Goal: Answer question/provide support: Share knowledge or assist other users

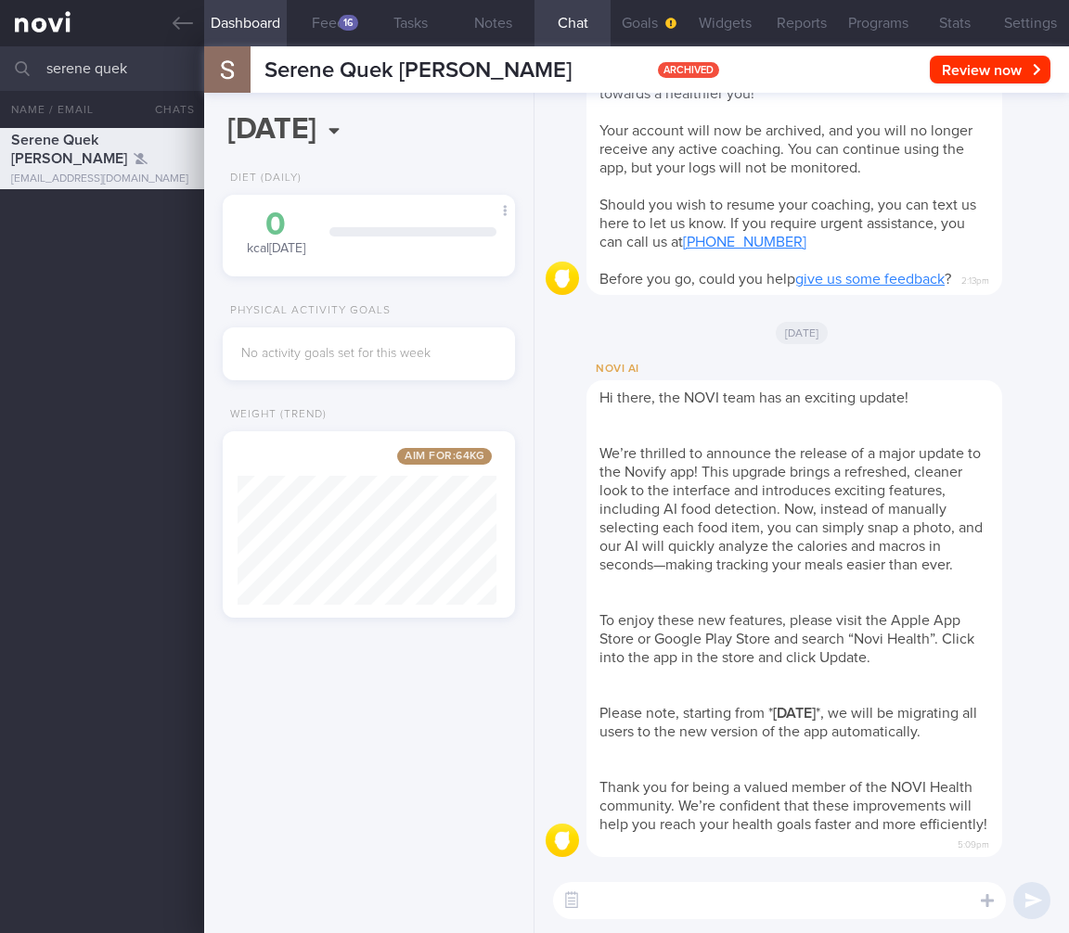
select select "8"
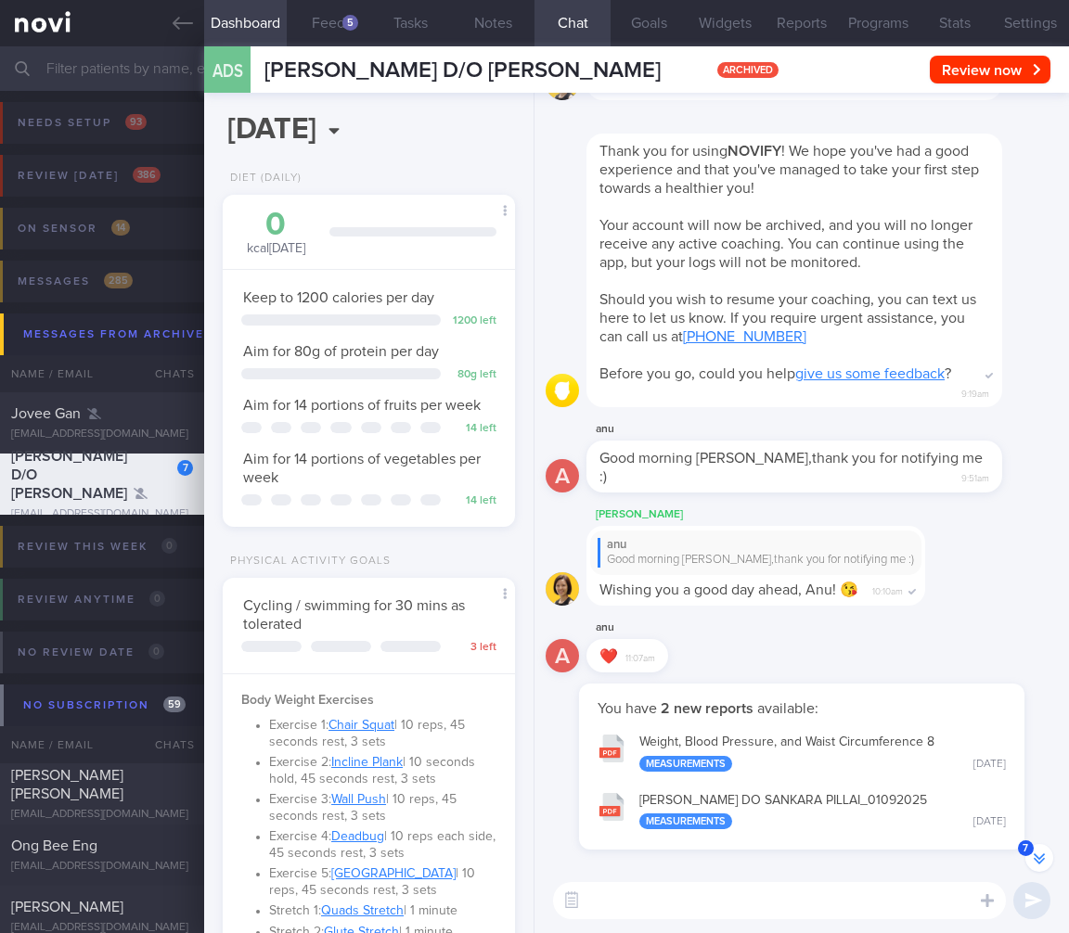
select select "8"
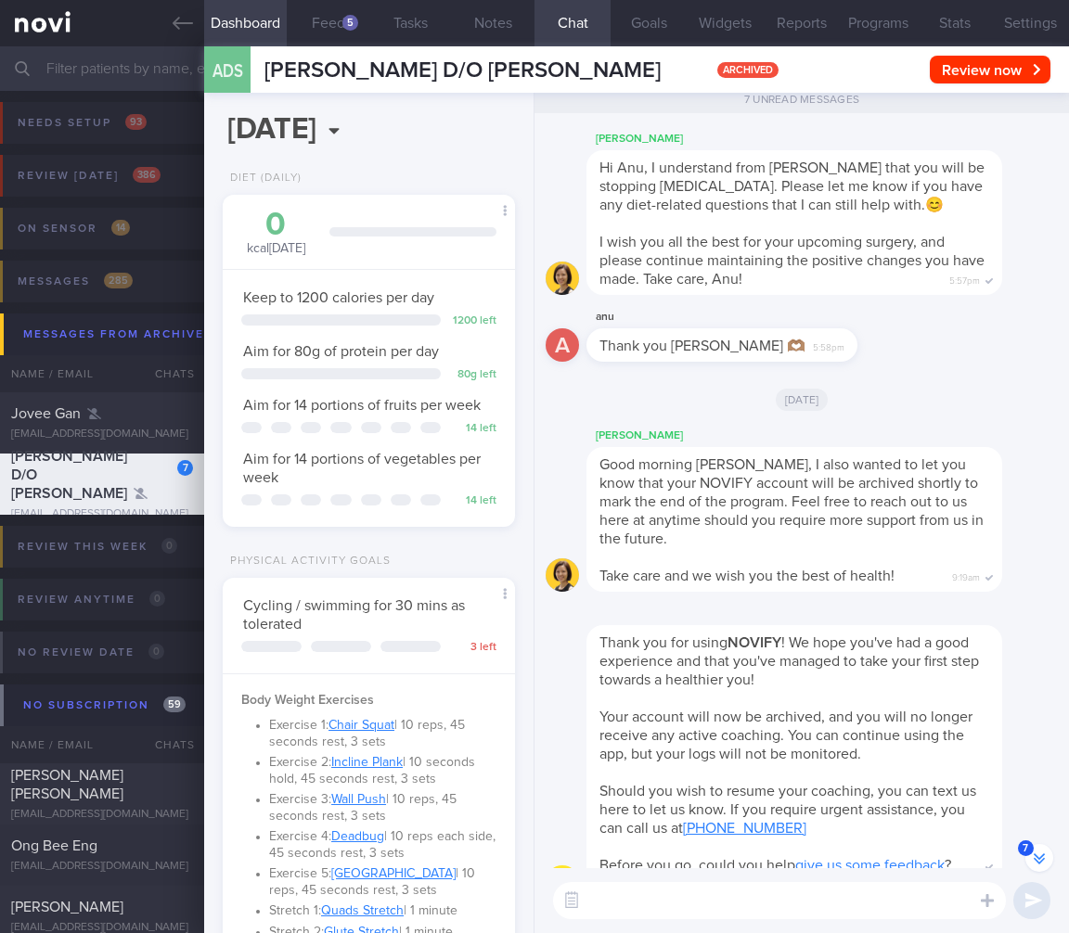
click at [148, 76] on input "text" at bounding box center [534, 68] width 1069 height 45
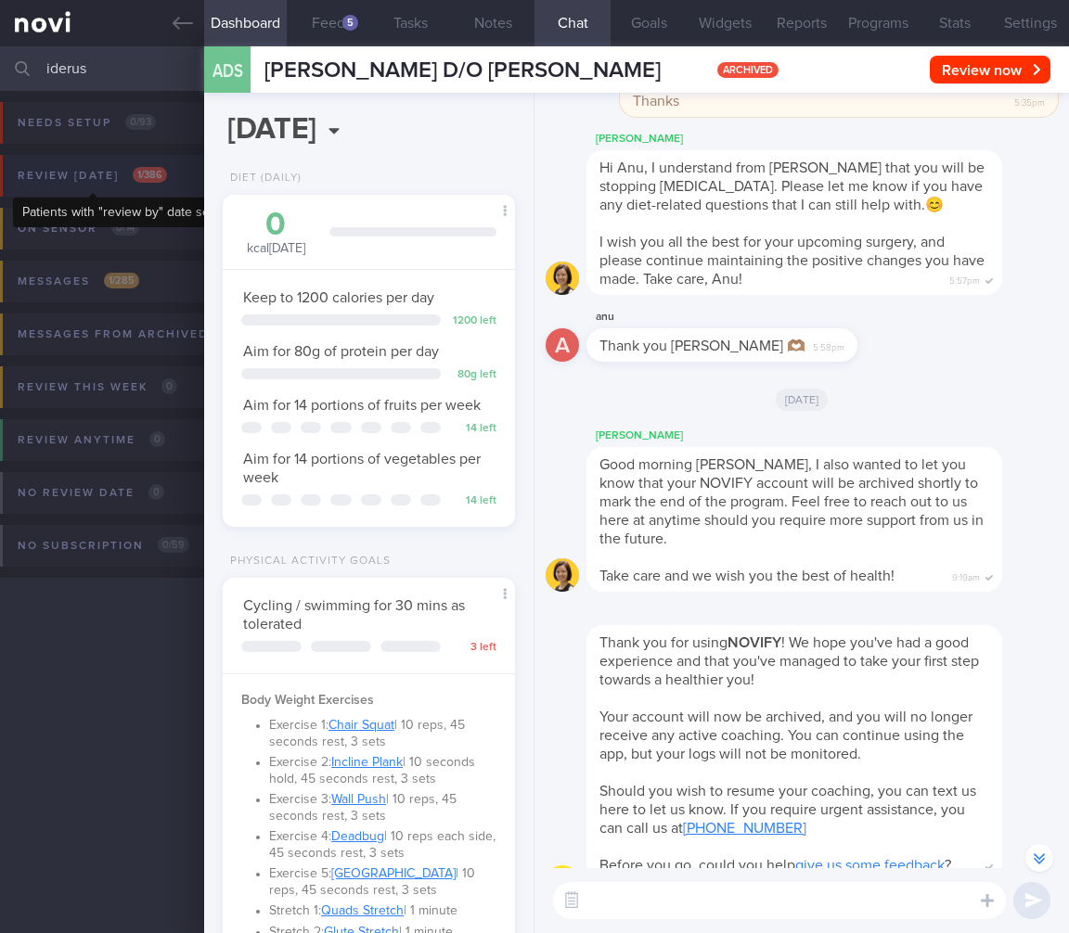
type input "iderus"
click at [141, 178] on span "1 / 386" at bounding box center [150, 175] width 34 height 16
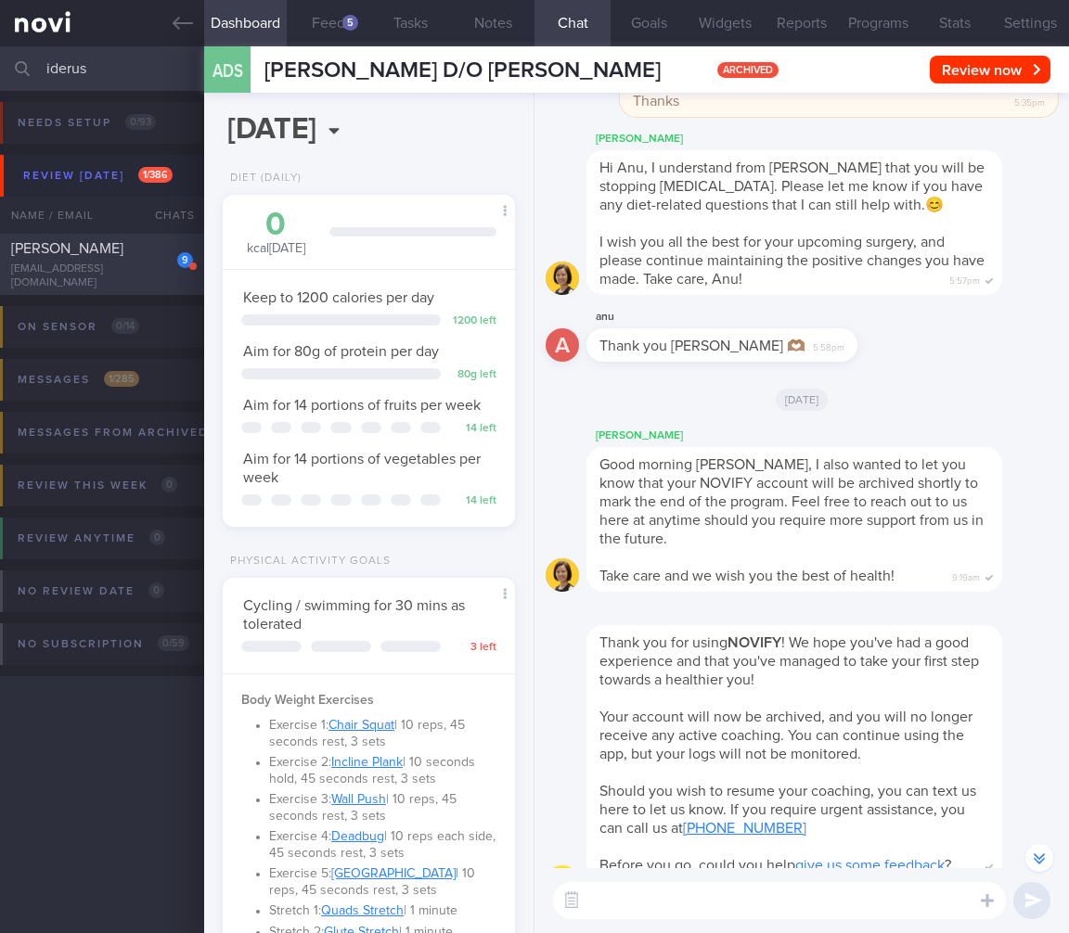
click at [139, 253] on div "Nur Haziqah Binte Mohamad Iderus" at bounding box center [99, 248] width 177 height 19
select select "7"
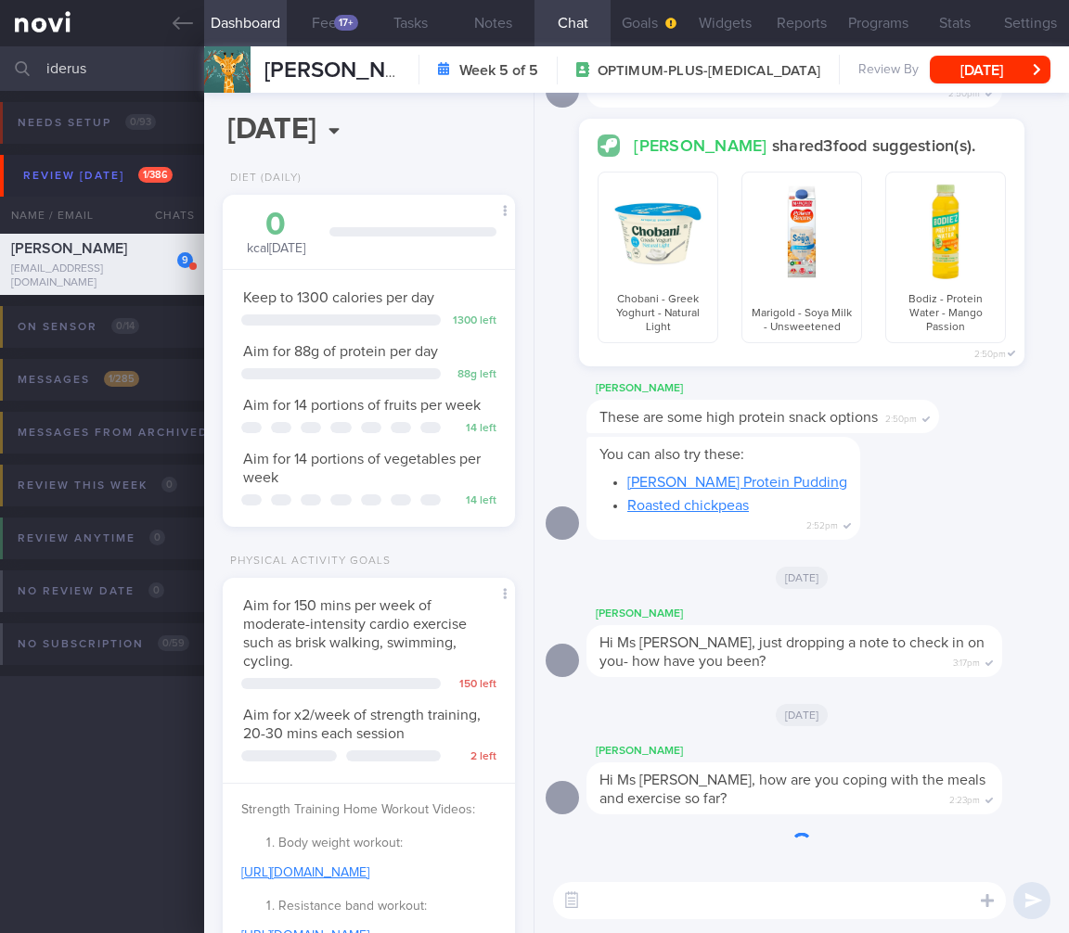
scroll to position [404, 0]
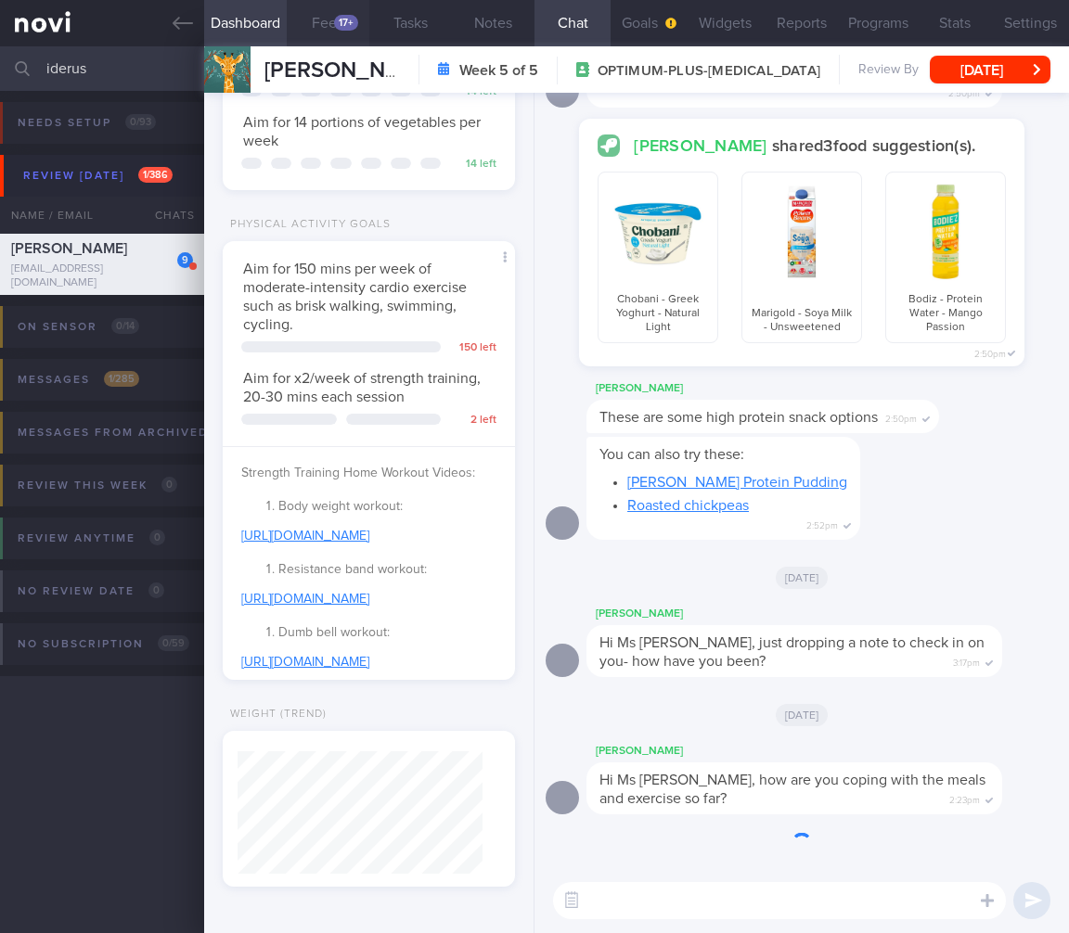
click at [347, 30] on div "17+" at bounding box center [346, 23] width 24 height 16
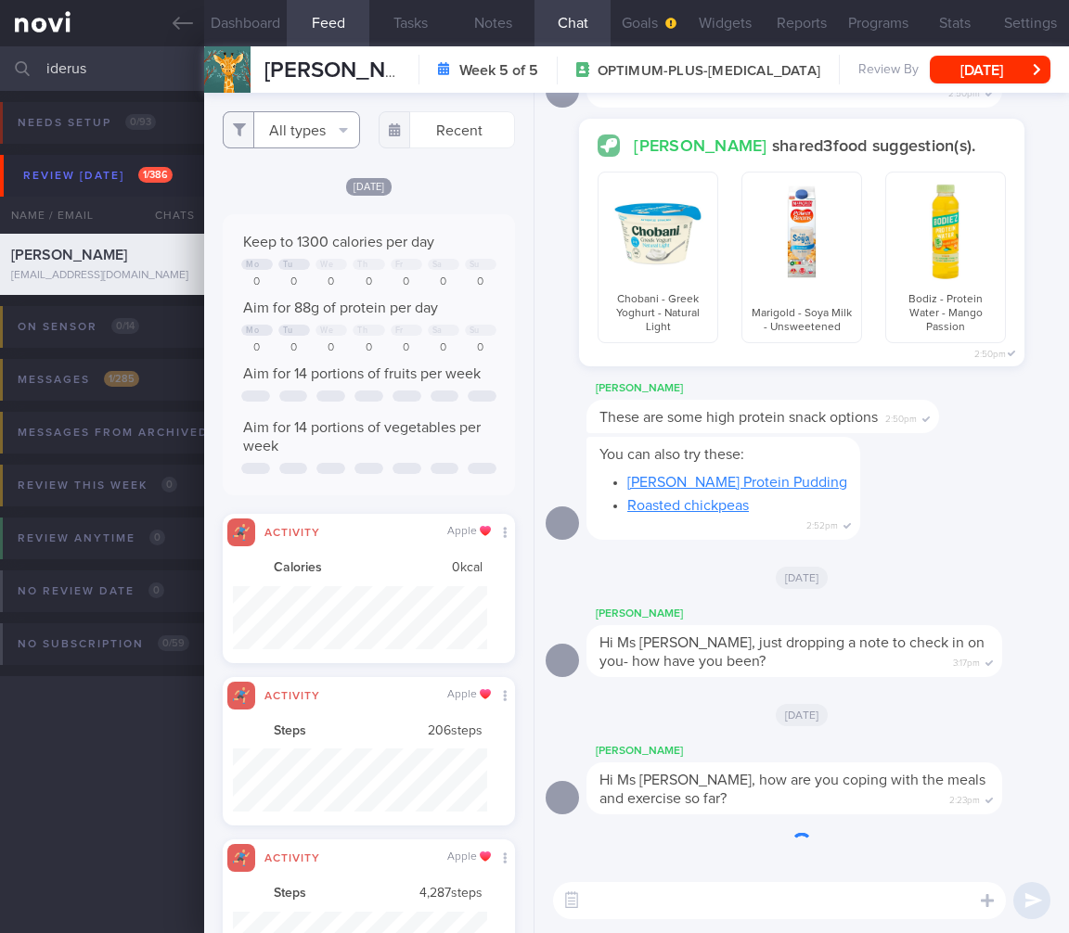
click at [313, 136] on button "All types" at bounding box center [291, 129] width 137 height 37
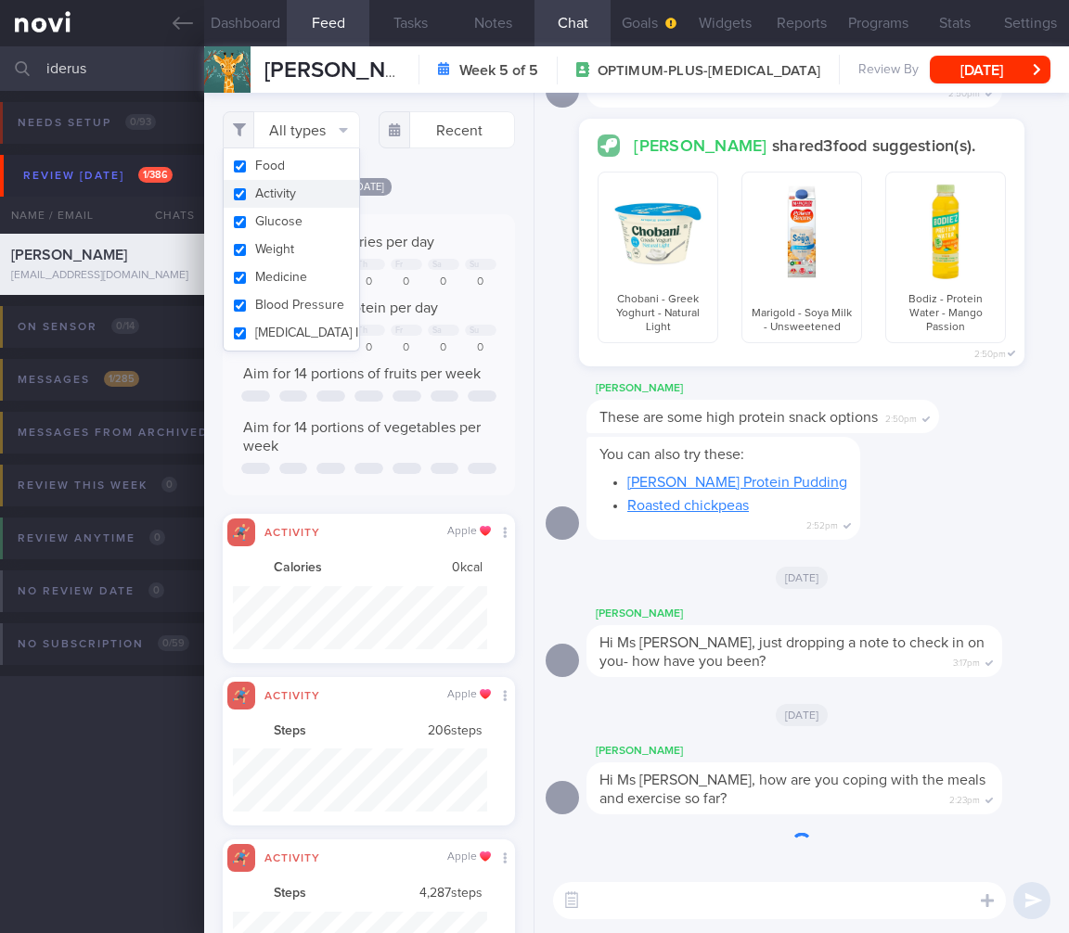
click at [307, 198] on button "Activity" at bounding box center [291, 194] width 135 height 28
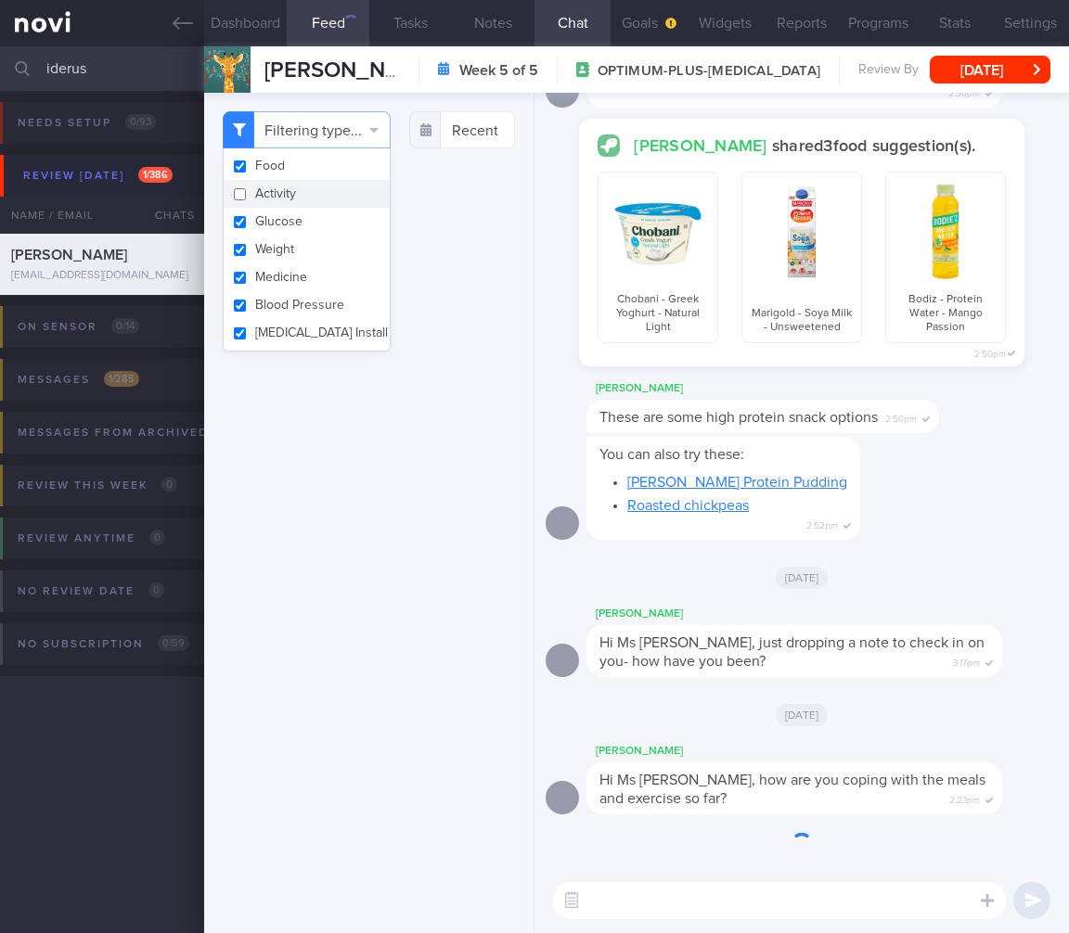
checkbox input "false"
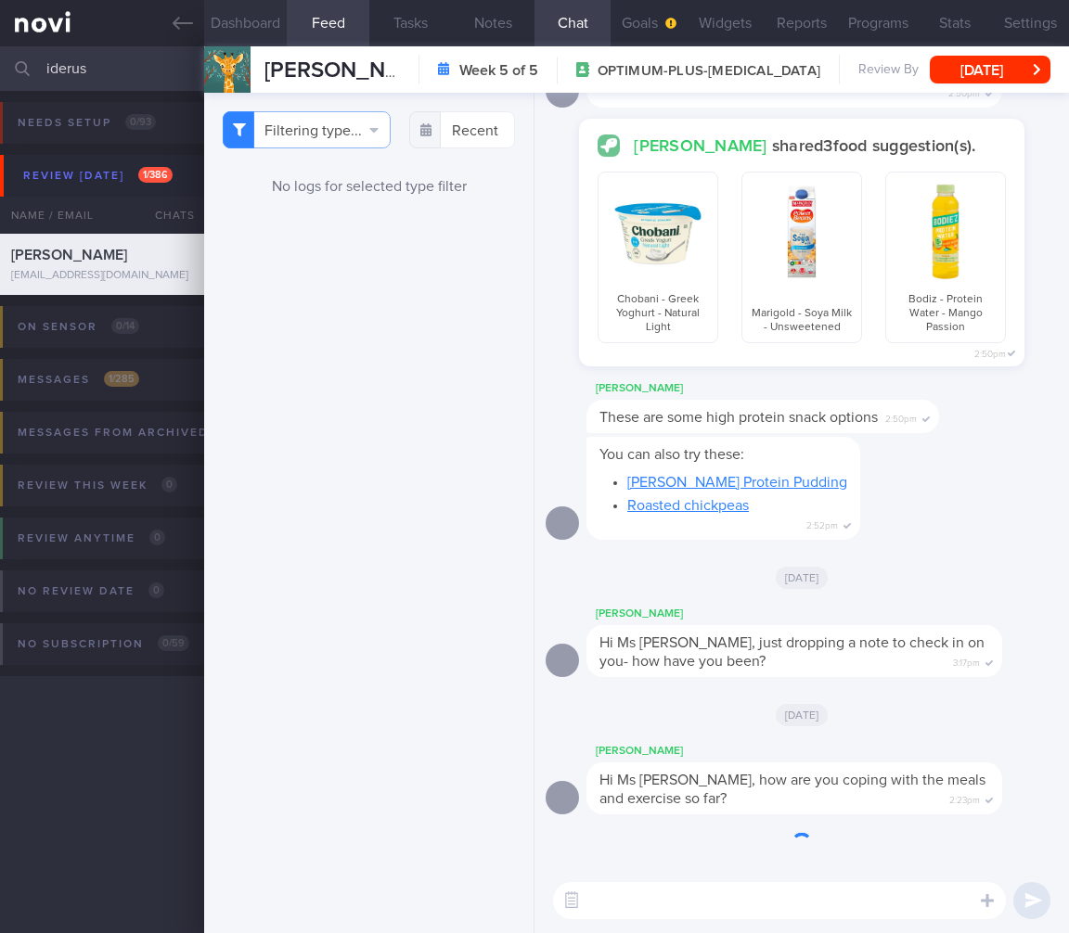
click at [279, 31] on button "Dashboard" at bounding box center [245, 23] width 83 height 46
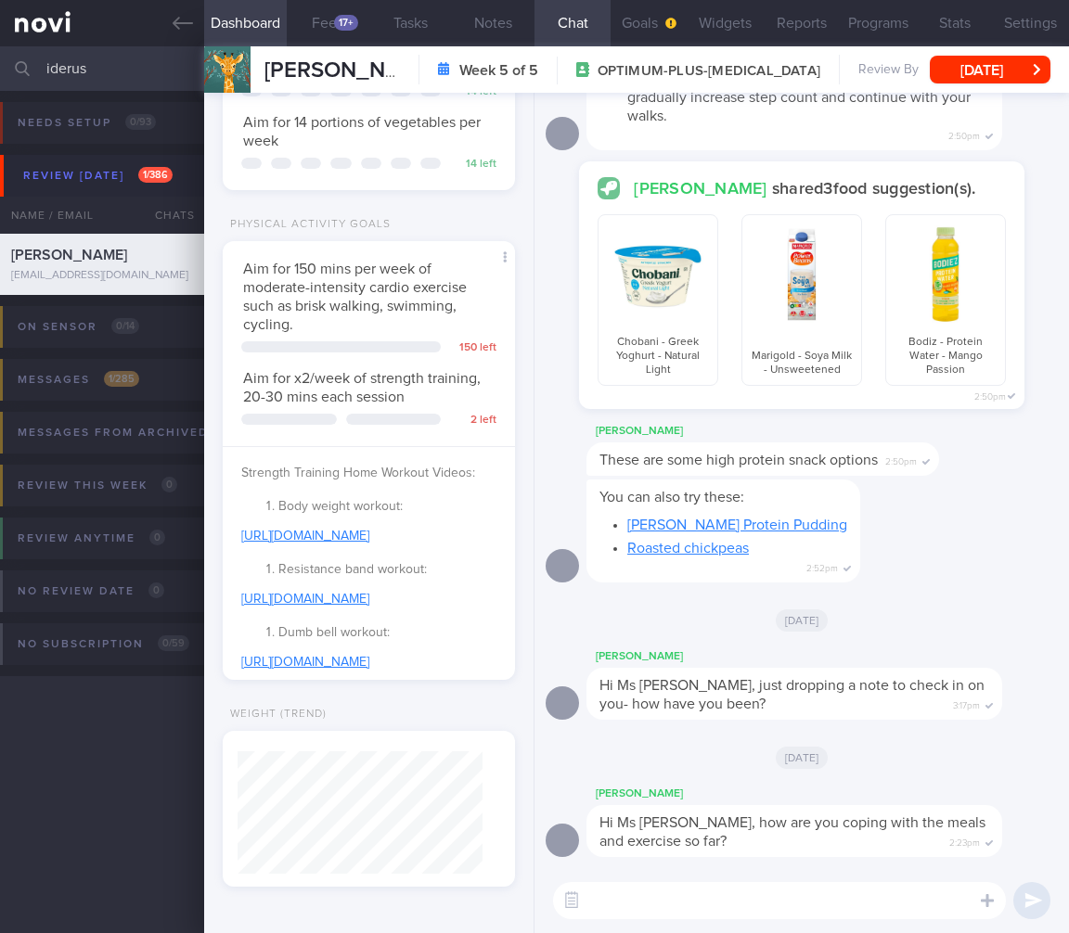
drag, startPoint x: 131, startPoint y: 76, endPoint x: -88, endPoint y: 67, distance: 219.1
click at [0, 67] on html "You are offline! Some functionality will be unavailable Patients New Users Coac…" at bounding box center [534, 466] width 1069 height 933
click at [1012, 81] on button "[DATE]" at bounding box center [990, 70] width 121 height 28
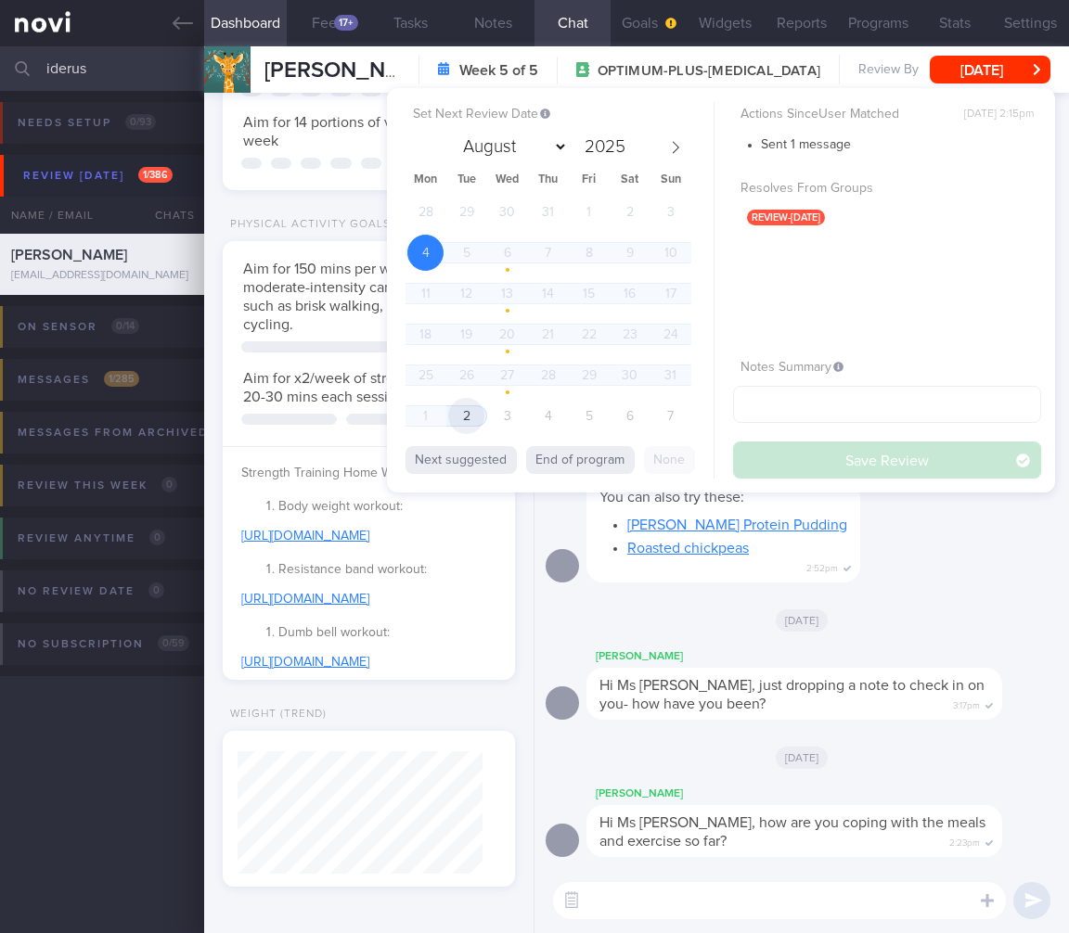
click at [463, 414] on span "2" at bounding box center [466, 416] width 36 height 36
select select "8"
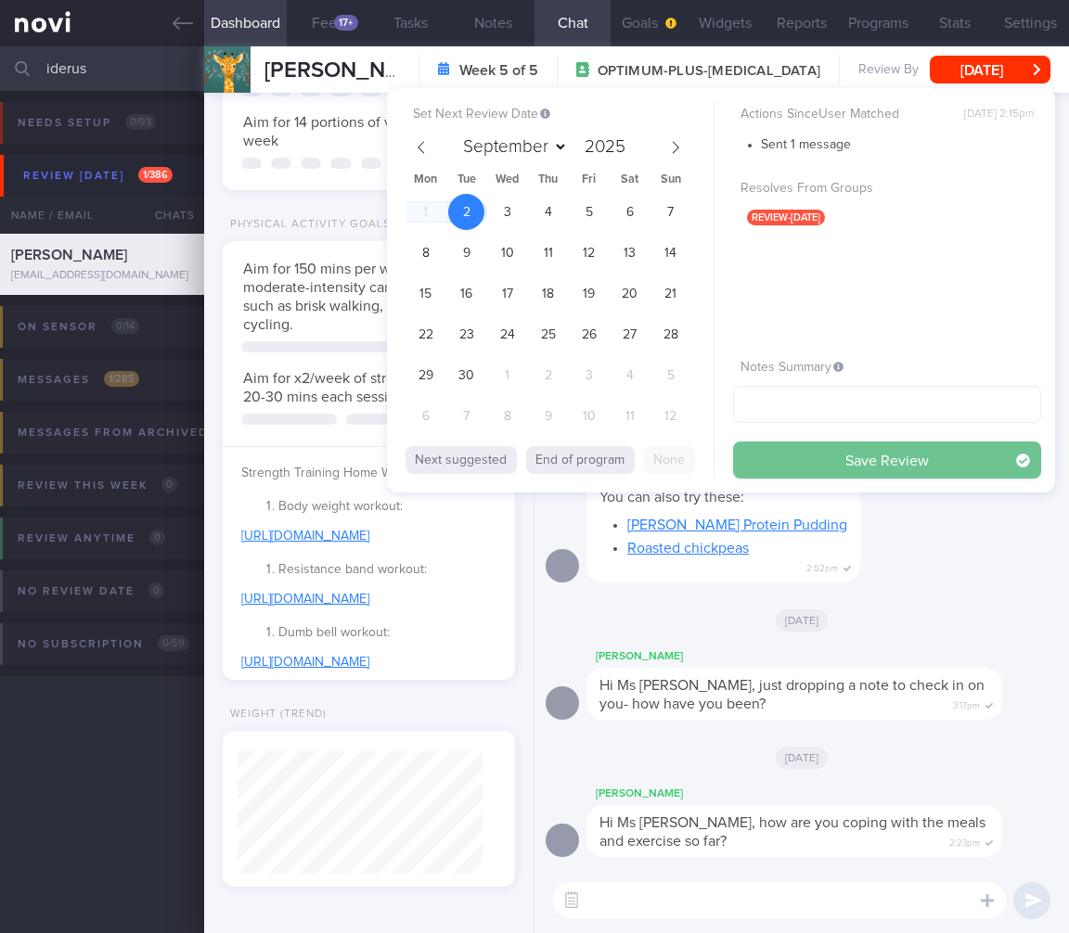
click at [884, 470] on button "Save Review" at bounding box center [887, 460] width 308 height 37
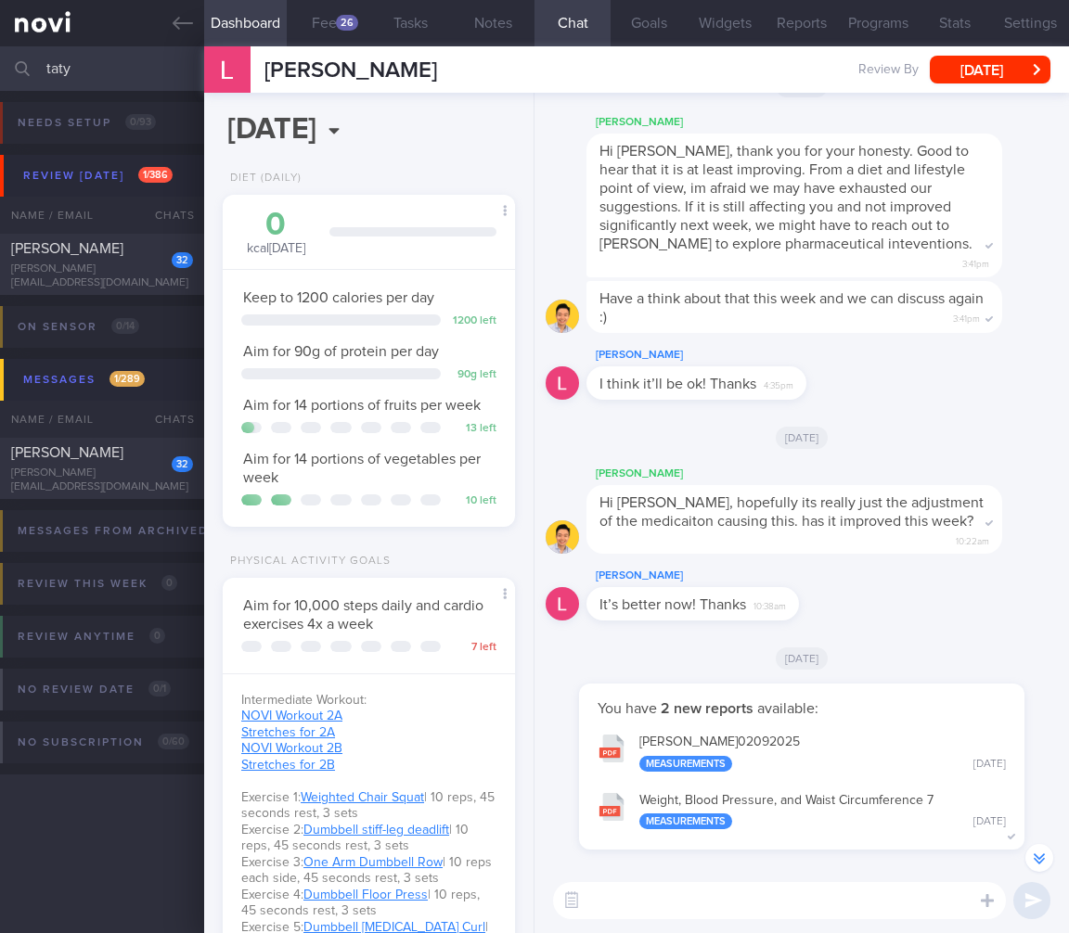
select select "8"
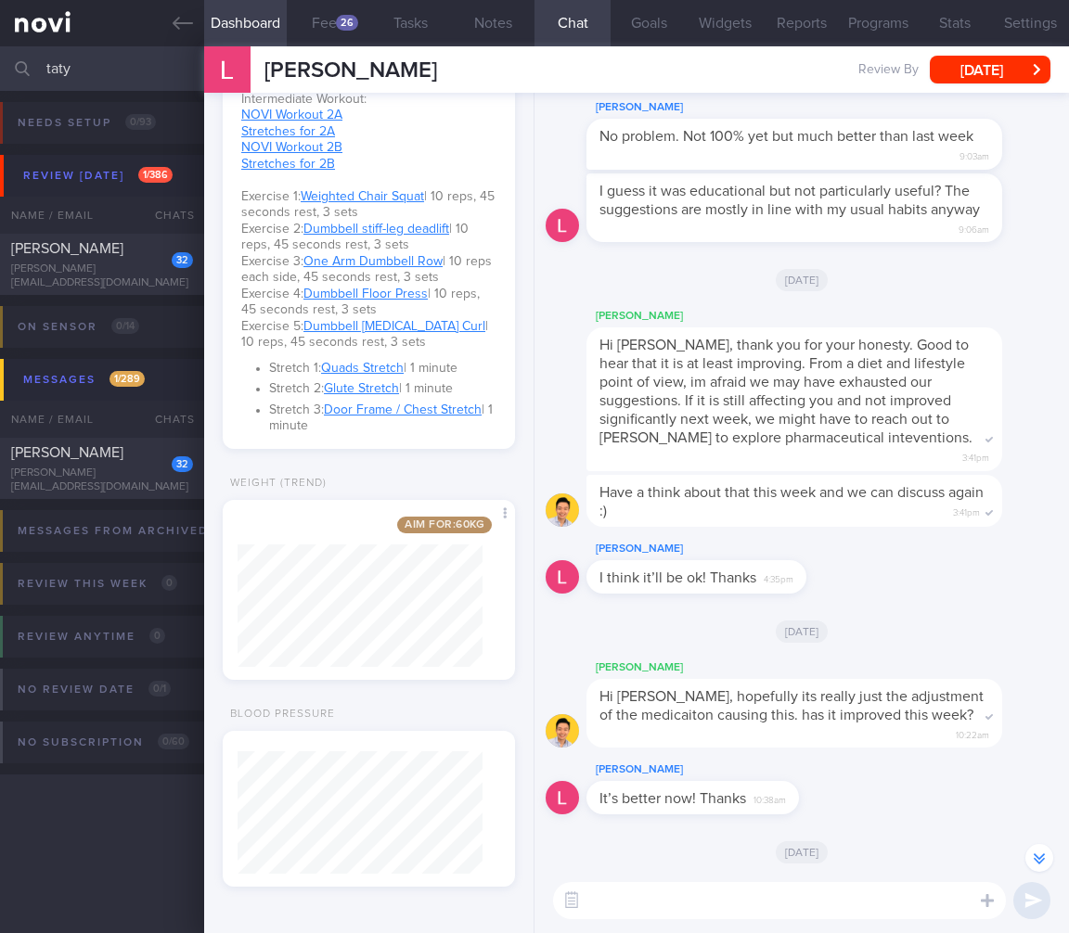
drag, startPoint x: 0, startPoint y: 0, endPoint x: -151, endPoint y: 57, distance: 161.5
click at [0, 57] on html "You are offline! Some functionality will be unavailable Patients New Users Coac…" at bounding box center [534, 466] width 1069 height 933
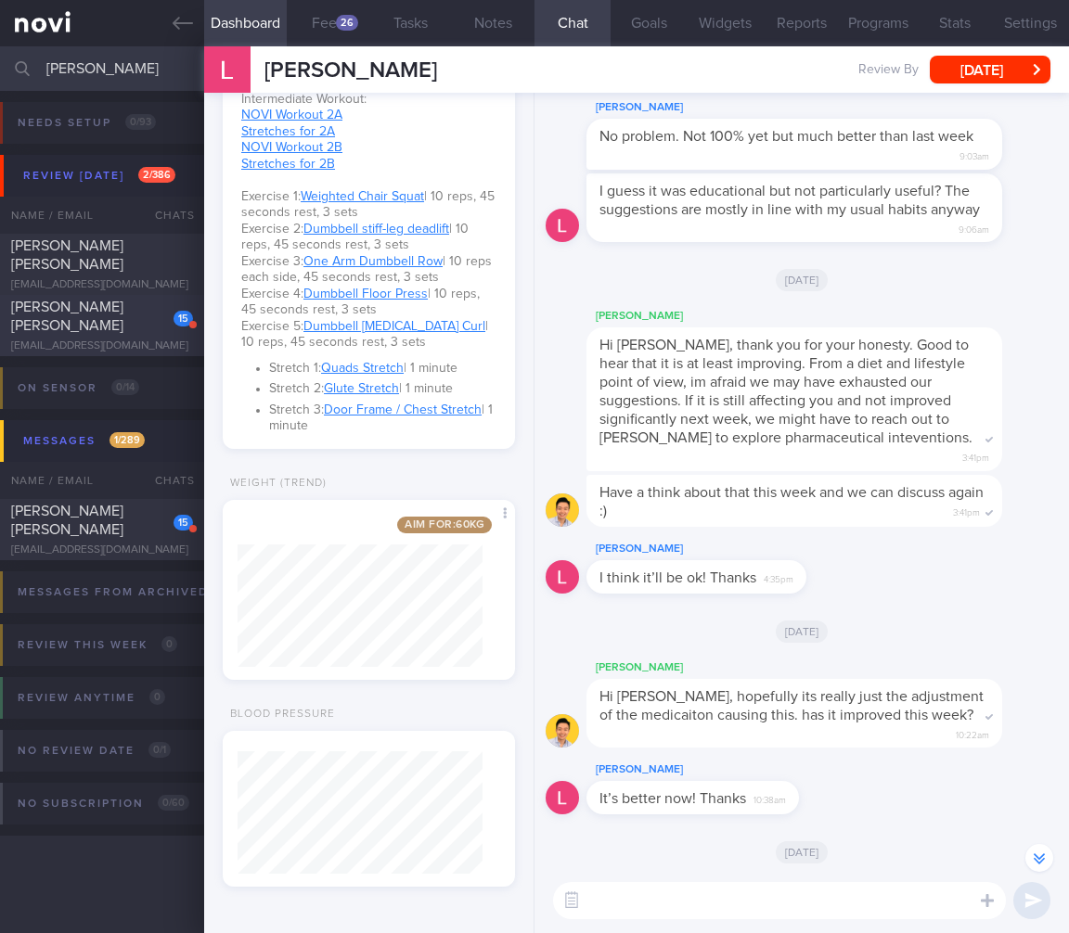
type input "[PERSON_NAME]"
click at [86, 310] on span "[PERSON_NAME] [PERSON_NAME]" at bounding box center [67, 316] width 112 height 33
select select "7"
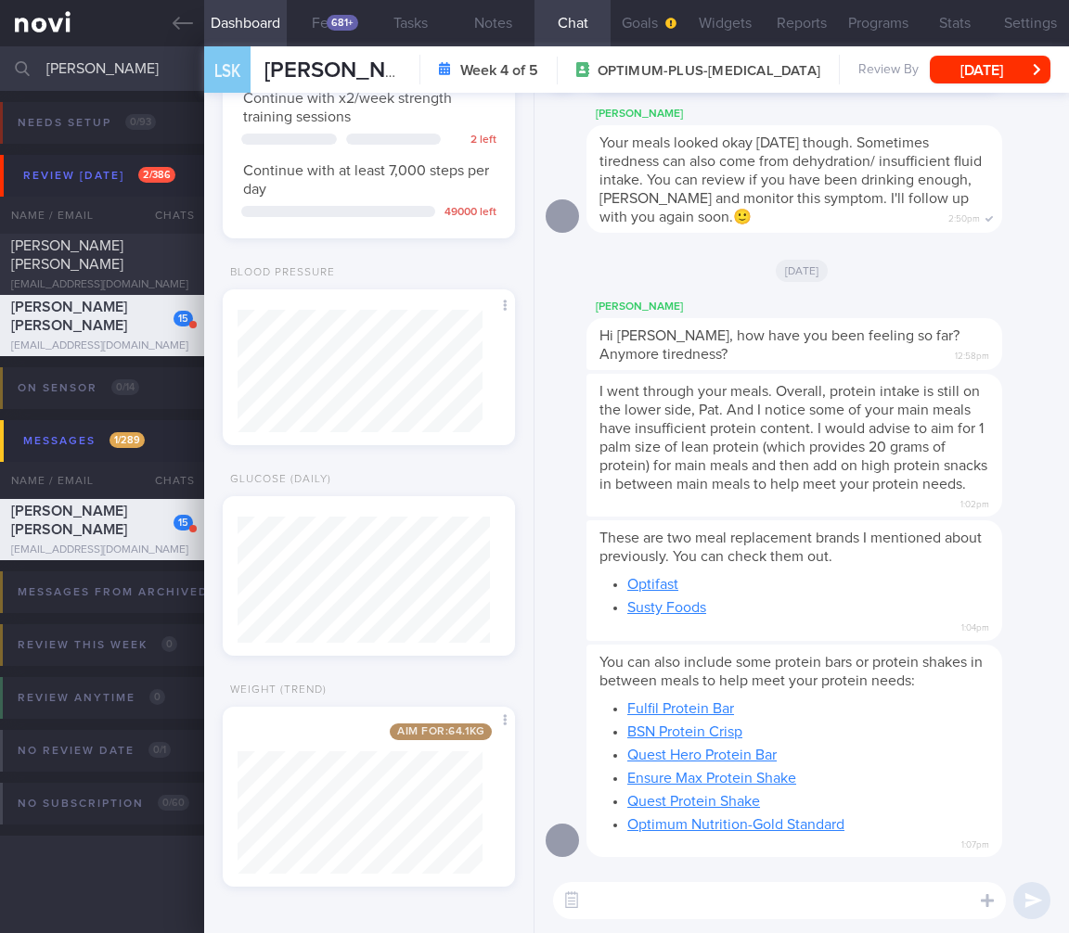
drag, startPoint x: 147, startPoint y: 65, endPoint x: -152, endPoint y: 45, distance: 299.4
click at [0, 45] on html "You are offline! Some functionality will be unavailable Patients New Users Coac…" at bounding box center [534, 466] width 1069 height 933
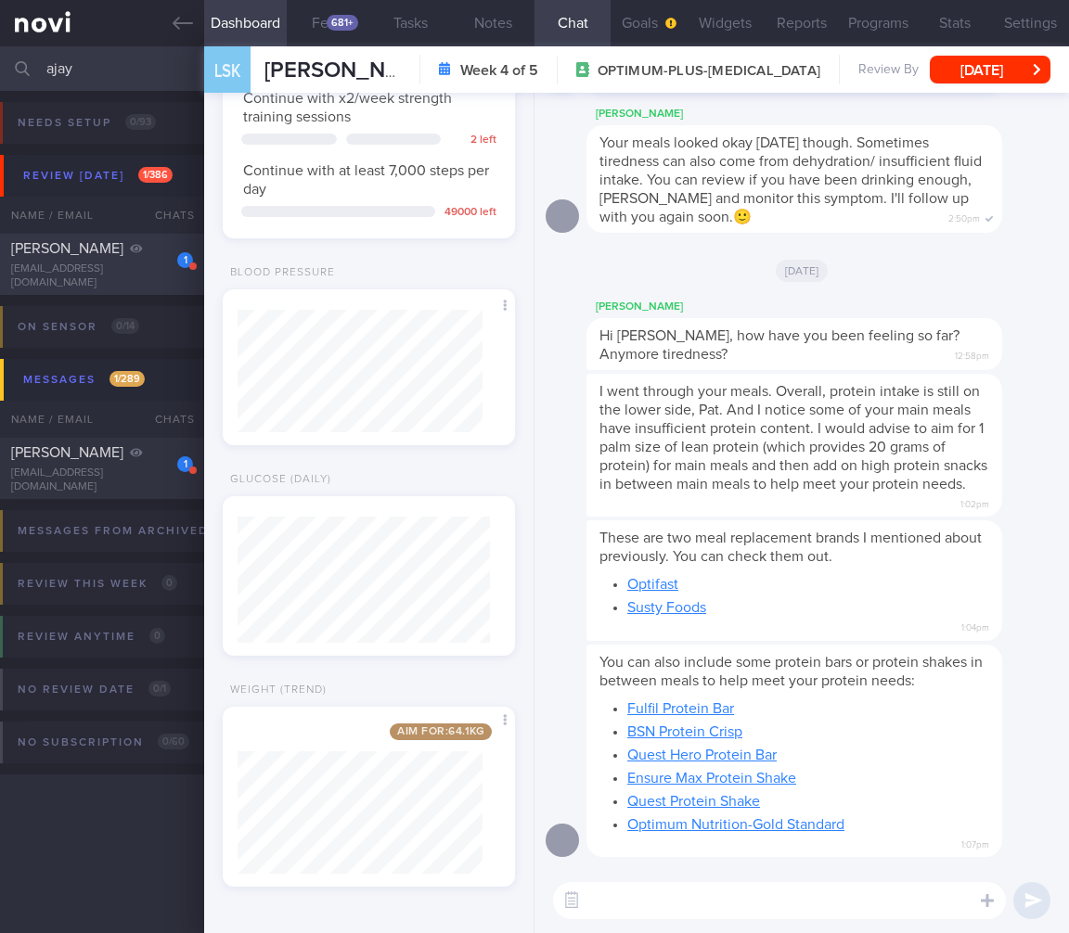
type input "ajay"
click at [93, 281] on div "[EMAIL_ADDRESS][DOMAIN_NAME]" at bounding box center [102, 277] width 182 height 28
click at [1000, 67] on button "[DATE]" at bounding box center [990, 70] width 121 height 28
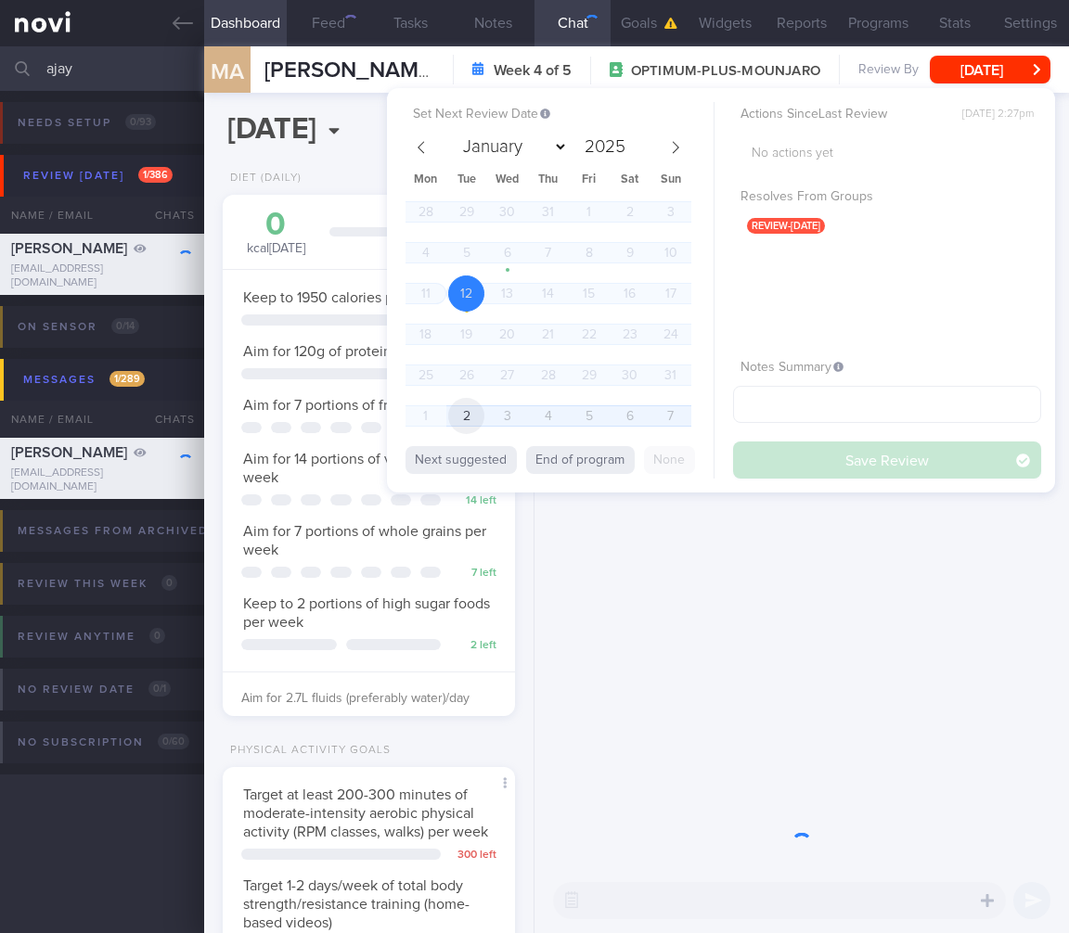
scroll to position [927578, 927482]
click at [460, 418] on span "2" at bounding box center [466, 416] width 36 height 36
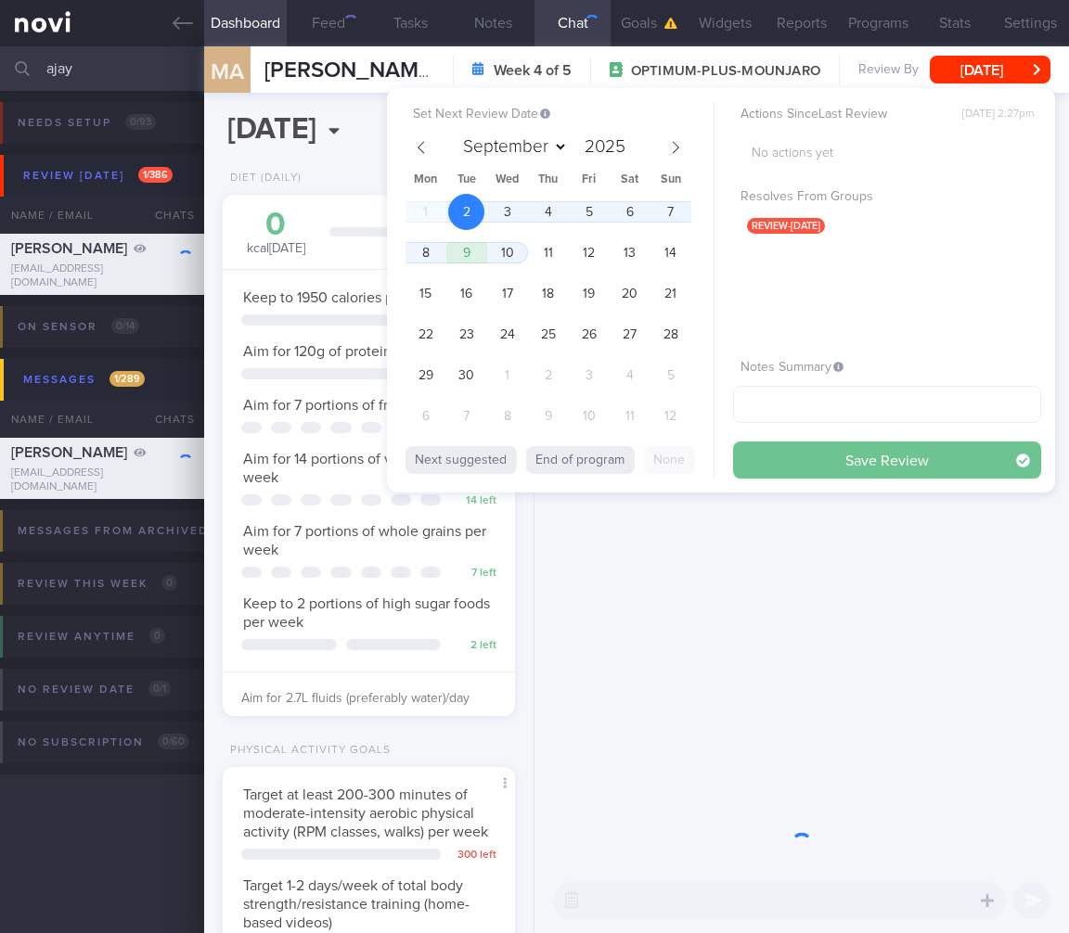
click at [841, 460] on button "Save Review" at bounding box center [887, 460] width 308 height 37
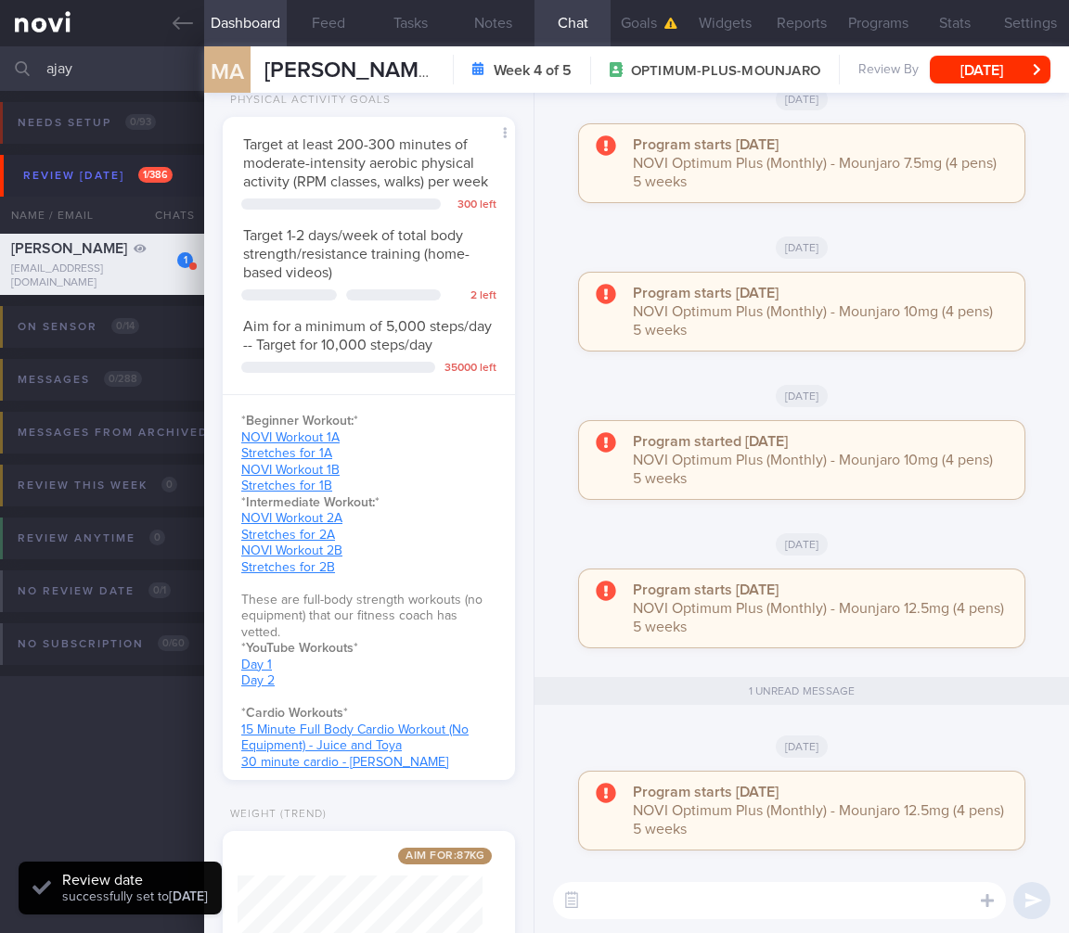
scroll to position [1019, 0]
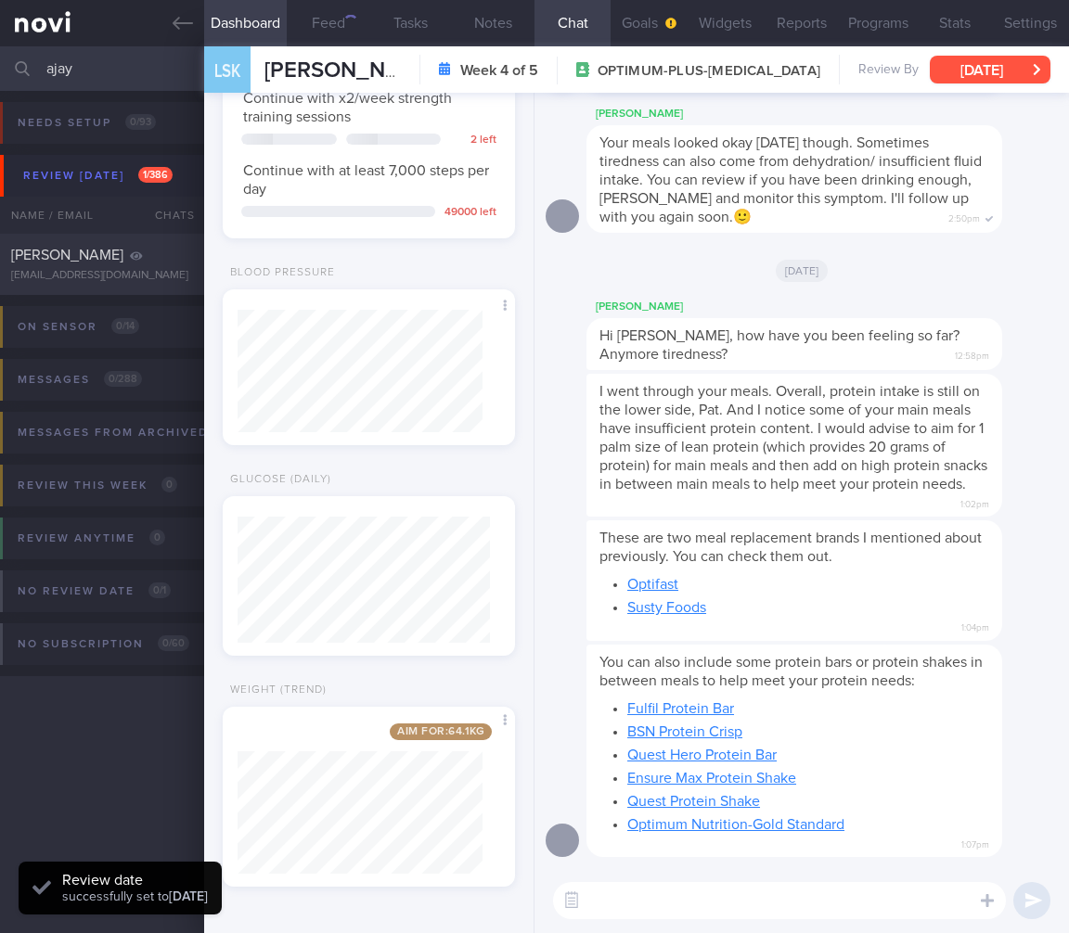
scroll to position [149, 245]
click at [993, 67] on button "[DATE]" at bounding box center [990, 70] width 121 height 28
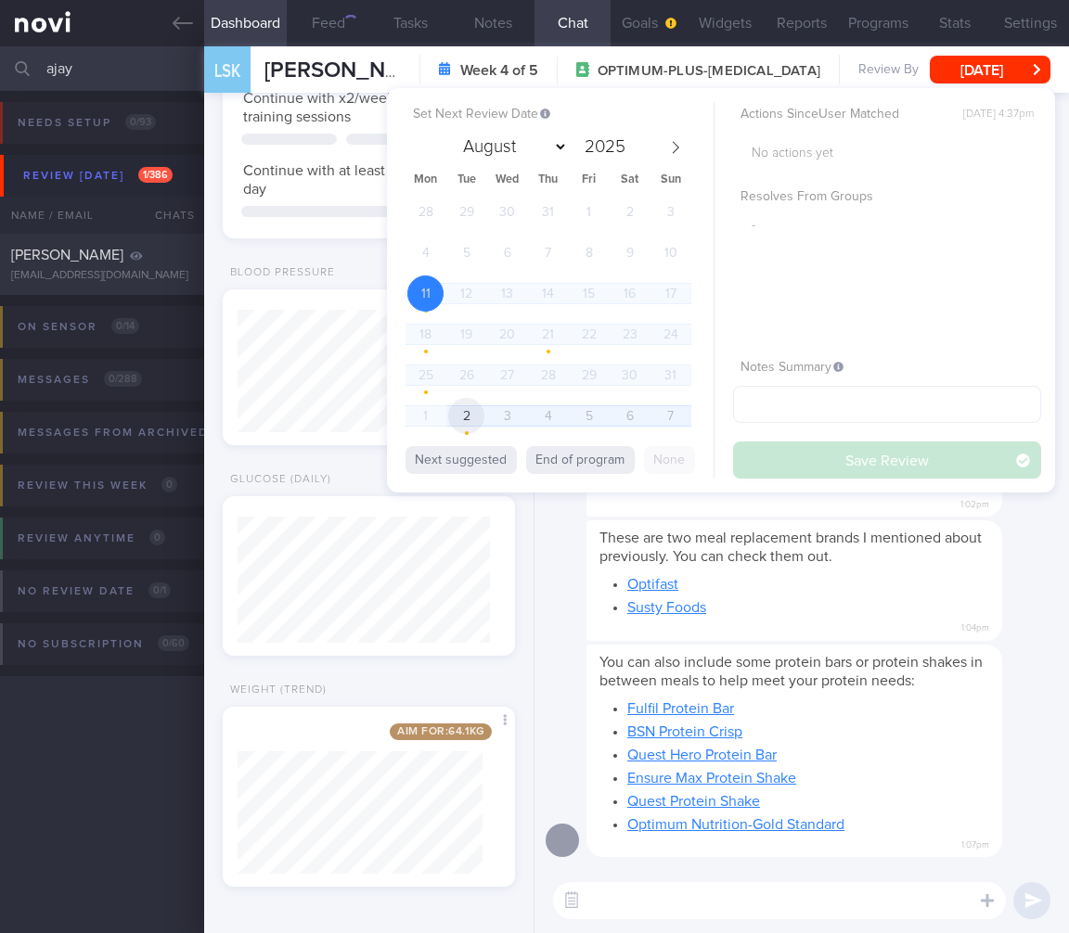
click at [460, 412] on span "2" at bounding box center [466, 416] width 36 height 36
select select "8"
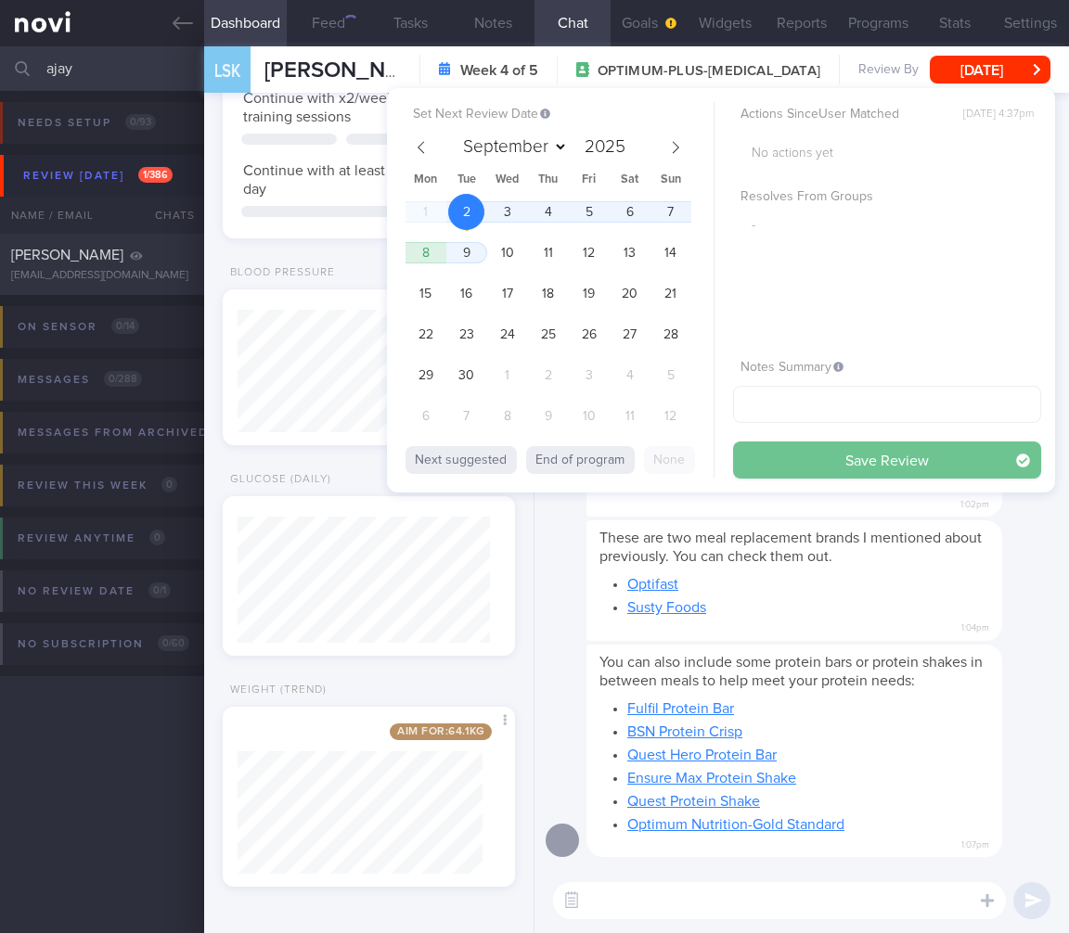
click at [908, 473] on button "Save Review" at bounding box center [887, 460] width 308 height 37
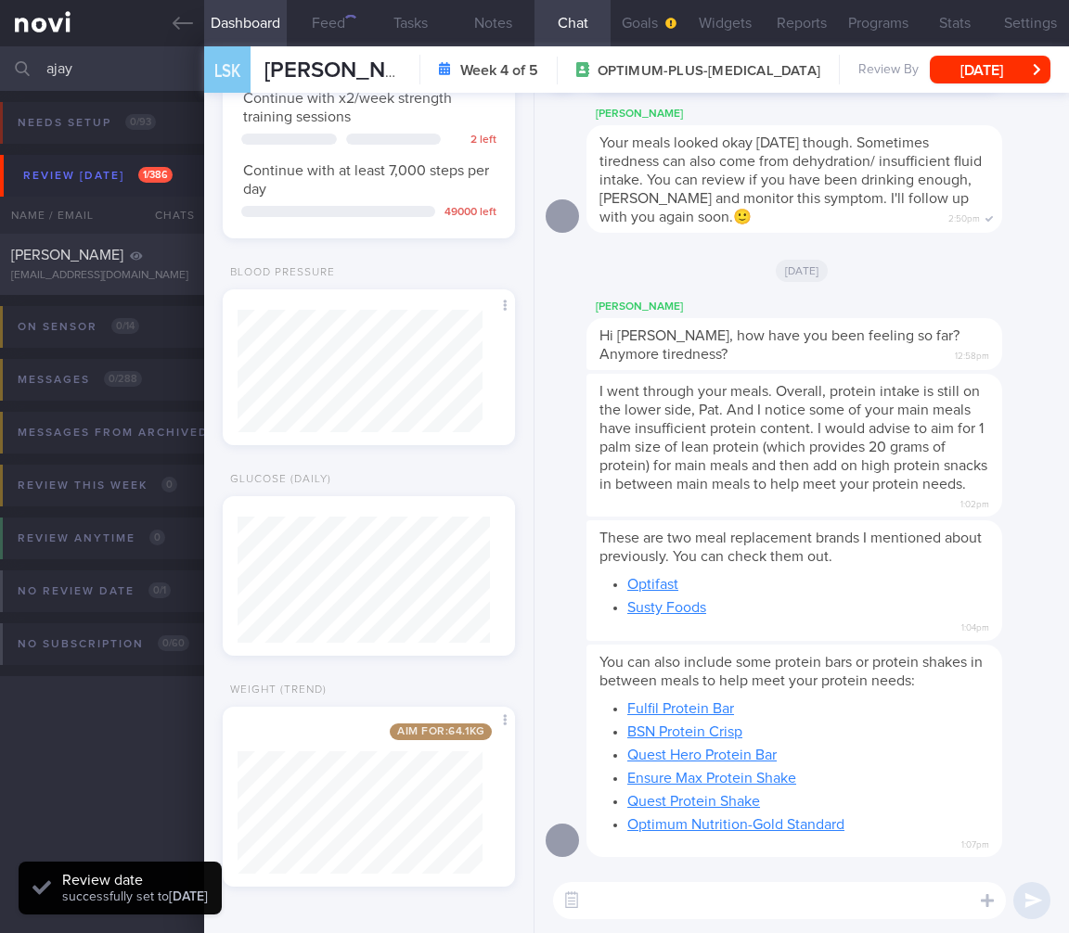
scroll to position [126, 252]
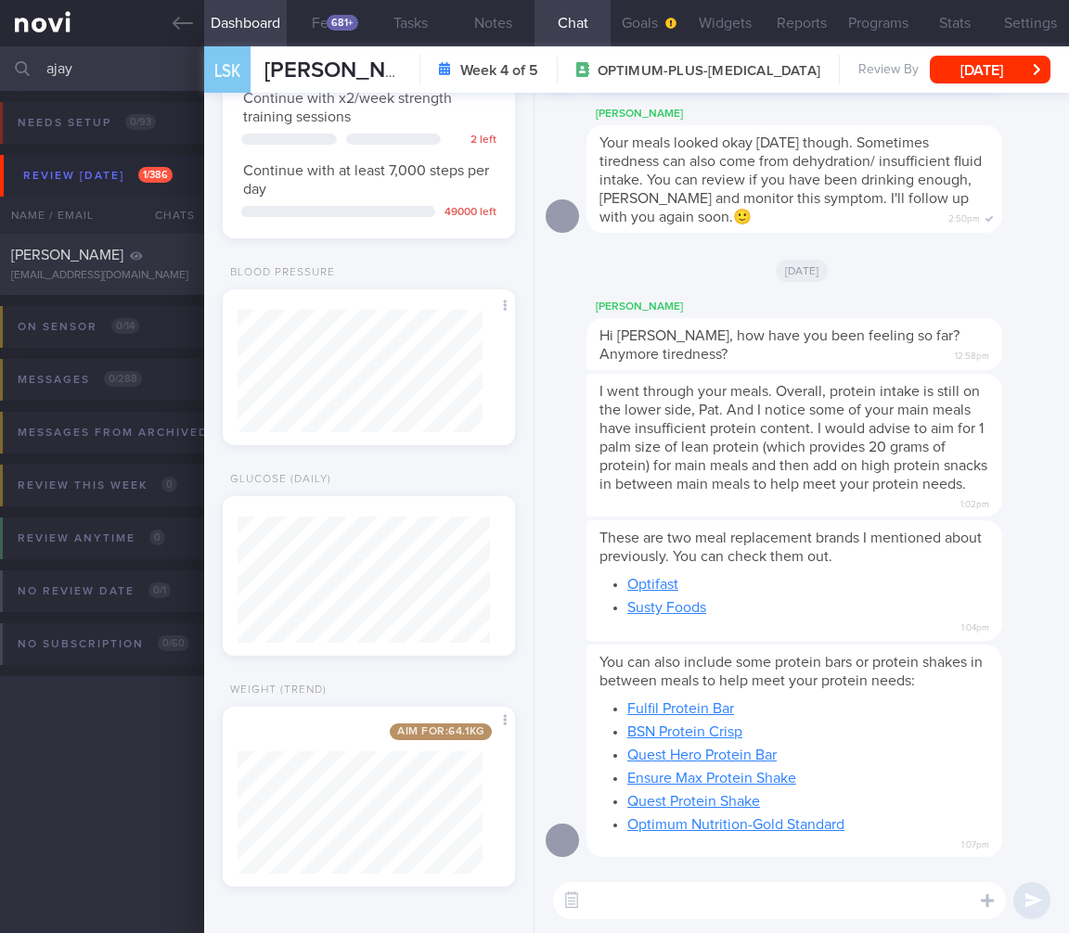
drag, startPoint x: 155, startPoint y: 82, endPoint x: -113, endPoint y: 53, distance: 269.7
click at [0, 53] on html "You are offline! Some functionality will be unavailable Patients New Users Coac…" at bounding box center [534, 466] width 1069 height 933
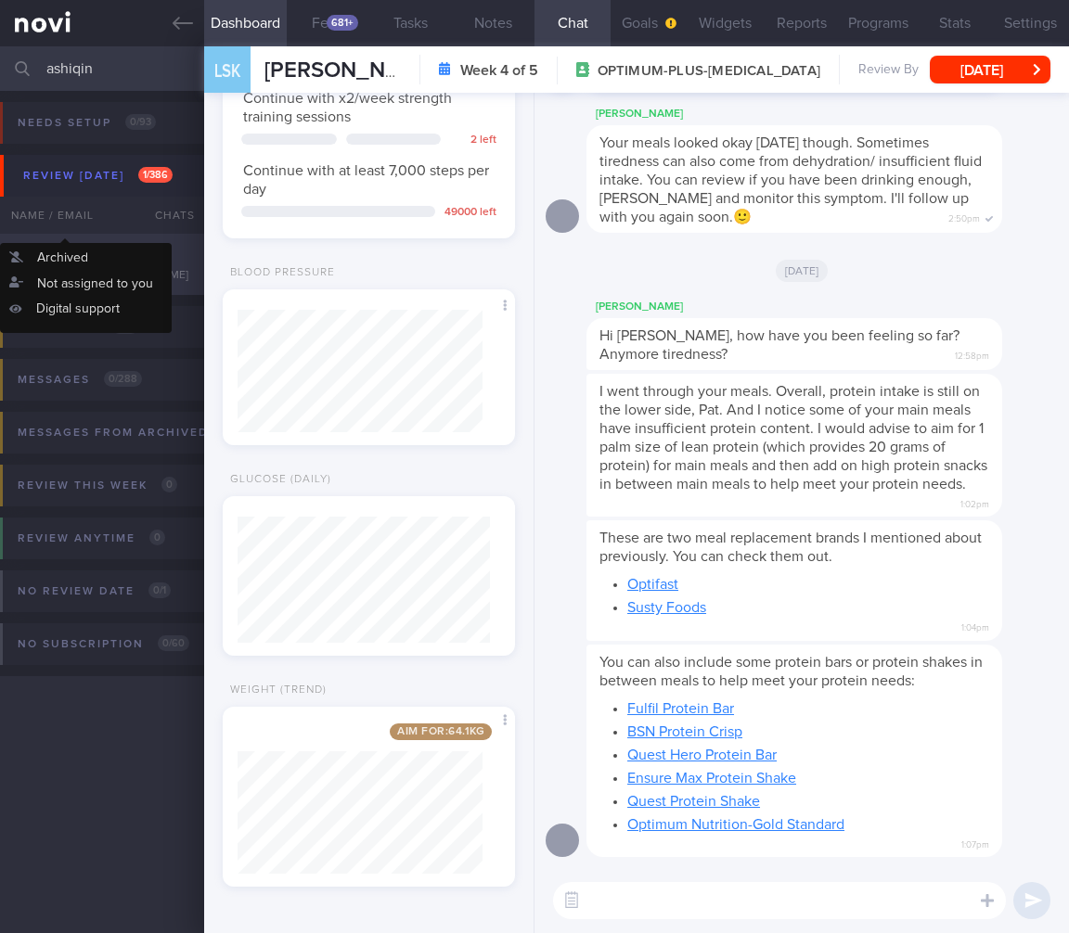
type input "ashiqin"
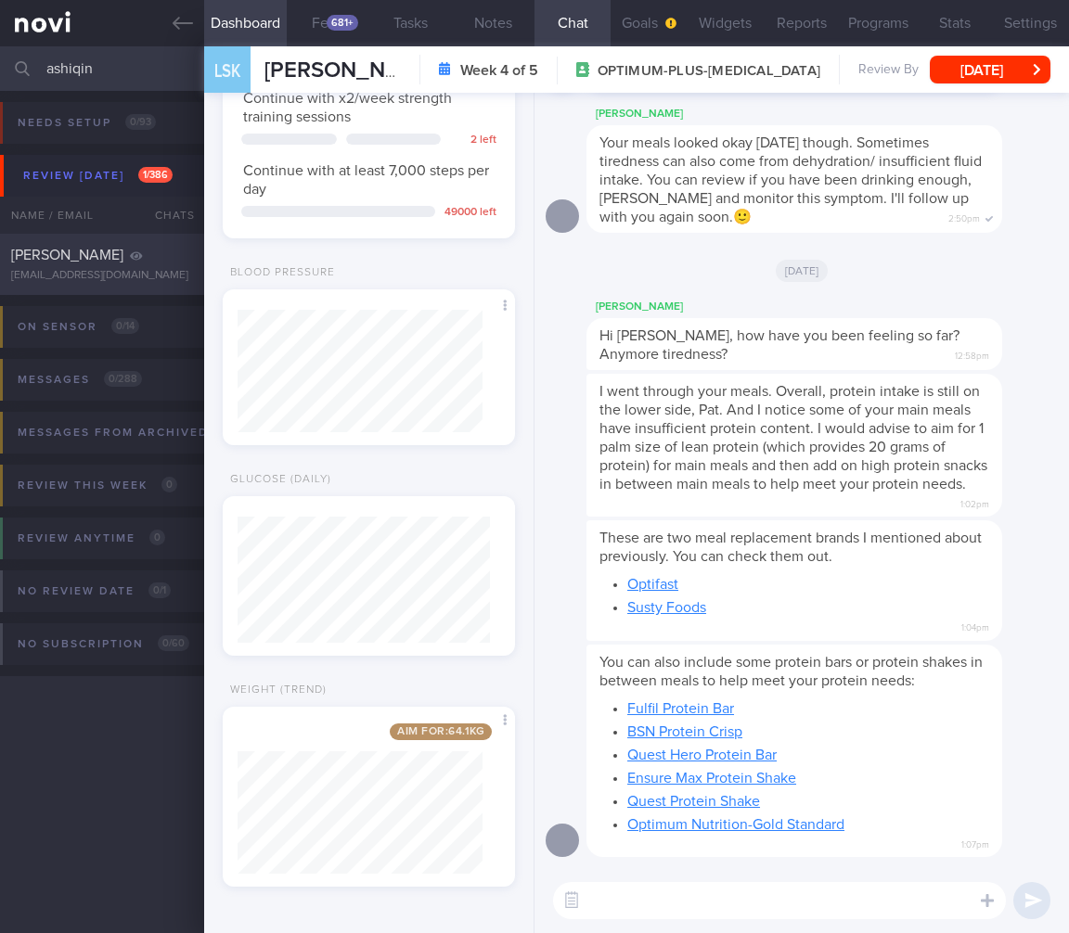
click at [78, 256] on span "[PERSON_NAME]" at bounding box center [67, 255] width 112 height 15
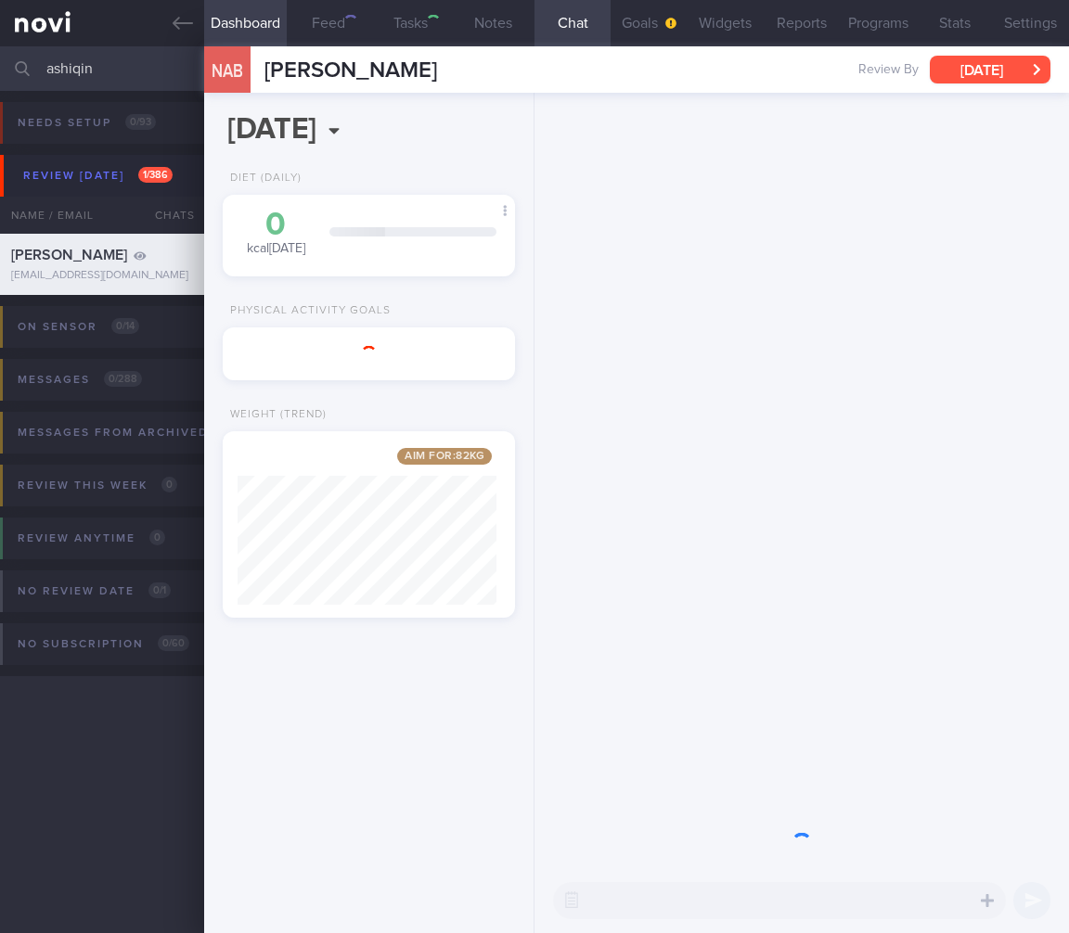
click at [1019, 56] on button "[DATE]" at bounding box center [990, 70] width 121 height 28
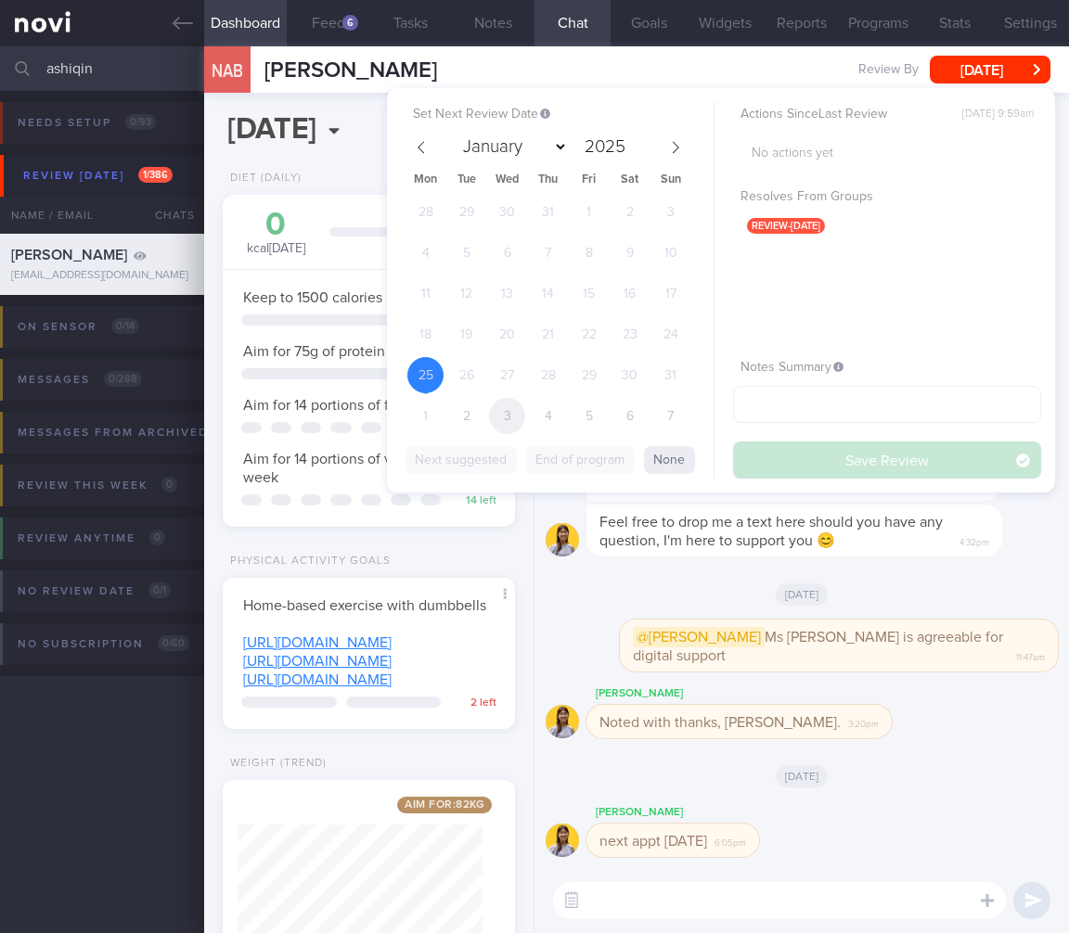
scroll to position [149, 245]
click at [453, 417] on span "2" at bounding box center [466, 416] width 36 height 36
select select "8"
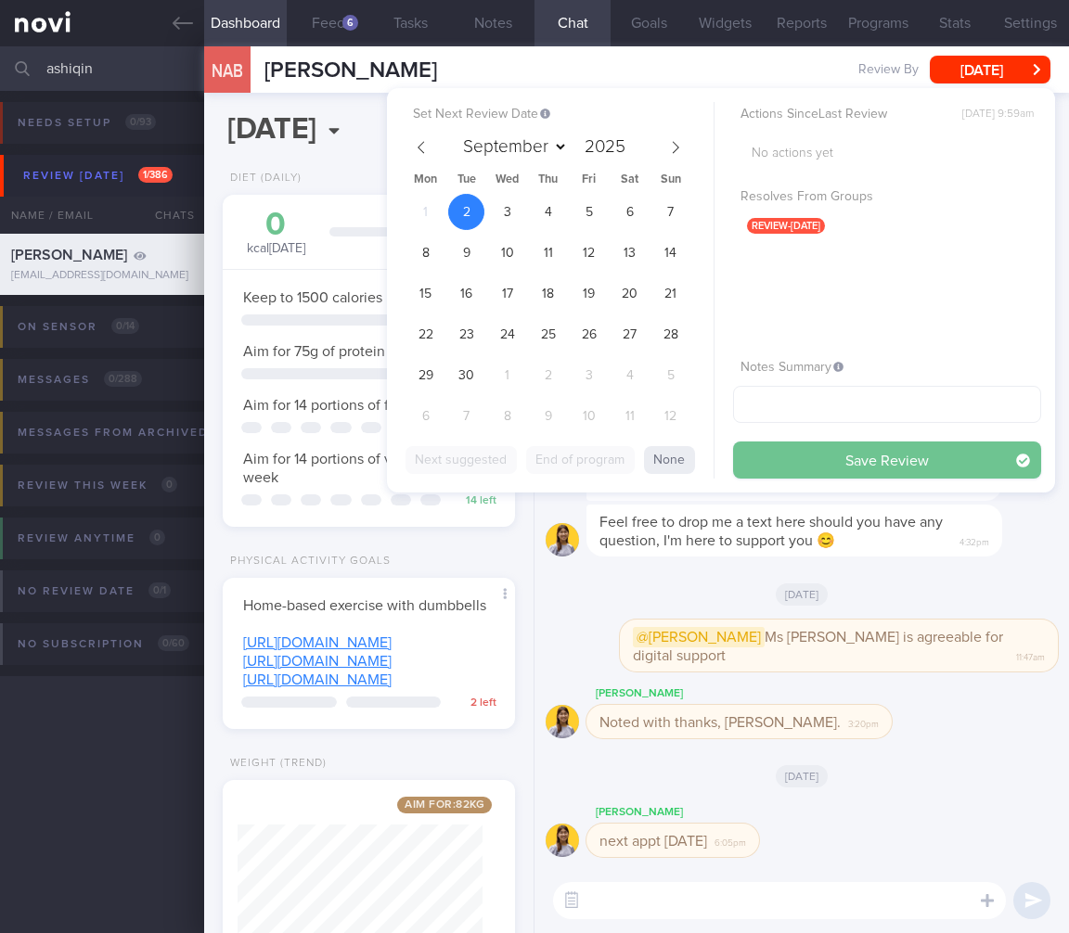
click at [867, 450] on button "Save Review" at bounding box center [887, 460] width 308 height 37
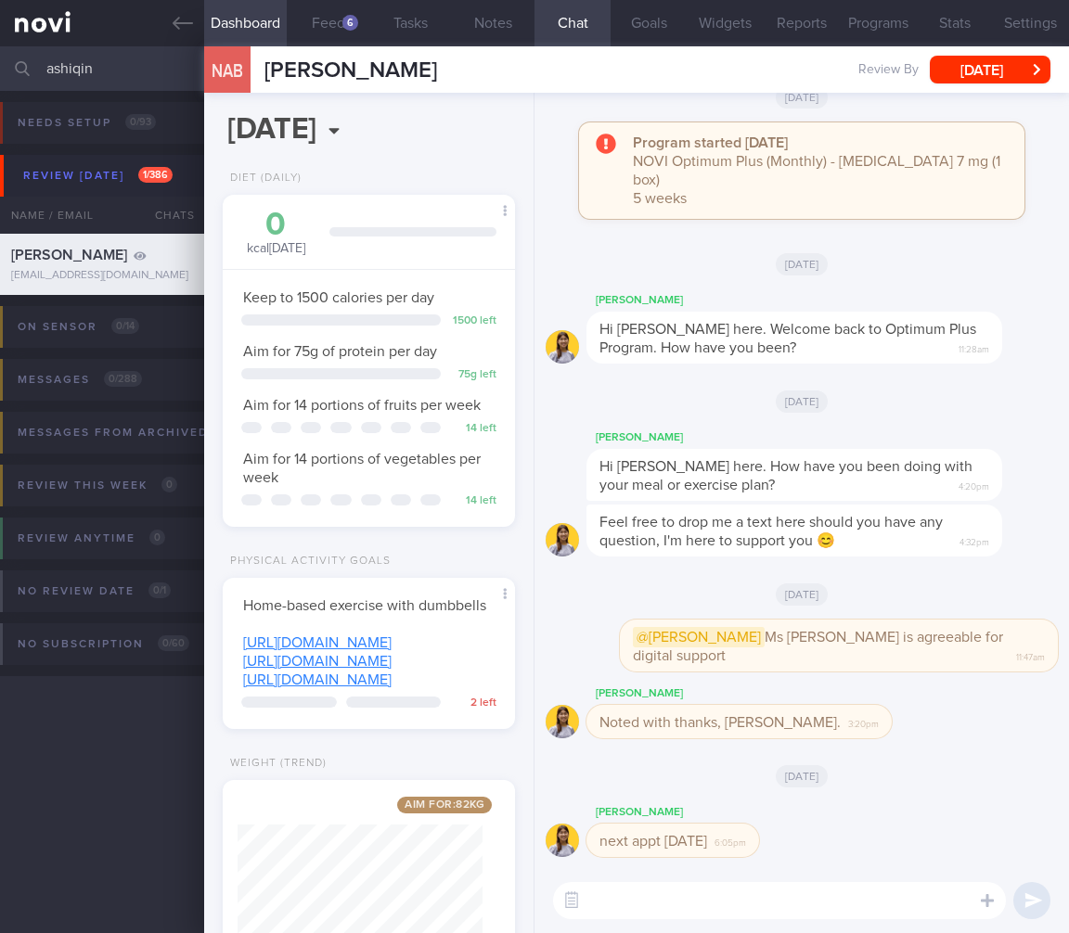
drag, startPoint x: 113, startPoint y: 69, endPoint x: -121, endPoint y: 60, distance: 233.9
click at [0, 60] on html "You are offline! Some functionality will be unavailable Patients New Users Coac…" at bounding box center [534, 466] width 1069 height 933
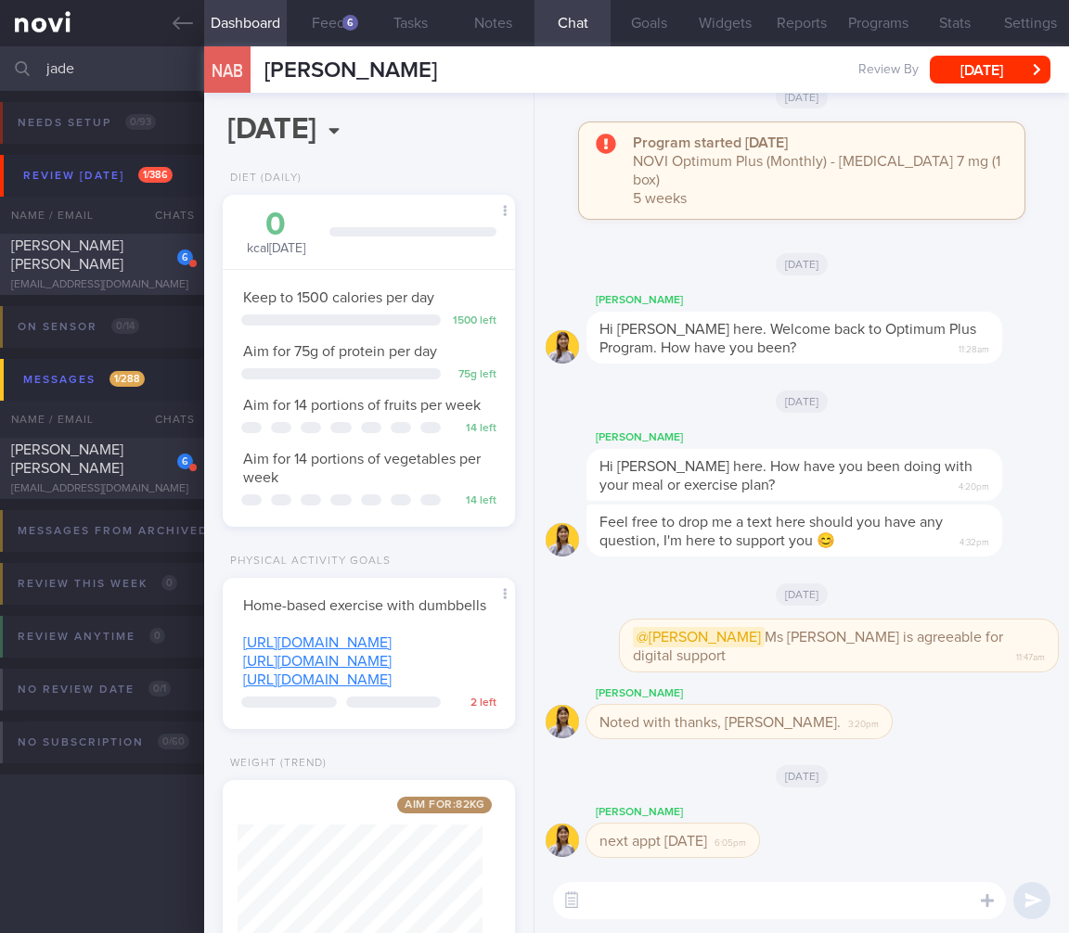
type input "jade"
click at [115, 250] on span "[PERSON_NAME] [PERSON_NAME]" at bounding box center [67, 254] width 112 height 33
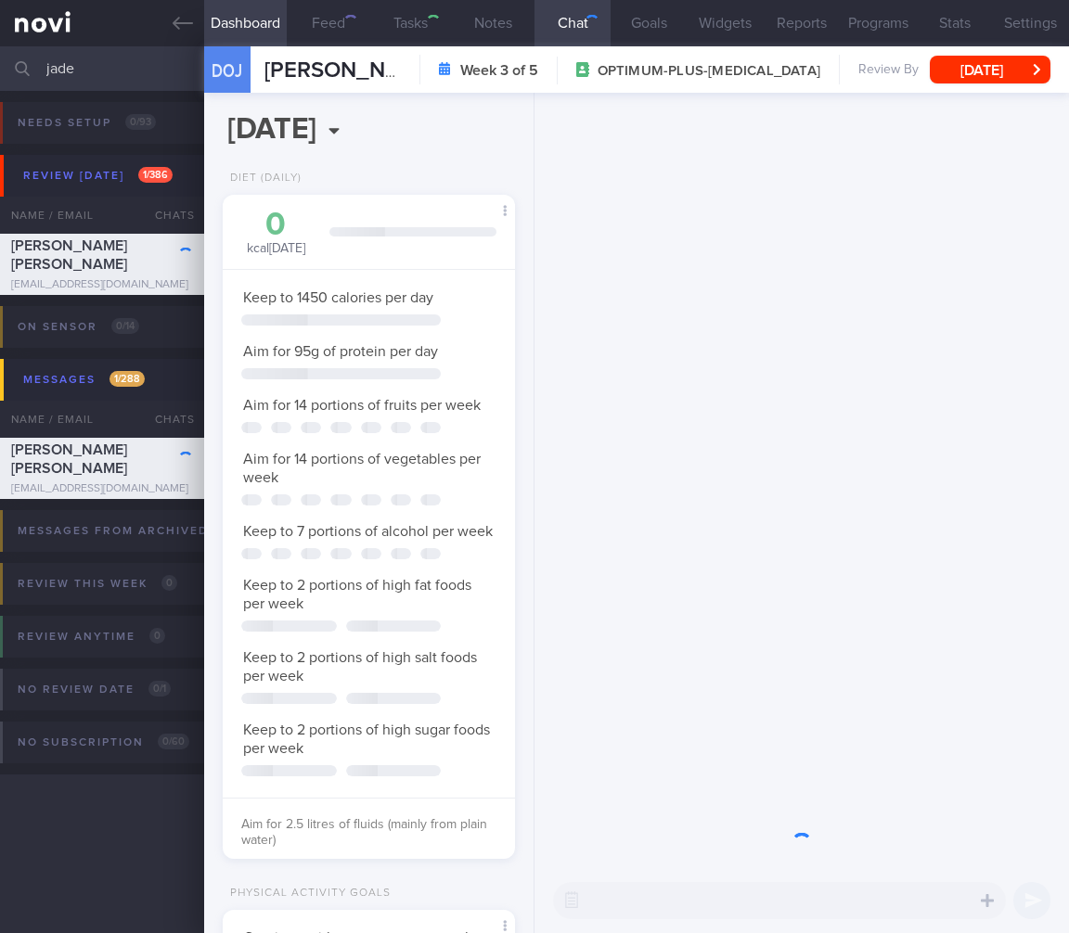
scroll to position [927578, 927482]
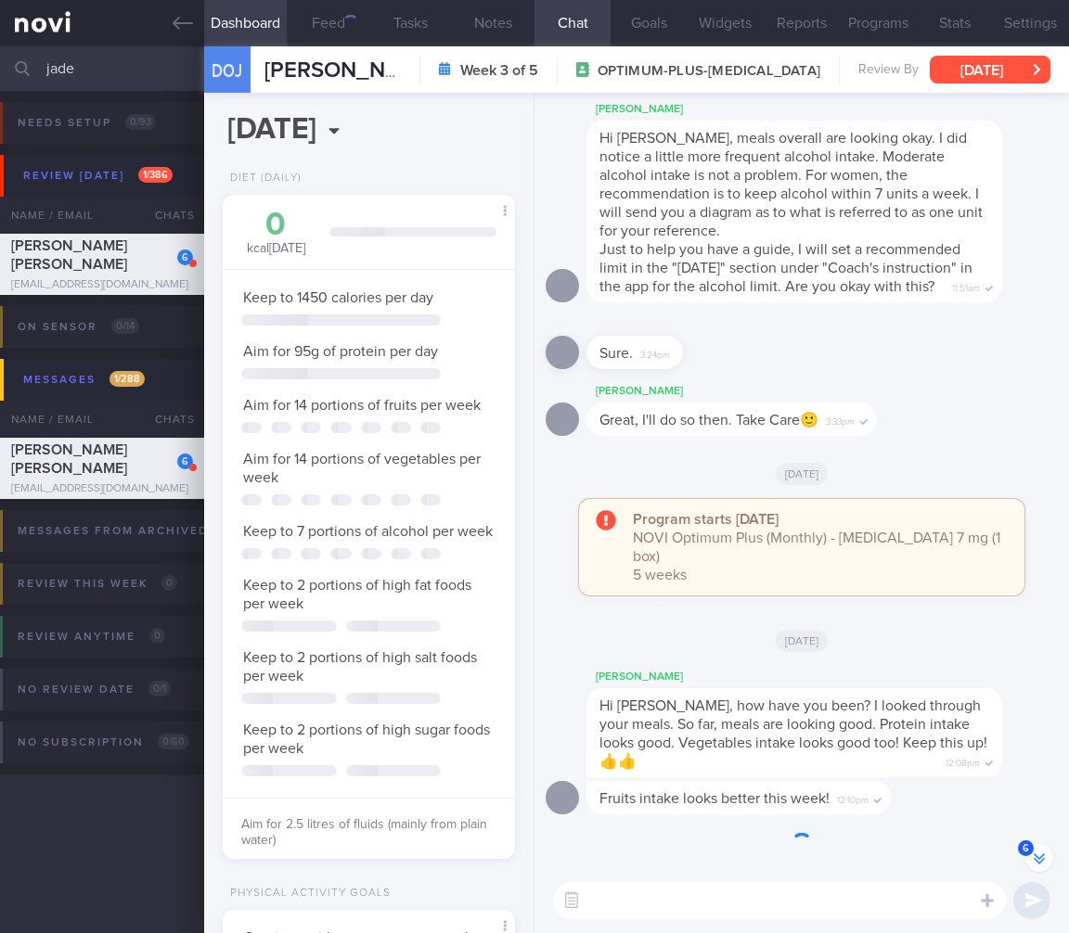
click at [1011, 68] on button "[DATE]" at bounding box center [990, 70] width 121 height 28
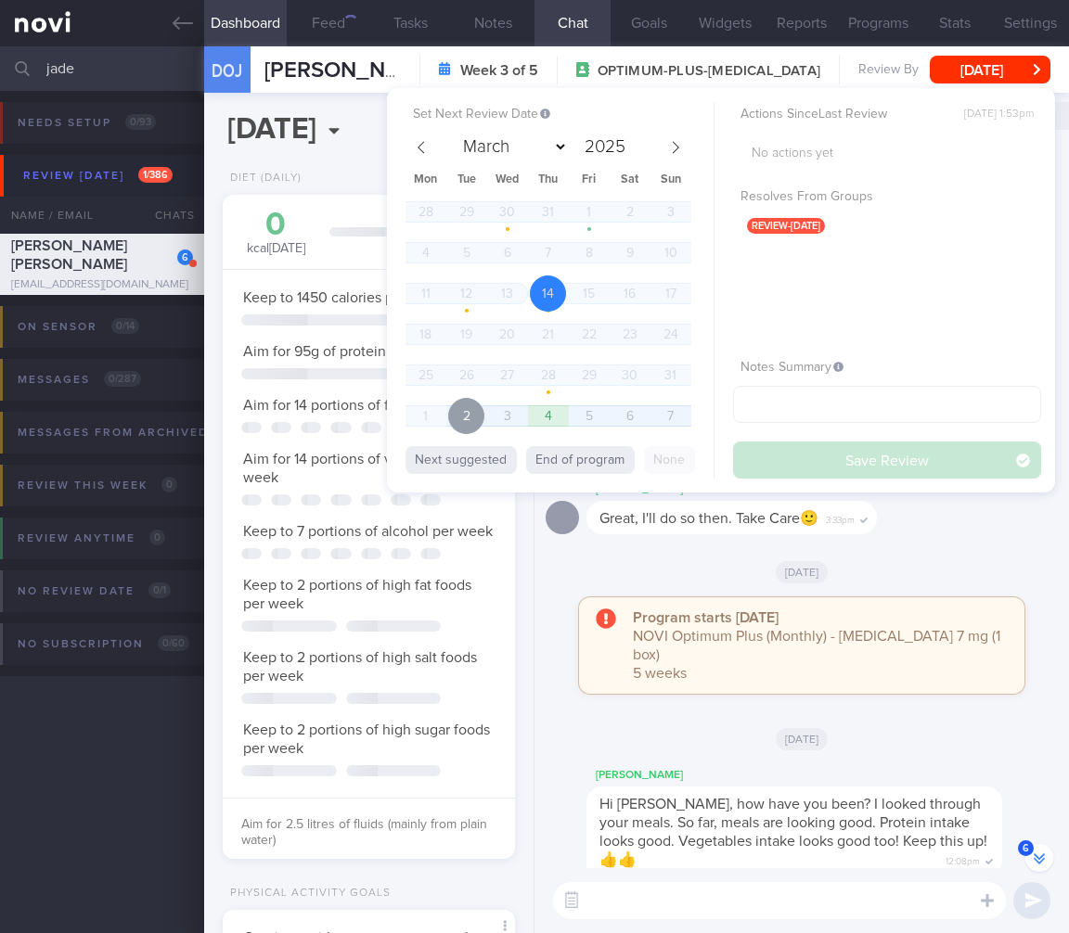
click at [470, 420] on span "2" at bounding box center [466, 416] width 36 height 36
select select "8"
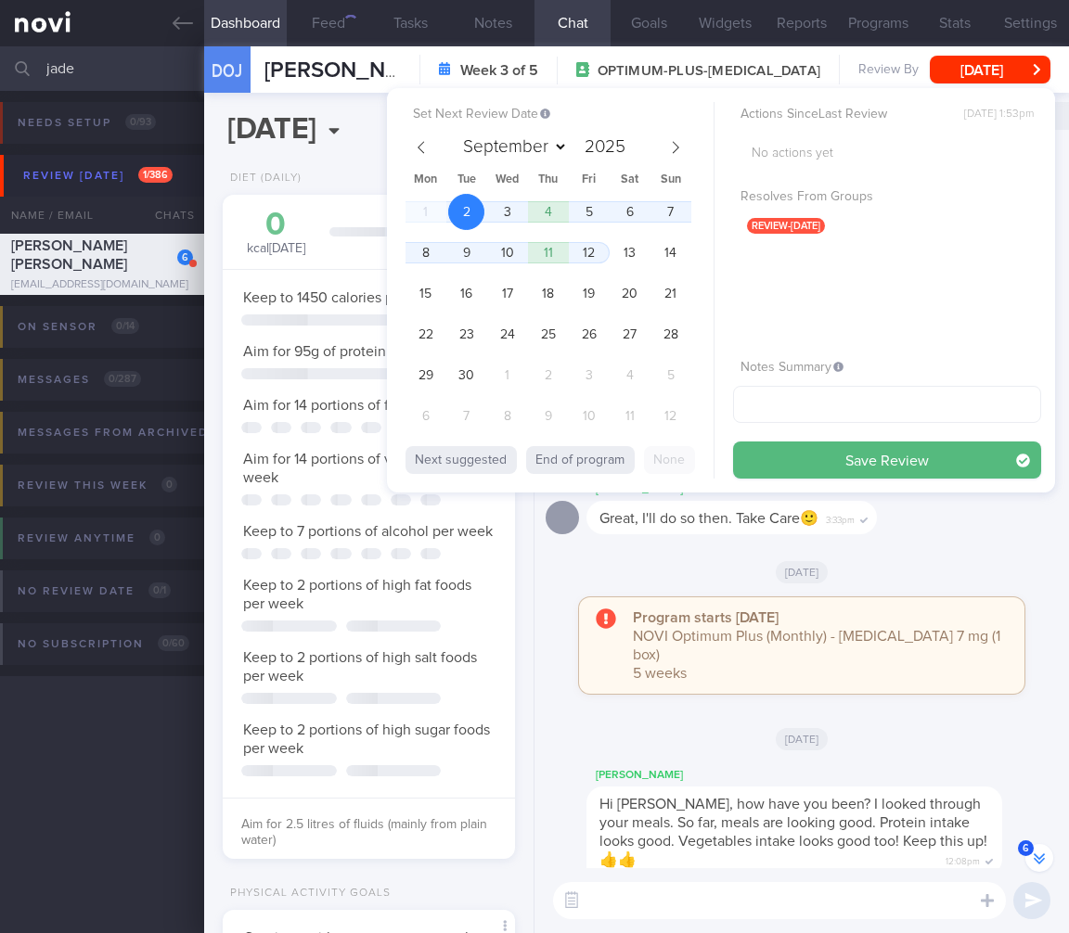
click at [874, 462] on button "Save Review" at bounding box center [887, 460] width 308 height 37
click at [874, 546] on div "[PERSON_NAME] Great, I'll do so then. Take Care🙂 3:33pm" at bounding box center [802, 512] width 512 height 67
click at [404, 607] on div "Keep to 1450 calories per day Aim for 95g of protein per day Aim for 14 portion…" at bounding box center [369, 561] width 292 height 585
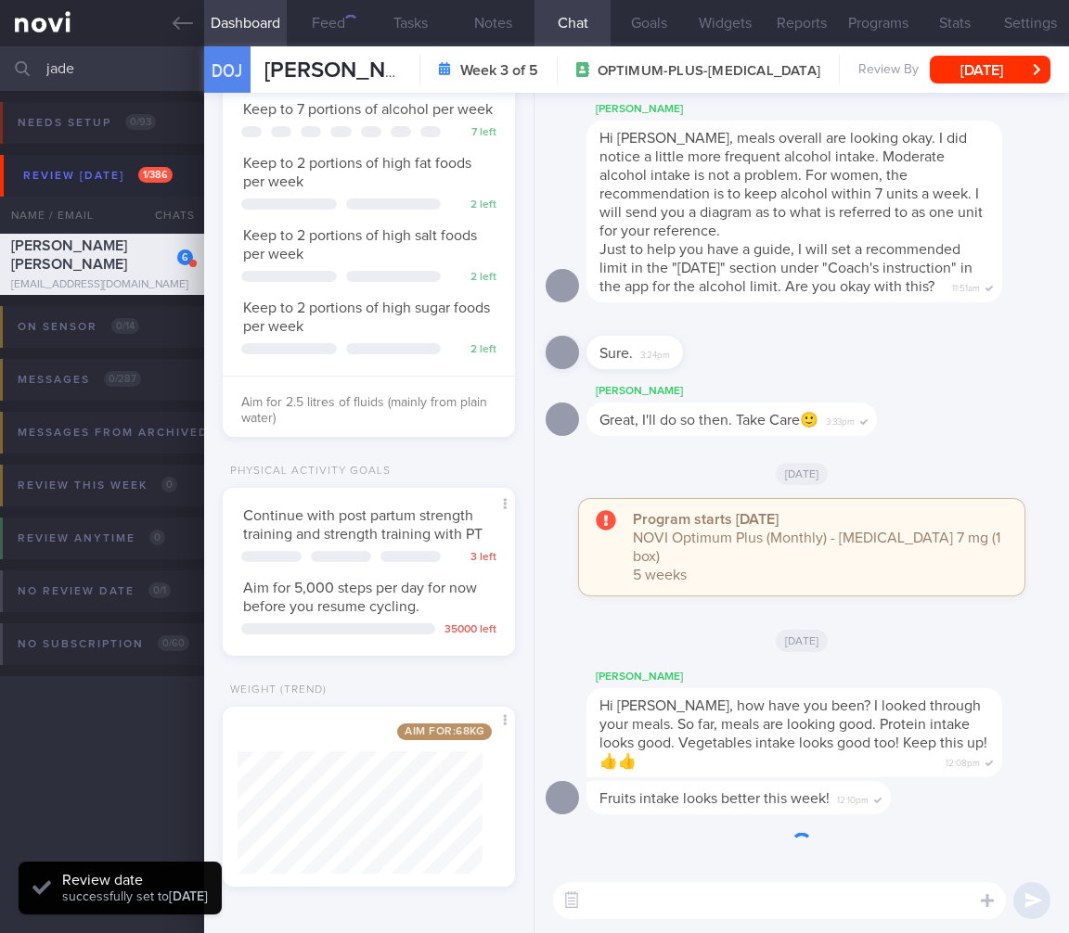
scroll to position [477, 0]
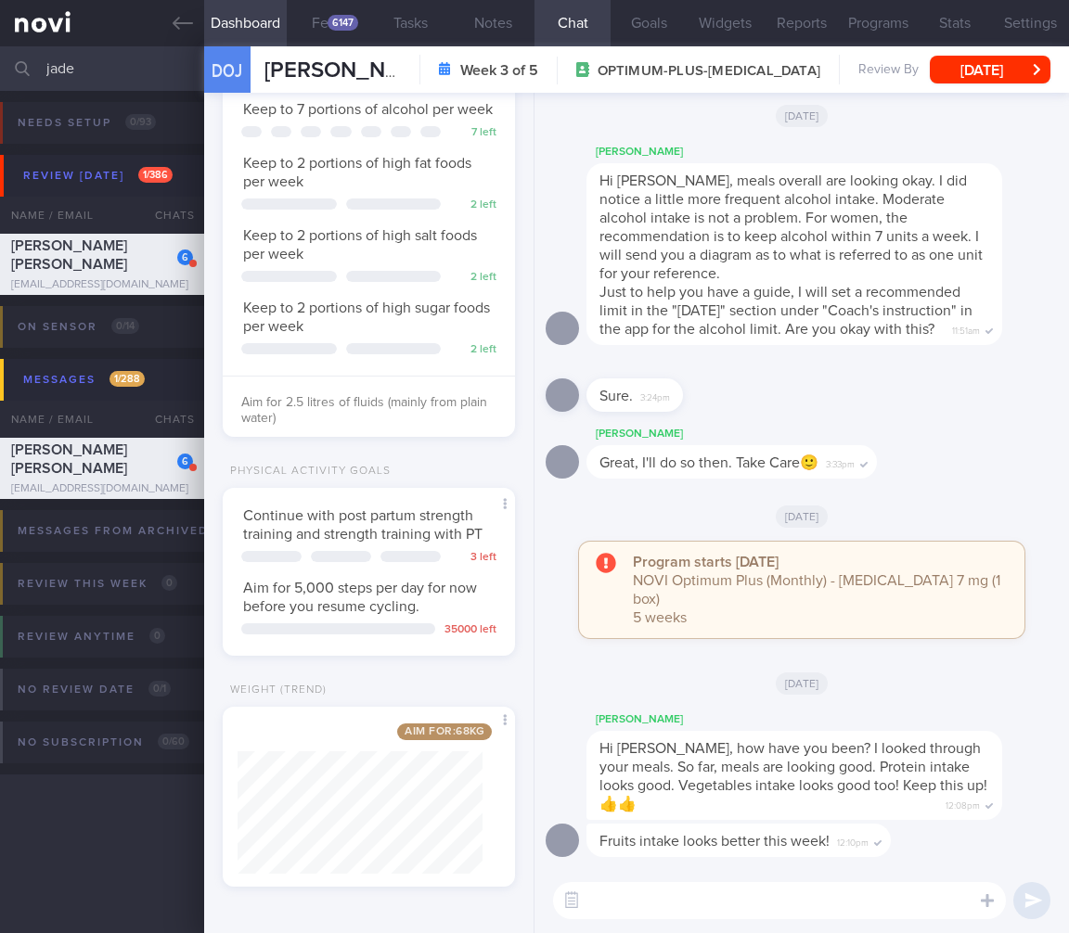
drag, startPoint x: 120, startPoint y: 63, endPoint x: -110, endPoint y: 64, distance: 230.1
click at [0, 64] on html "You are offline! Some functionality will be unavailable Patients New Users Coac…" at bounding box center [534, 466] width 1069 height 933
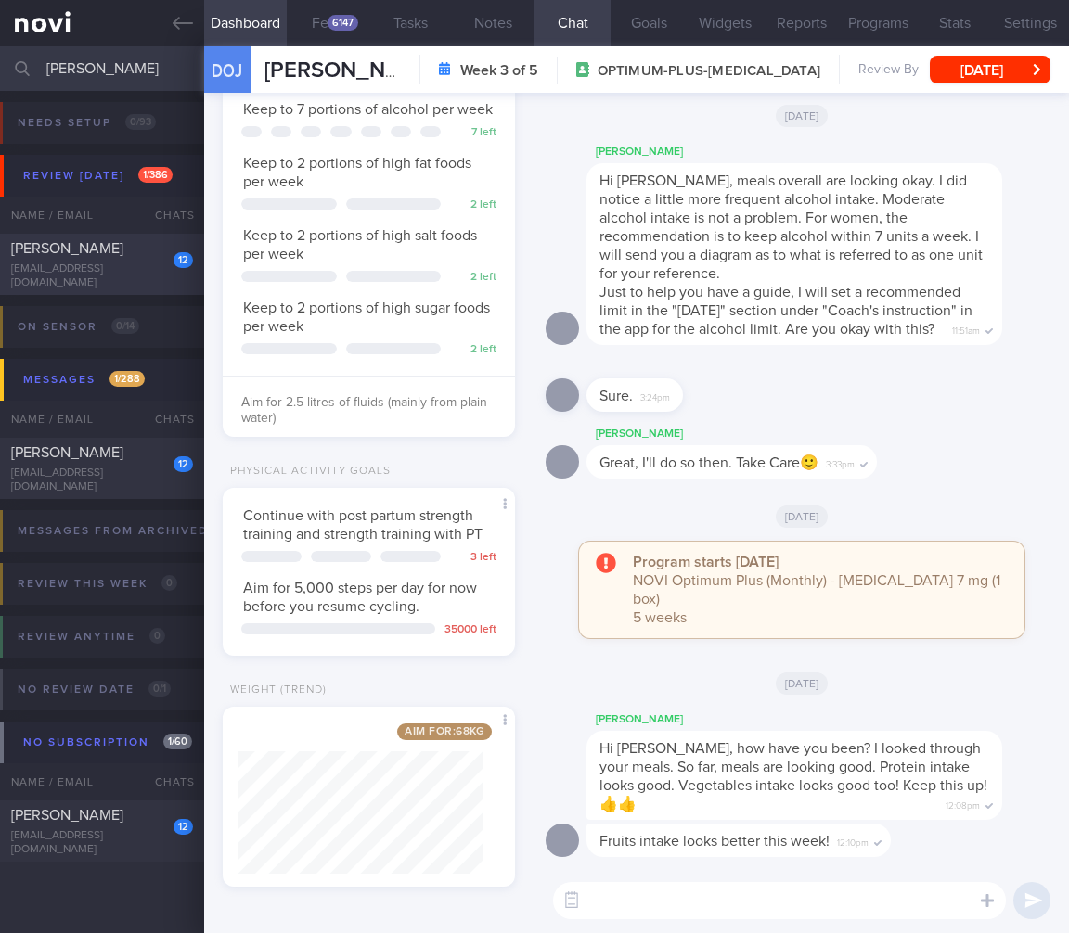
type input "[PERSON_NAME]"
click at [133, 264] on div "12 [PERSON_NAME] [EMAIL_ADDRESS][DOMAIN_NAME]" at bounding box center [102, 264] width 204 height 51
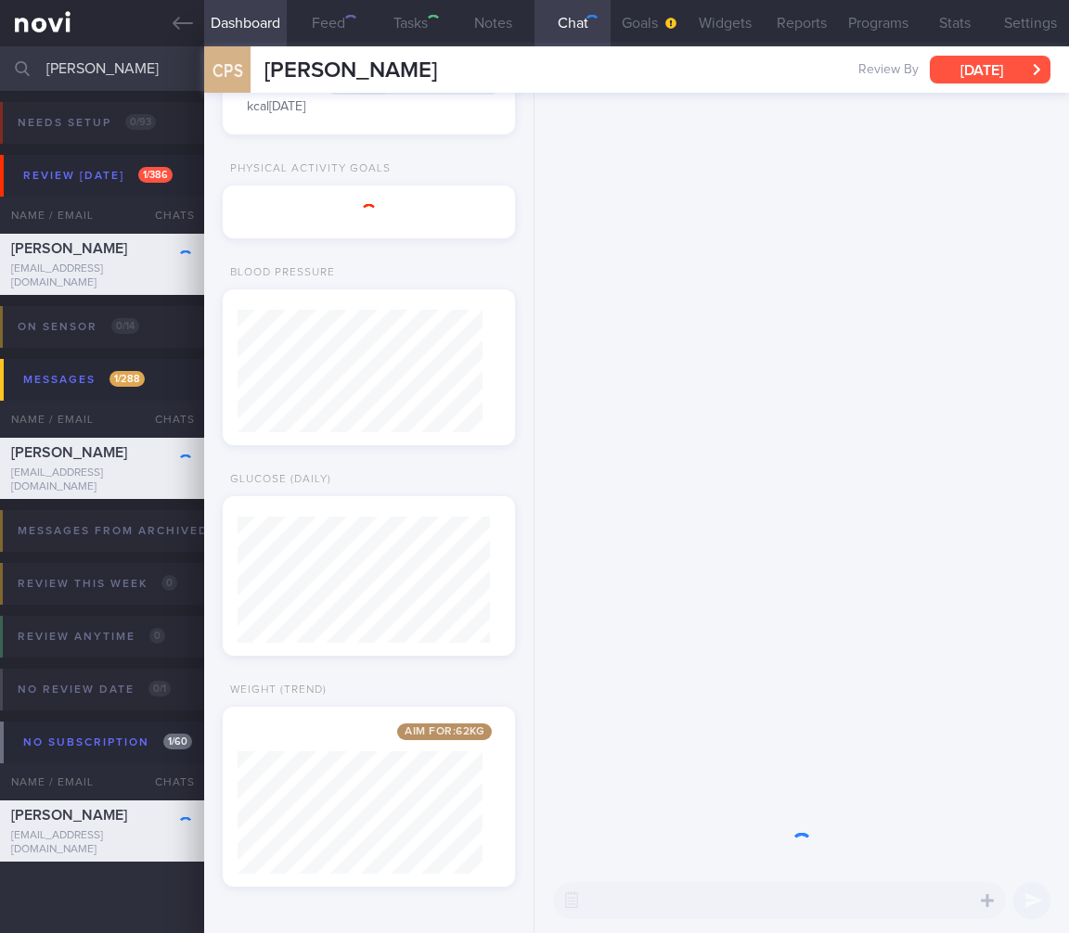
scroll to position [117, 0]
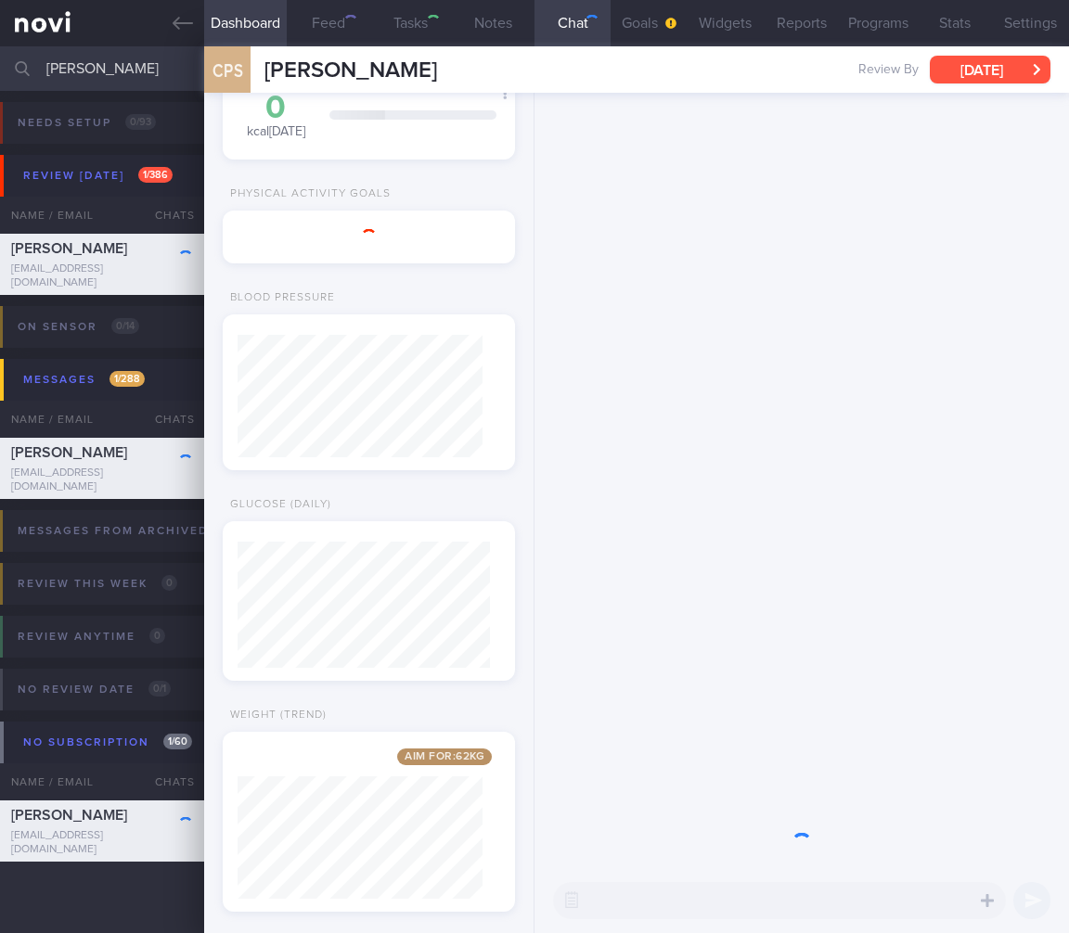
click at [982, 74] on button "[DATE]" at bounding box center [990, 70] width 121 height 28
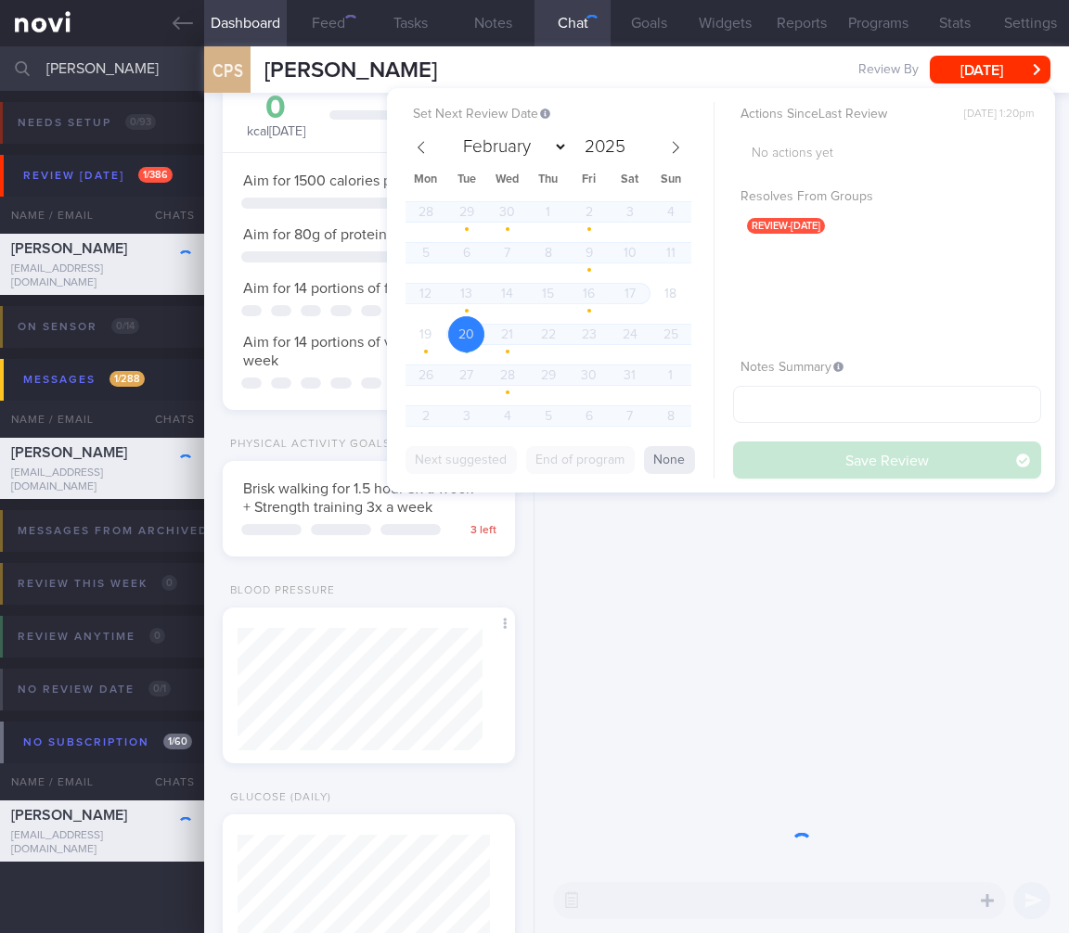
scroll to position [126, 252]
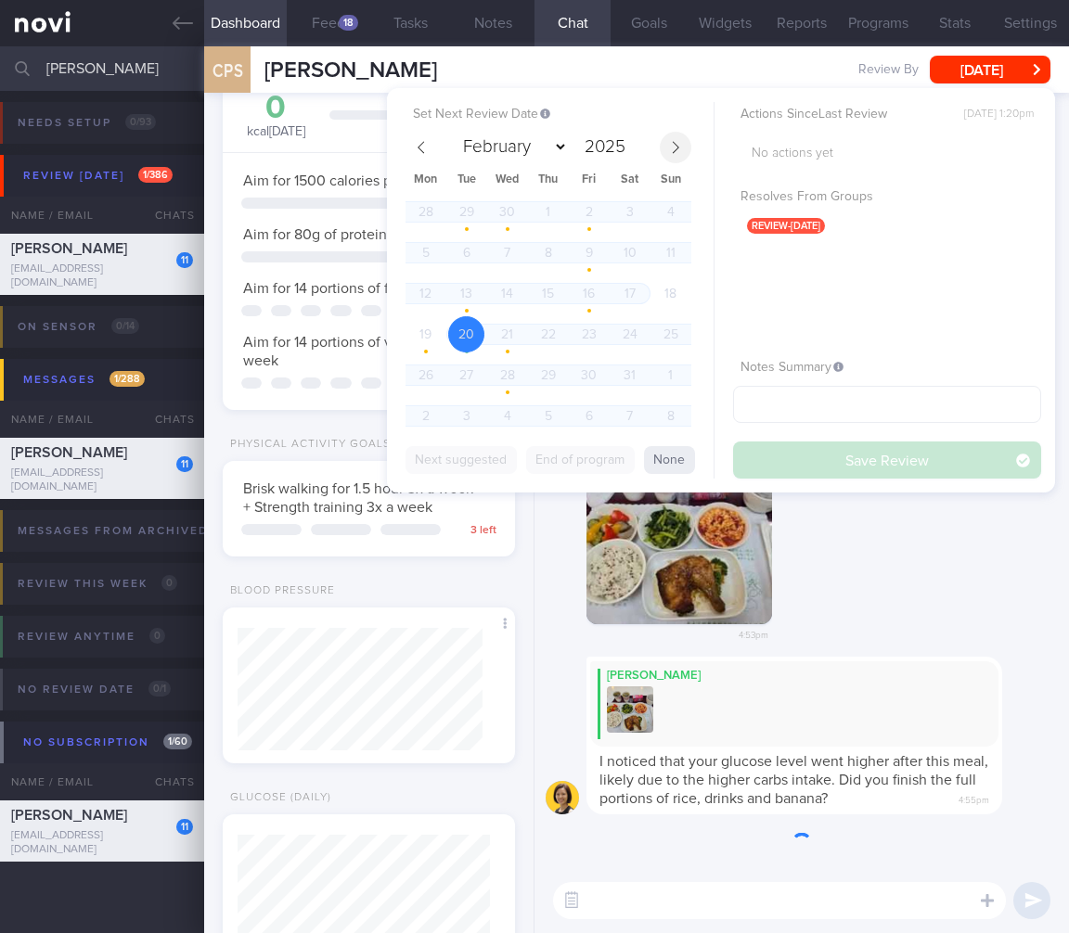
click at [684, 142] on span at bounding box center [676, 148] width 32 height 32
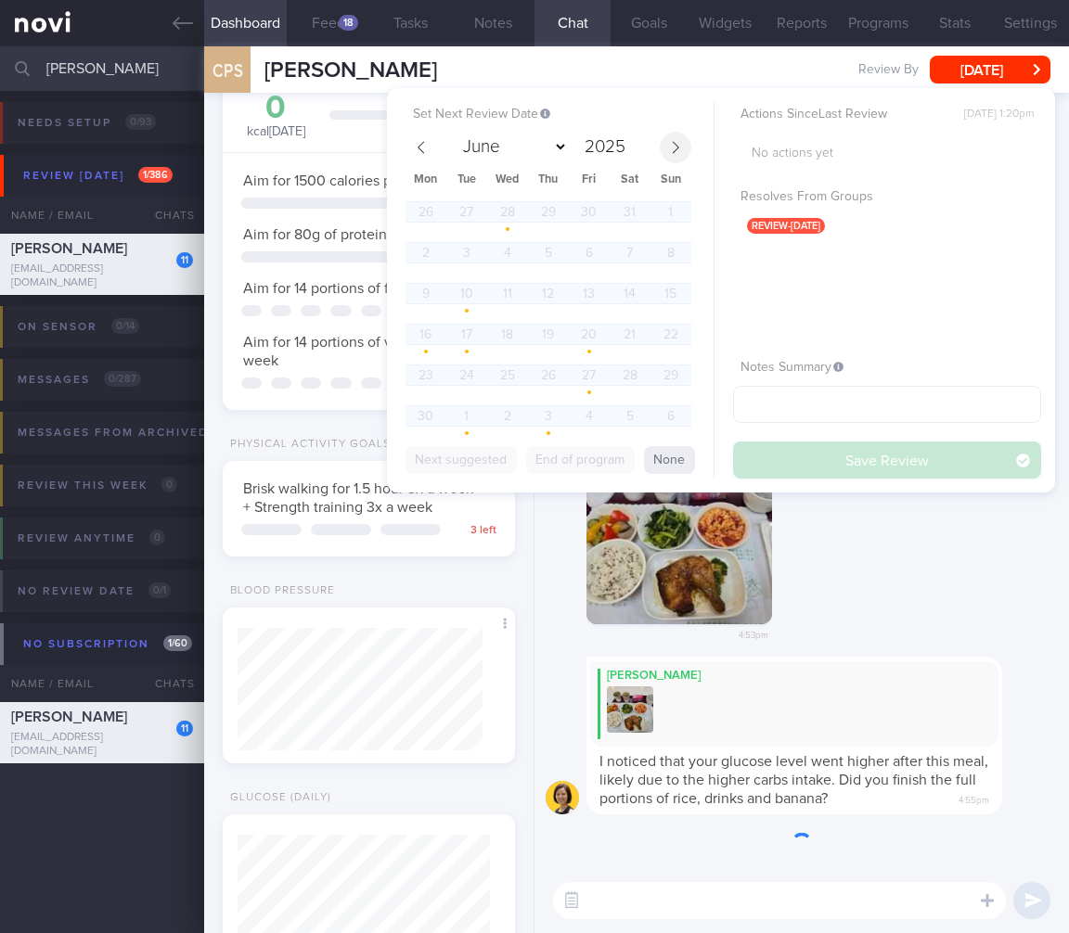
click at [682, 145] on span at bounding box center [676, 148] width 32 height 32
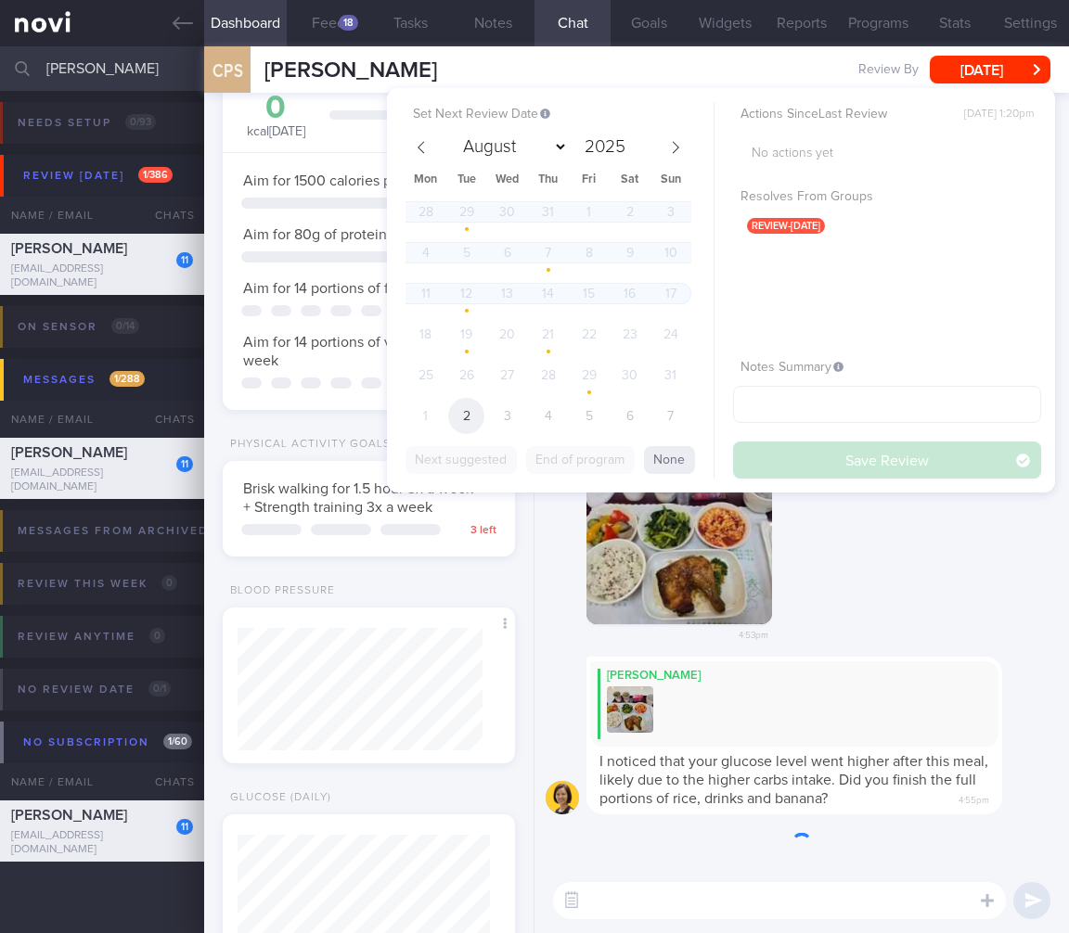
click at [460, 418] on span "2" at bounding box center [466, 416] width 36 height 36
select select "8"
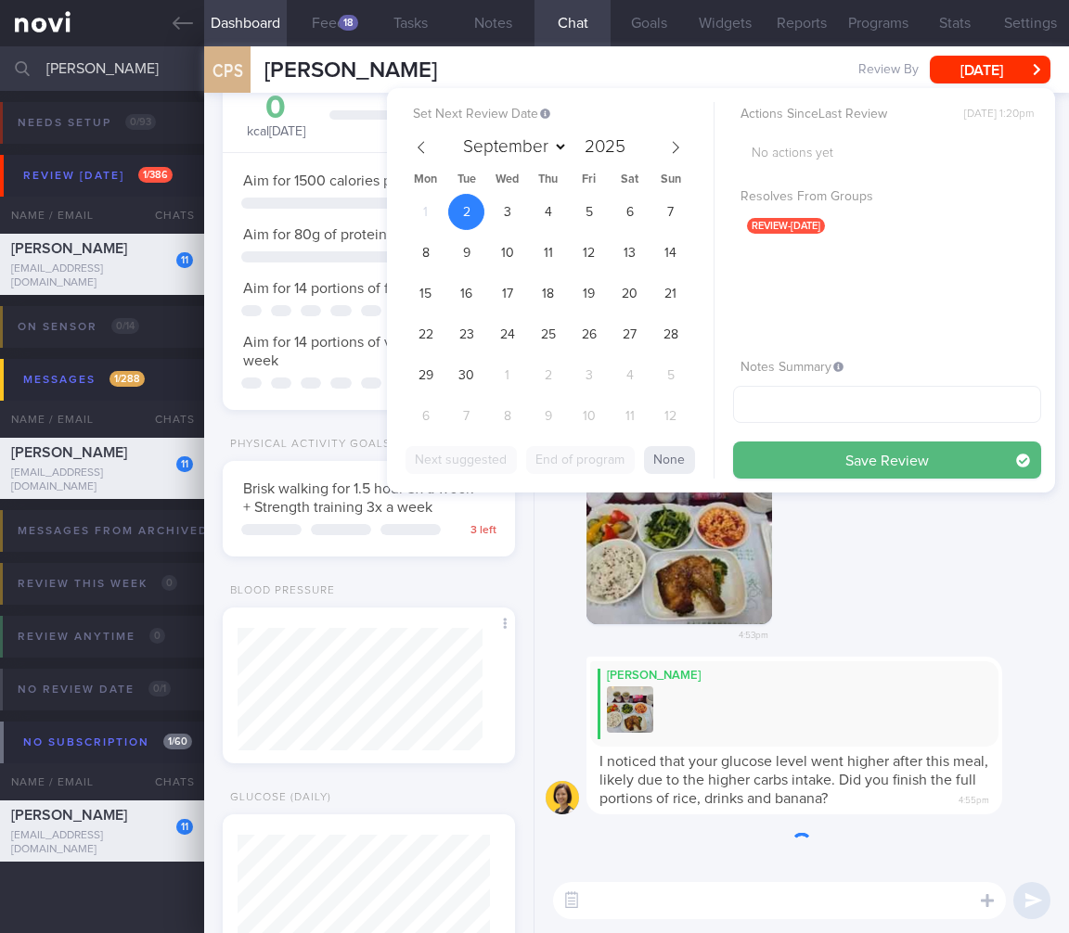
click at [839, 463] on button "Save Review" at bounding box center [887, 460] width 308 height 37
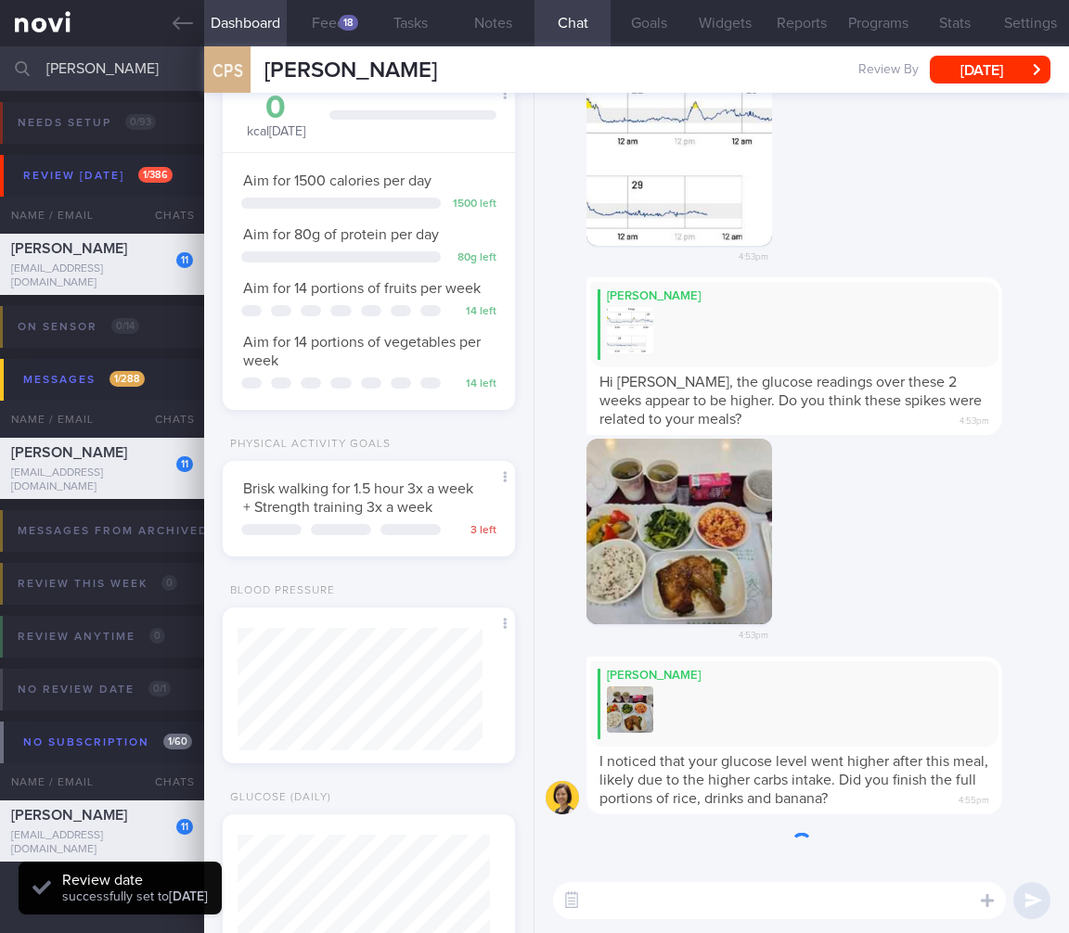
click at [871, 762] on span "I noticed that your glucose level went higher after this meal, likely due to th…" at bounding box center [793, 780] width 389 height 52
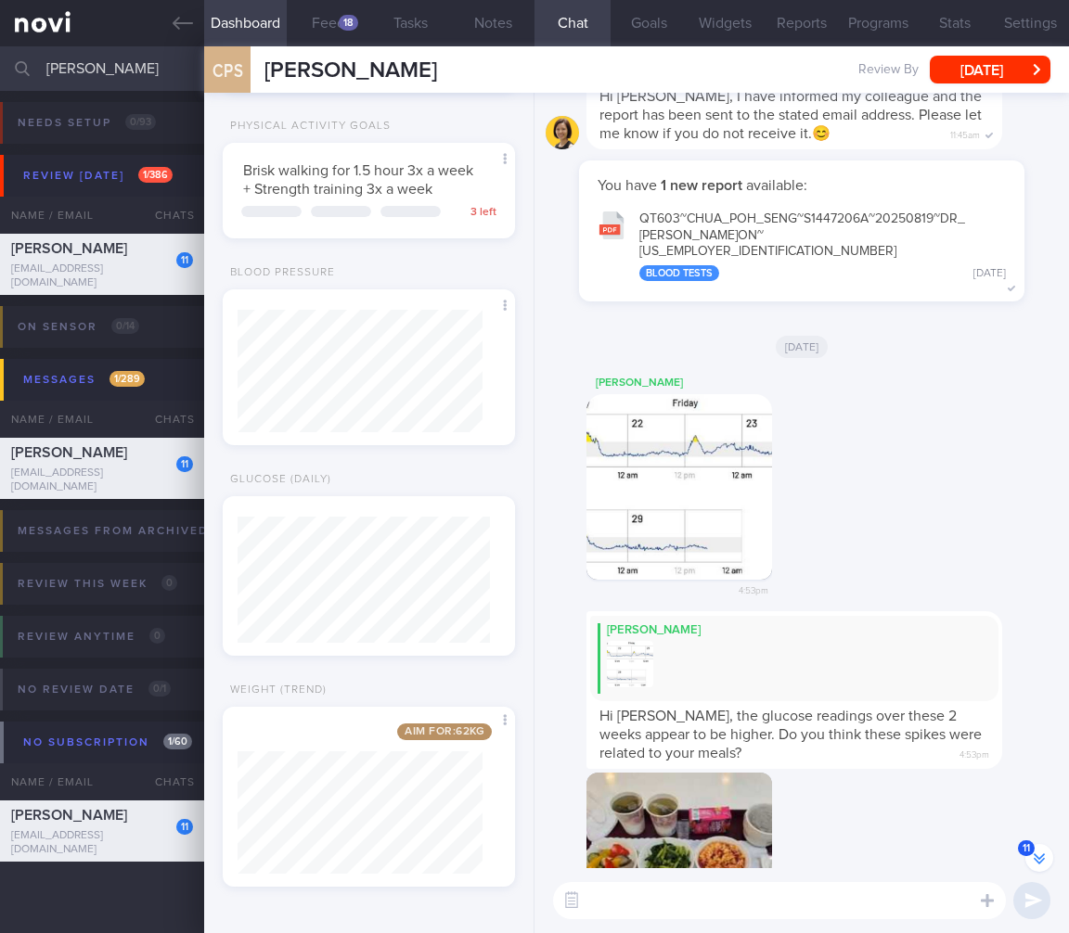
scroll to position [-243, 0]
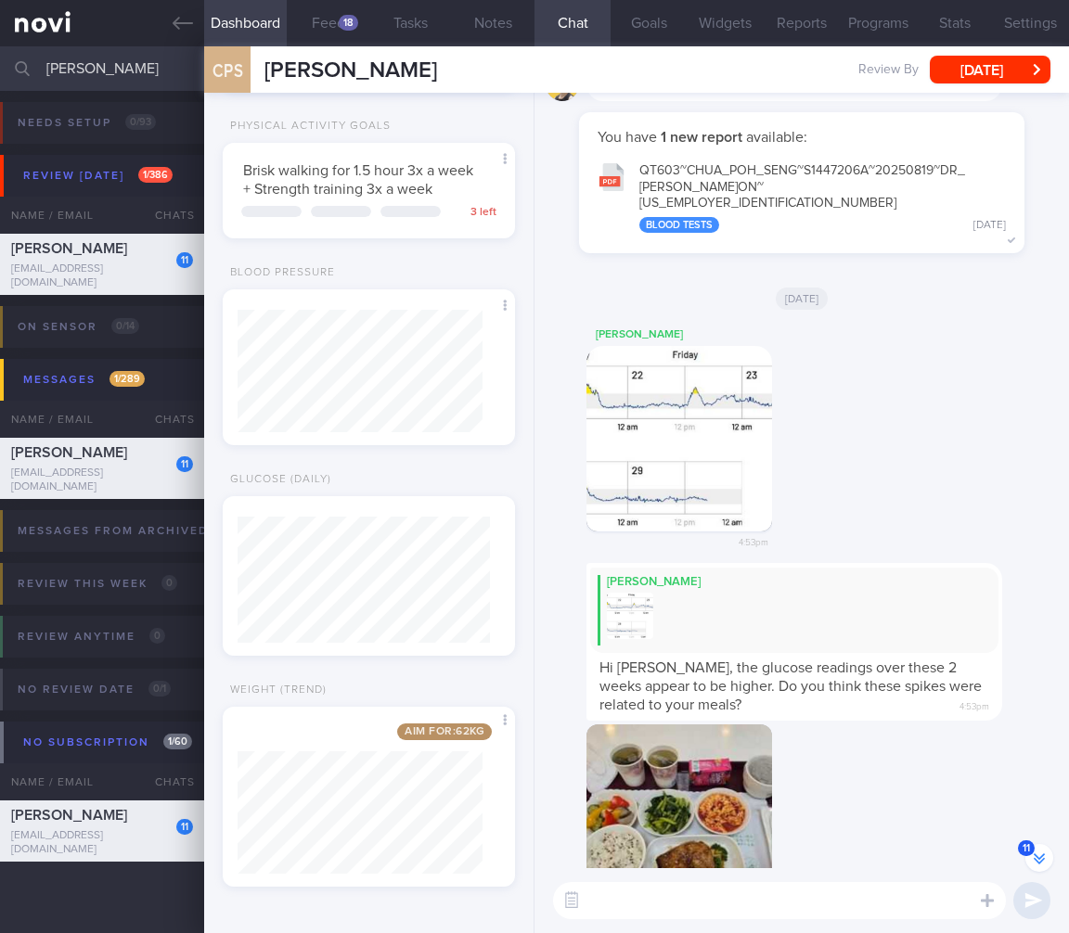
drag, startPoint x: 109, startPoint y: 74, endPoint x: -118, endPoint y: 81, distance: 227.4
click at [0, 81] on html "You are offline! Some functionality will be unavailable Patients New Users Coac…" at bounding box center [534, 466] width 1069 height 933
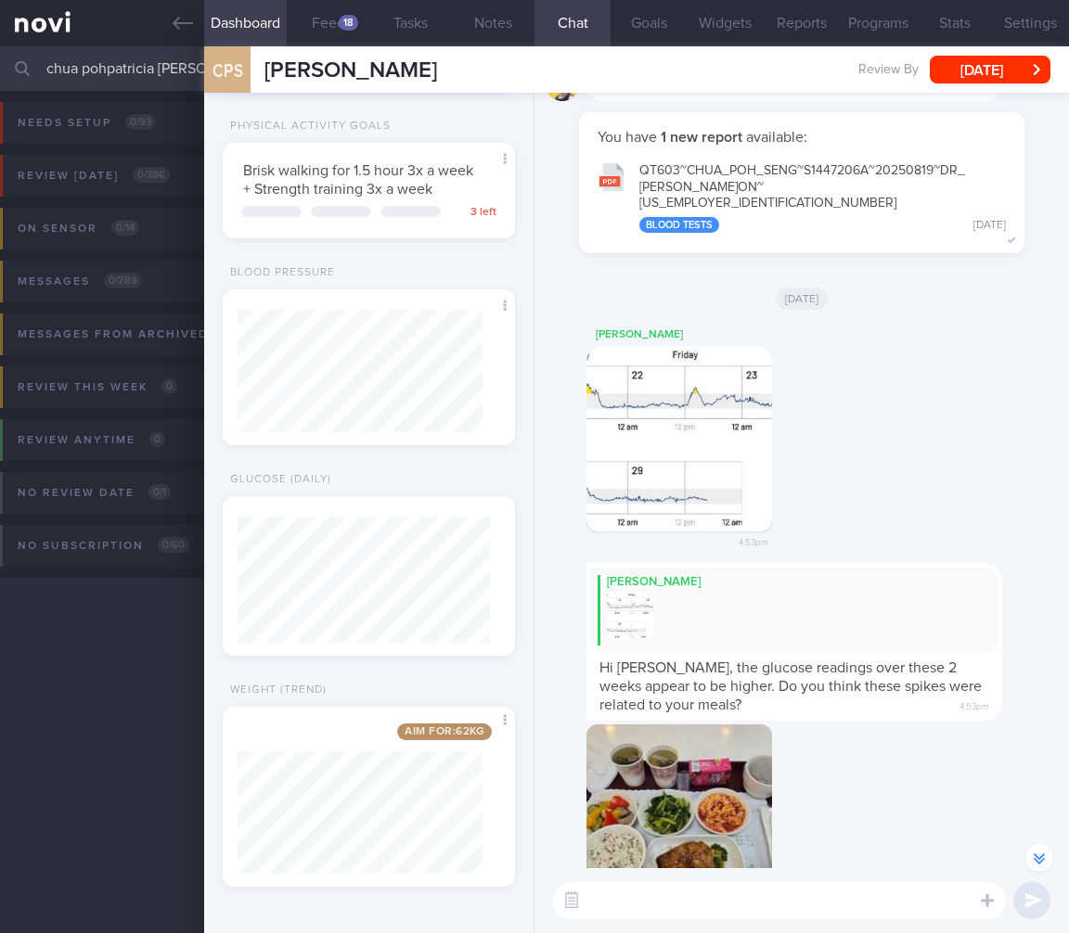
drag, startPoint x: 105, startPoint y: 66, endPoint x: -73, endPoint y: 77, distance: 178.5
click at [0, 77] on html "You are offline! Some functionality will be unavailable Patients New Users Coac…" at bounding box center [534, 466] width 1069 height 933
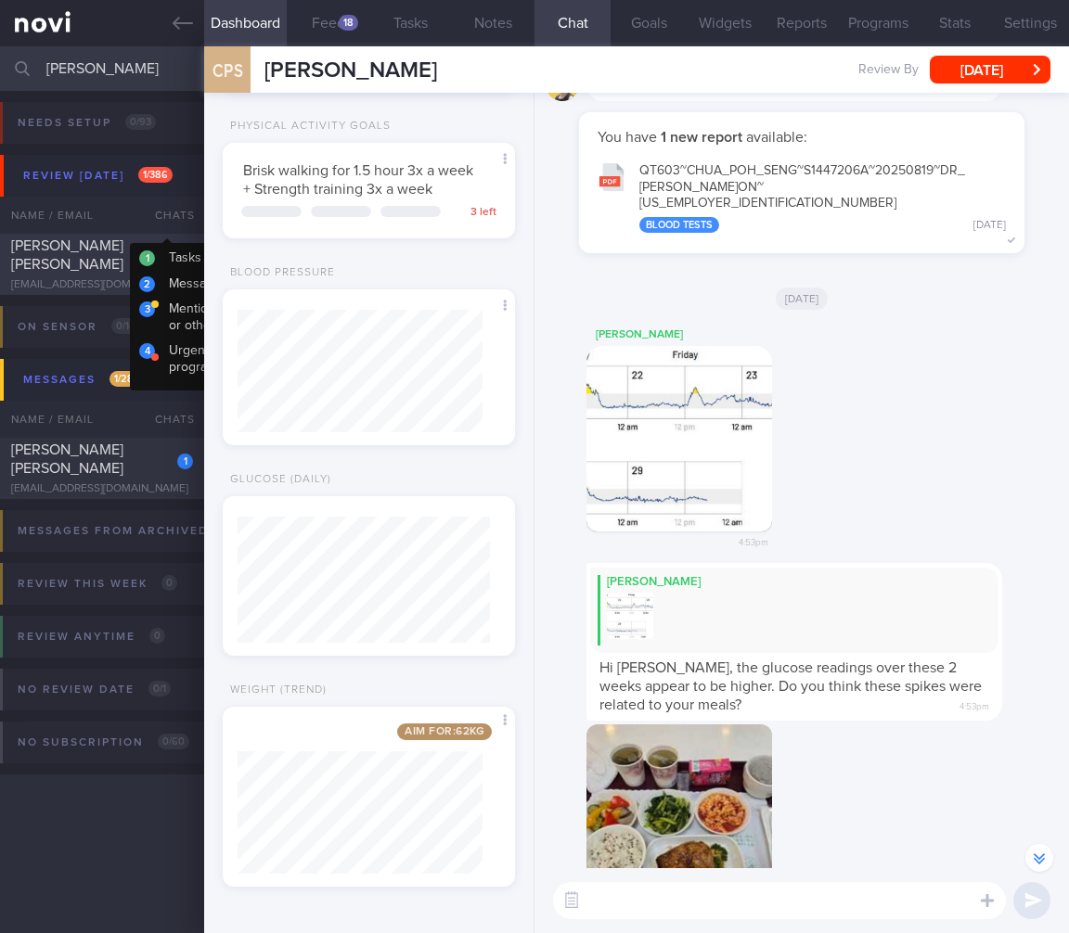
type input "[PERSON_NAME]"
click at [97, 241] on span "[PERSON_NAME] [PERSON_NAME]" at bounding box center [67, 254] width 112 height 33
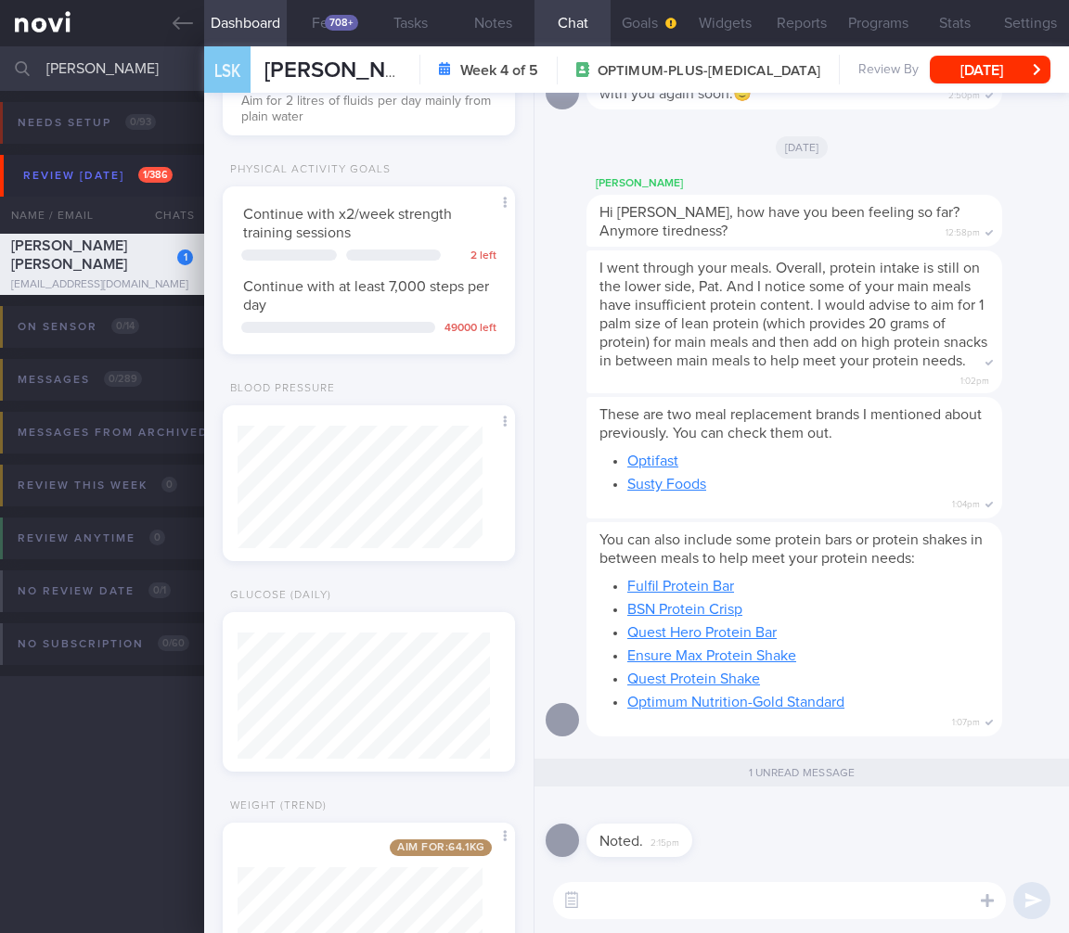
drag, startPoint x: 563, startPoint y: 900, endPoint x: 596, endPoint y: 900, distance: 32.5
click at [563, 900] on button "button" at bounding box center [571, 900] width 33 height 33
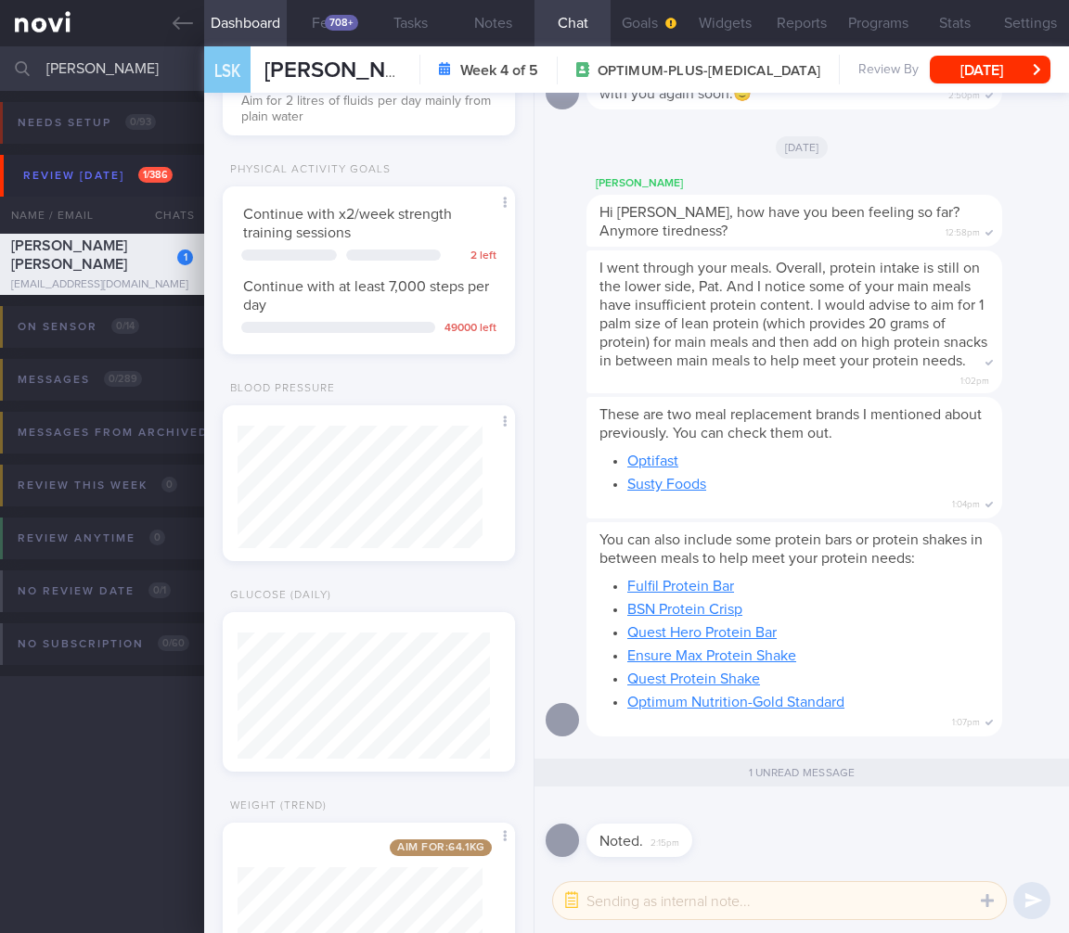
click at [644, 904] on textarea at bounding box center [779, 900] width 453 height 37
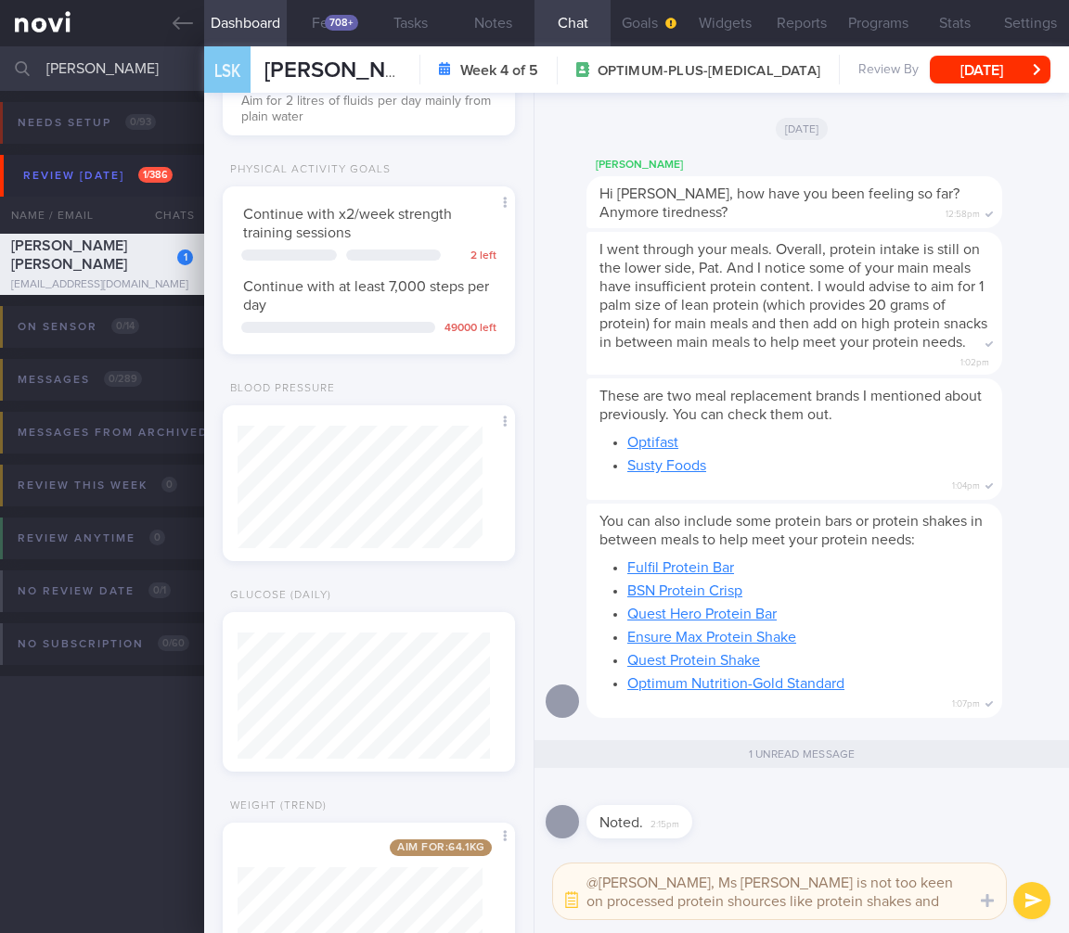
click at [601, 907] on textarea "@[PERSON_NAME], Ms [PERSON_NAME] is not too keen on processed protein shources …" at bounding box center [779, 892] width 453 height 56
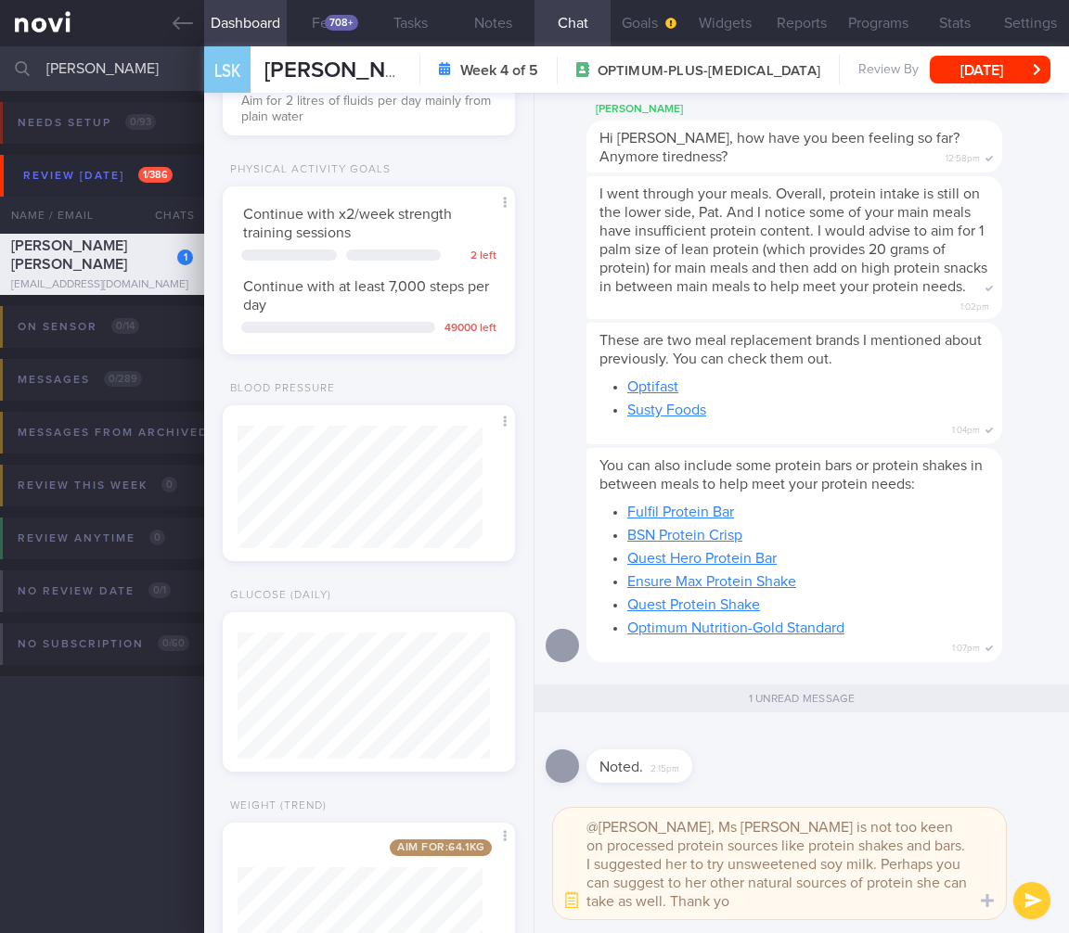
type textarea "@[PERSON_NAME], Ms [PERSON_NAME] is not too keen on processed protein sources l…"
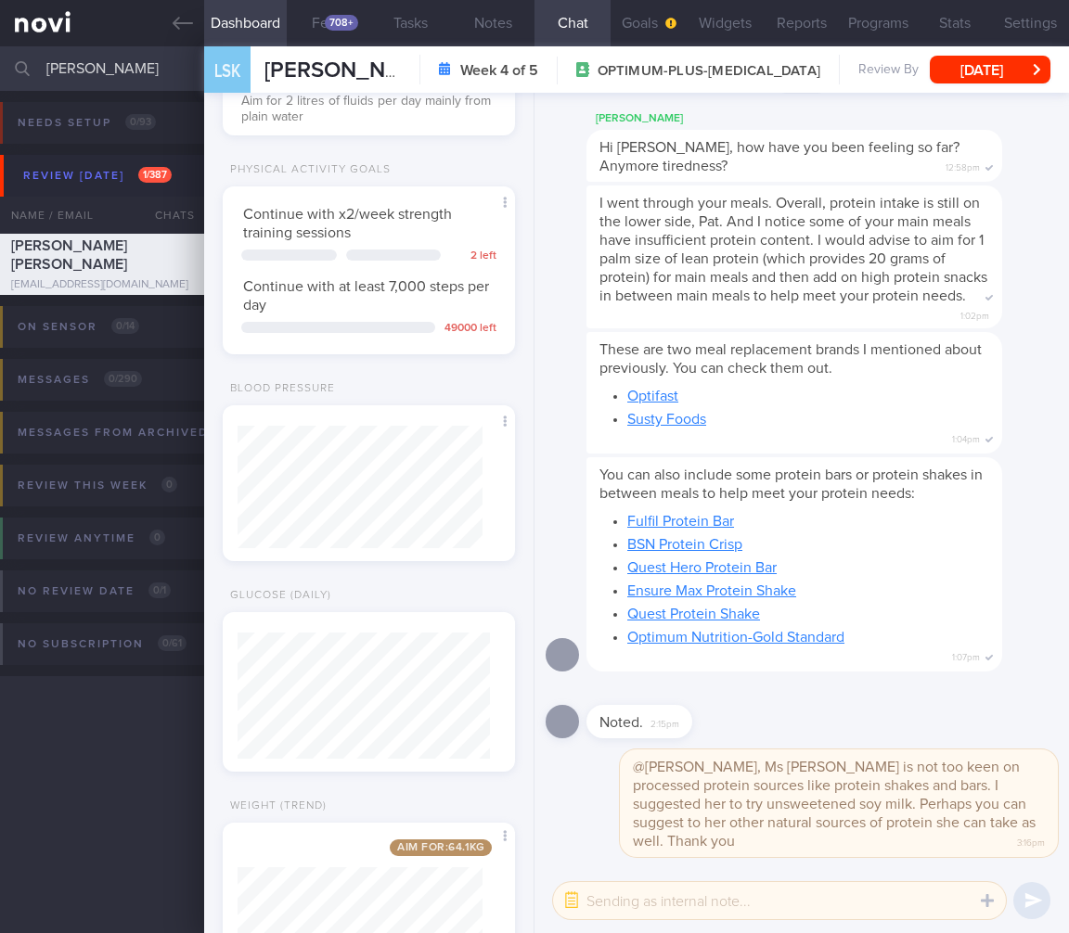
drag, startPoint x: 152, startPoint y: 74, endPoint x: -154, endPoint y: 29, distance: 309.5
click at [0, 29] on html "You are offline! Some functionality will be unavailable Patients New Users Coac…" at bounding box center [534, 466] width 1069 height 933
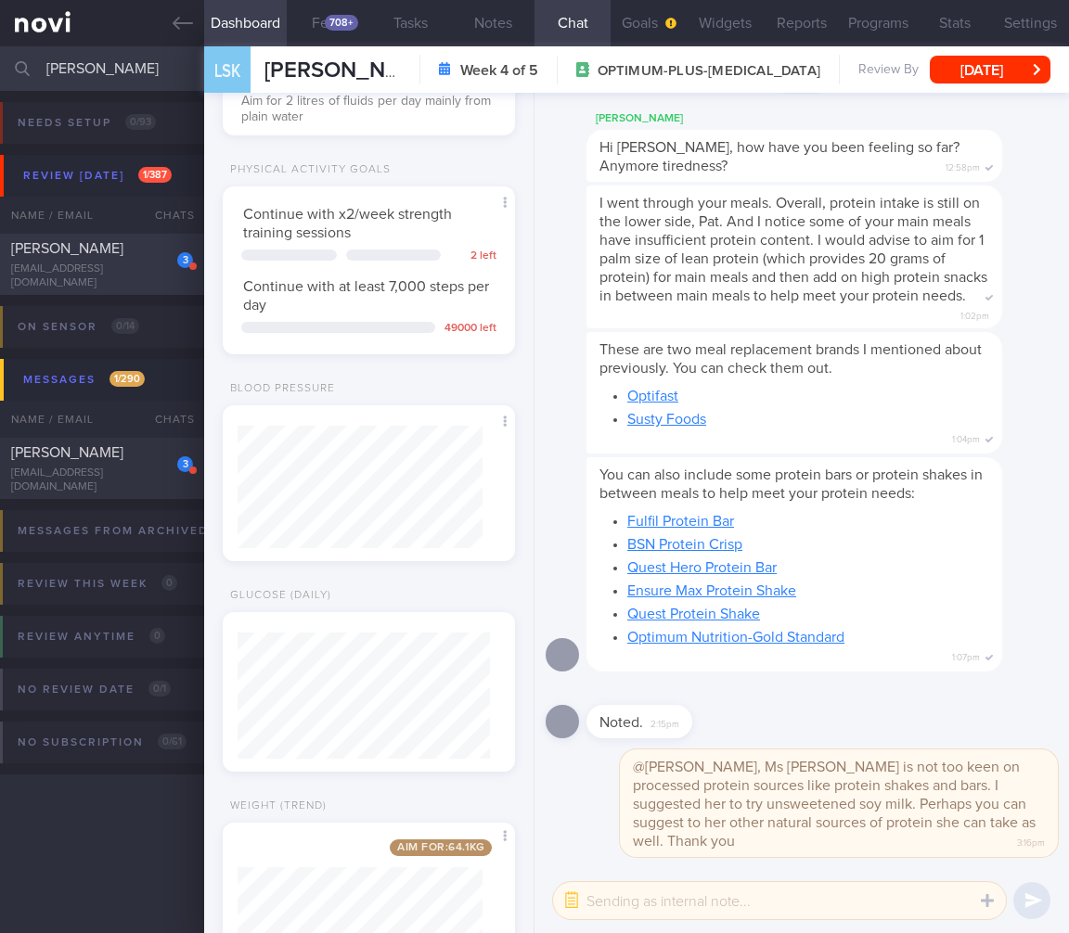
type input "[PERSON_NAME]"
click at [73, 272] on div "[EMAIL_ADDRESS][DOMAIN_NAME]" at bounding box center [102, 277] width 182 height 28
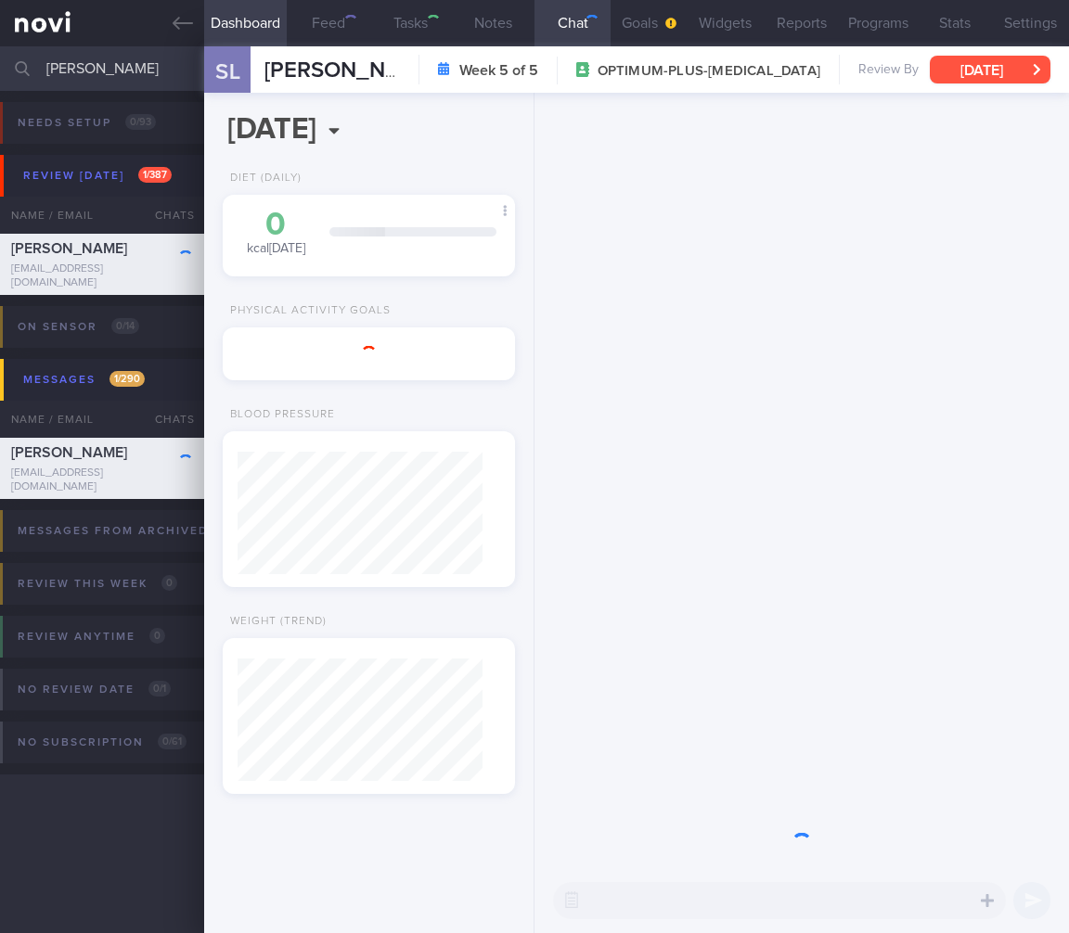
click at [998, 72] on button "[DATE]" at bounding box center [990, 70] width 121 height 28
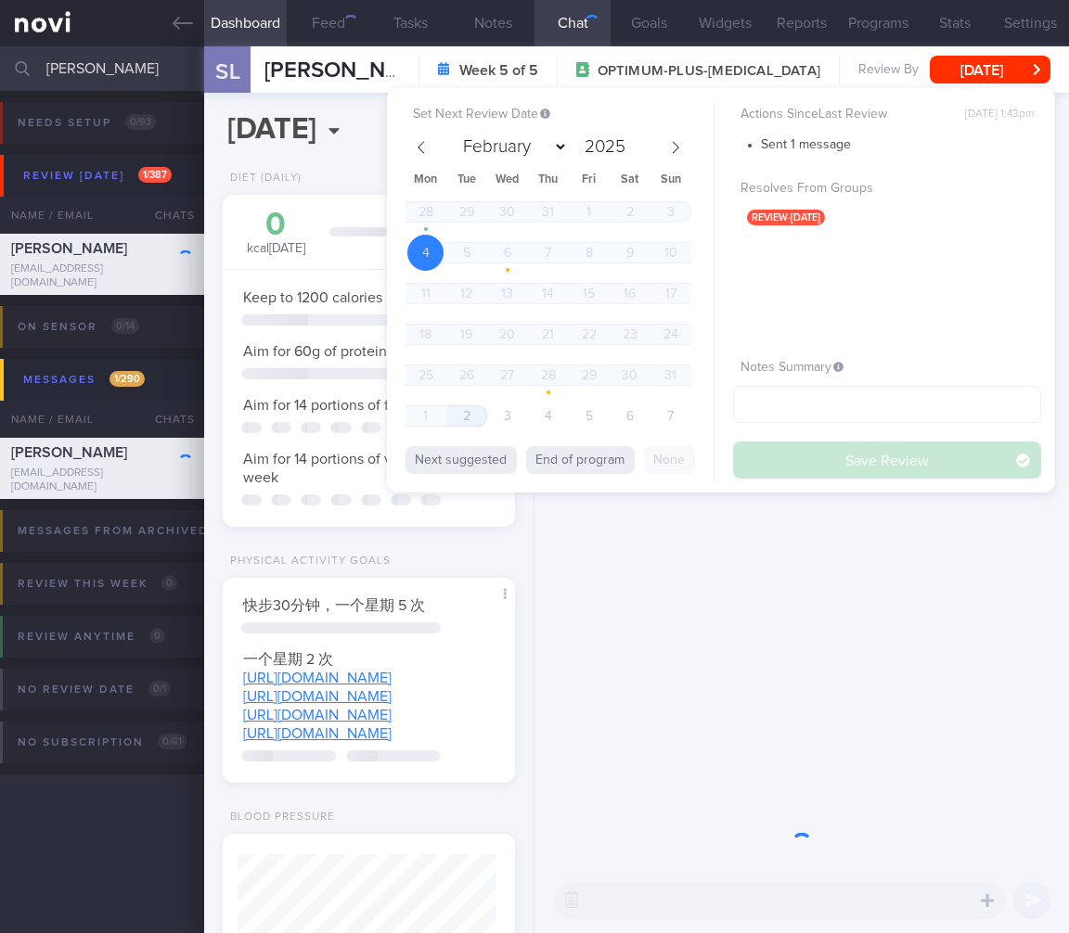
scroll to position [122, 245]
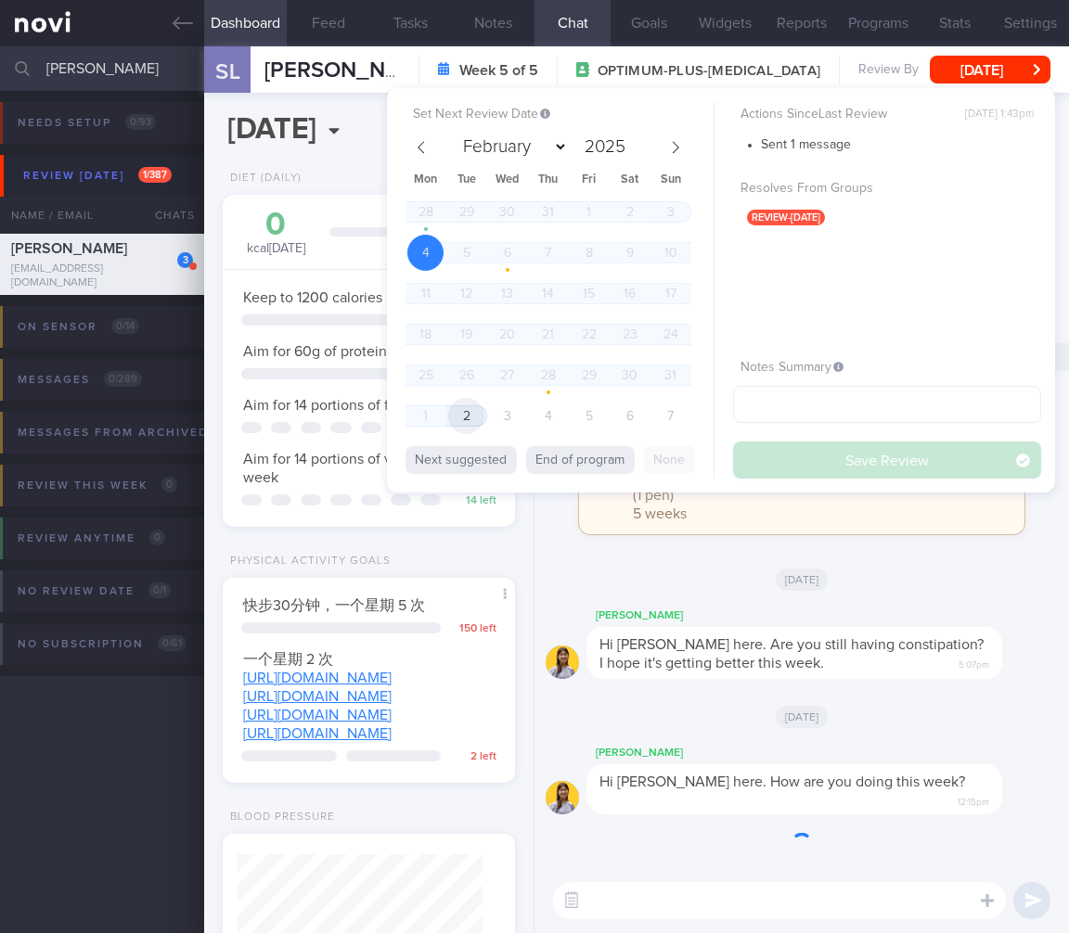
click at [460, 404] on span "2" at bounding box center [466, 416] width 36 height 36
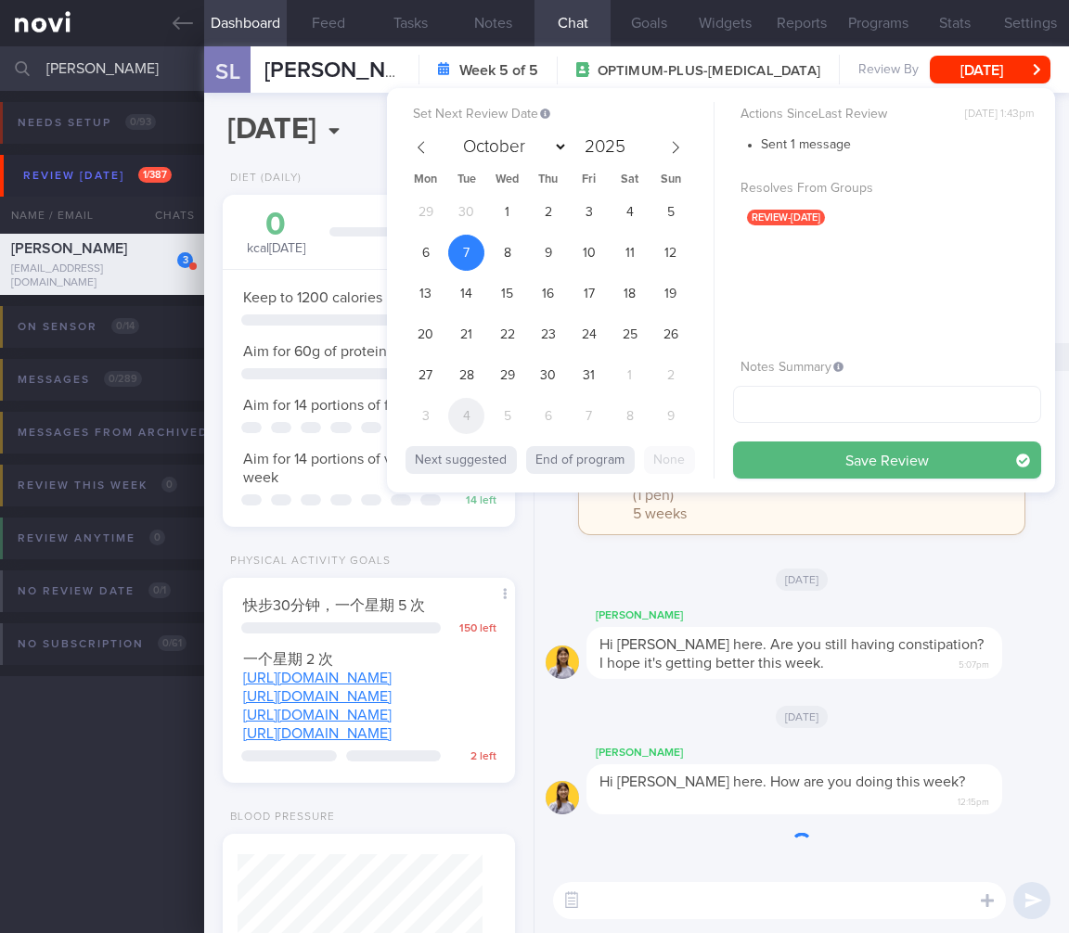
click at [468, 414] on span "4" at bounding box center [466, 416] width 36 height 36
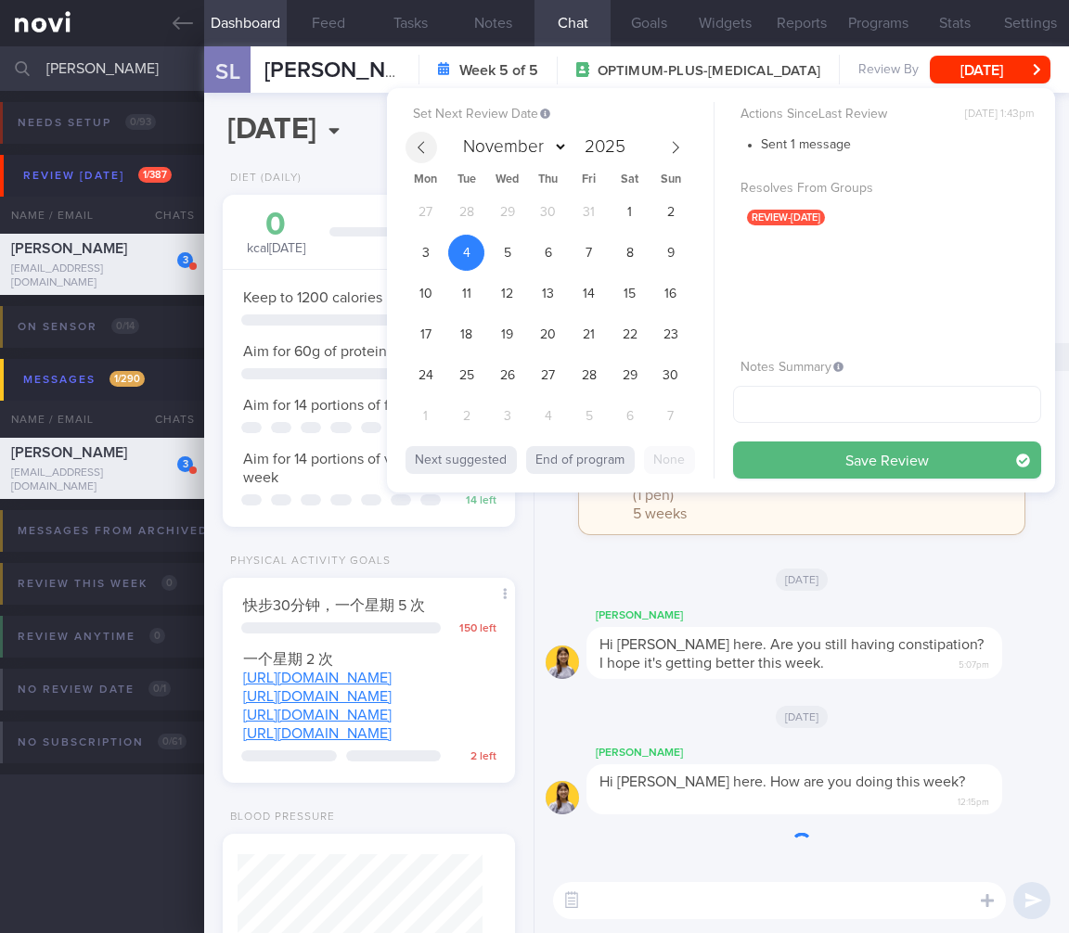
drag, startPoint x: 430, startPoint y: 126, endPoint x: 429, endPoint y: 143, distance: 16.7
click at [430, 135] on div "Set Next Review Date [DATE] February March April May June July August September…" at bounding box center [559, 272] width 308 height 330
click at [429, 143] on span at bounding box center [421, 148] width 32 height 32
click at [428, 144] on span at bounding box center [421, 148] width 32 height 32
select select "8"
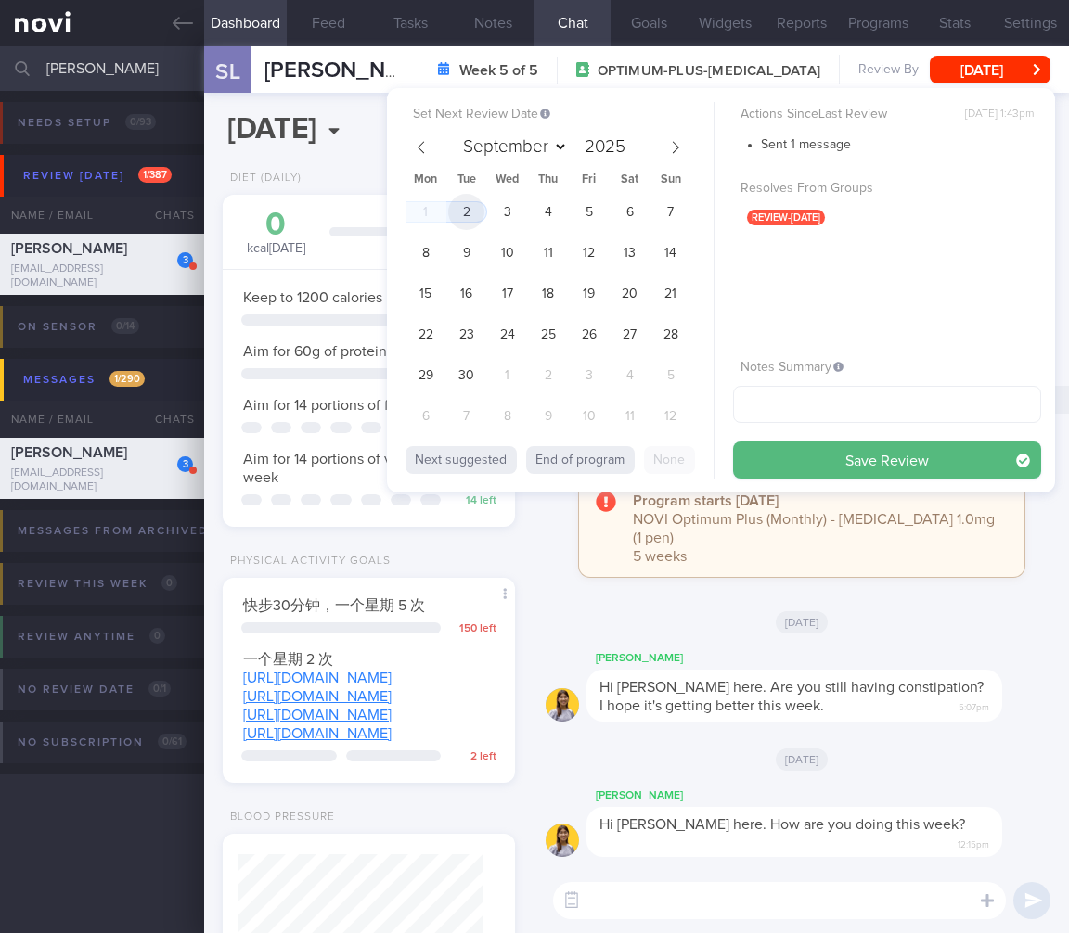
click at [461, 214] on span "2" at bounding box center [466, 212] width 36 height 36
drag, startPoint x: 870, startPoint y: 453, endPoint x: 884, endPoint y: 698, distance: 245.3
click at [870, 453] on button "Save Review" at bounding box center [887, 460] width 308 height 37
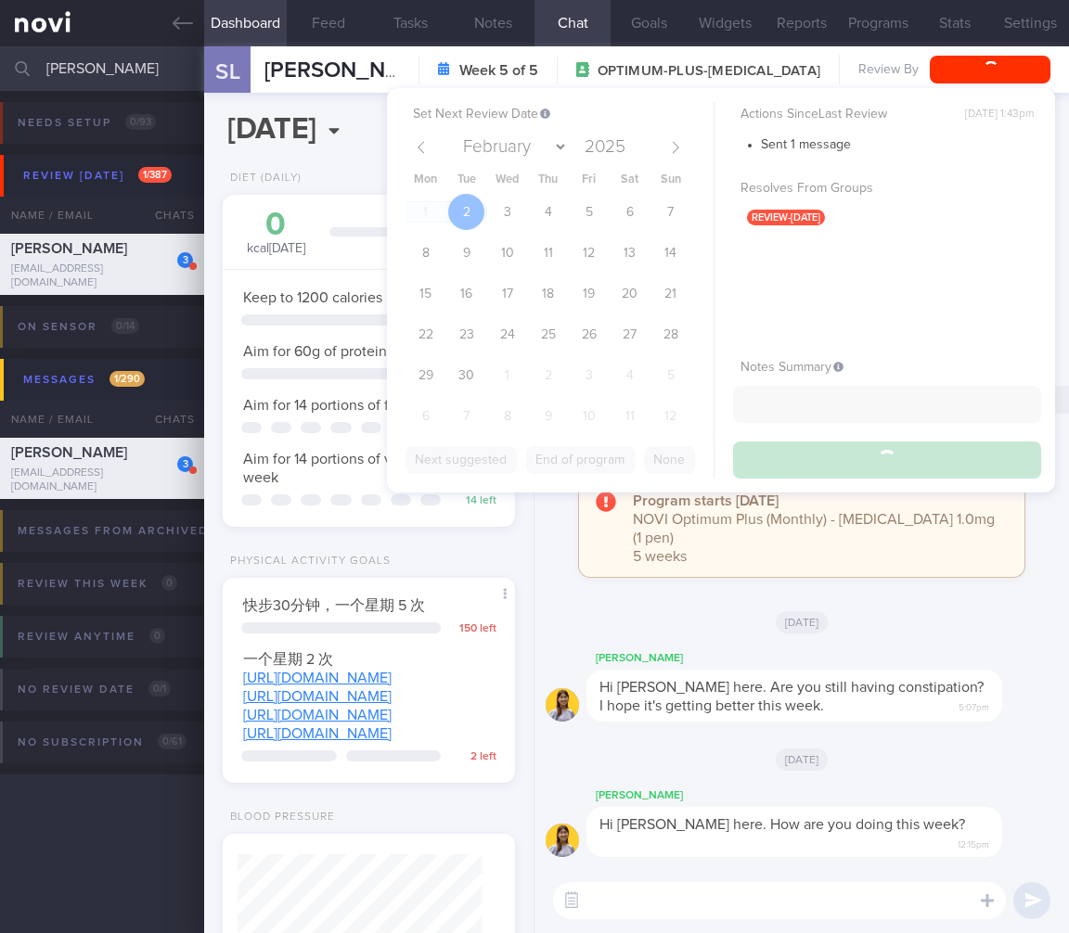
click at [884, 700] on div "Hi [PERSON_NAME] here. Are you still having constipation? I hope it's getting b…" at bounding box center [794, 696] width 416 height 52
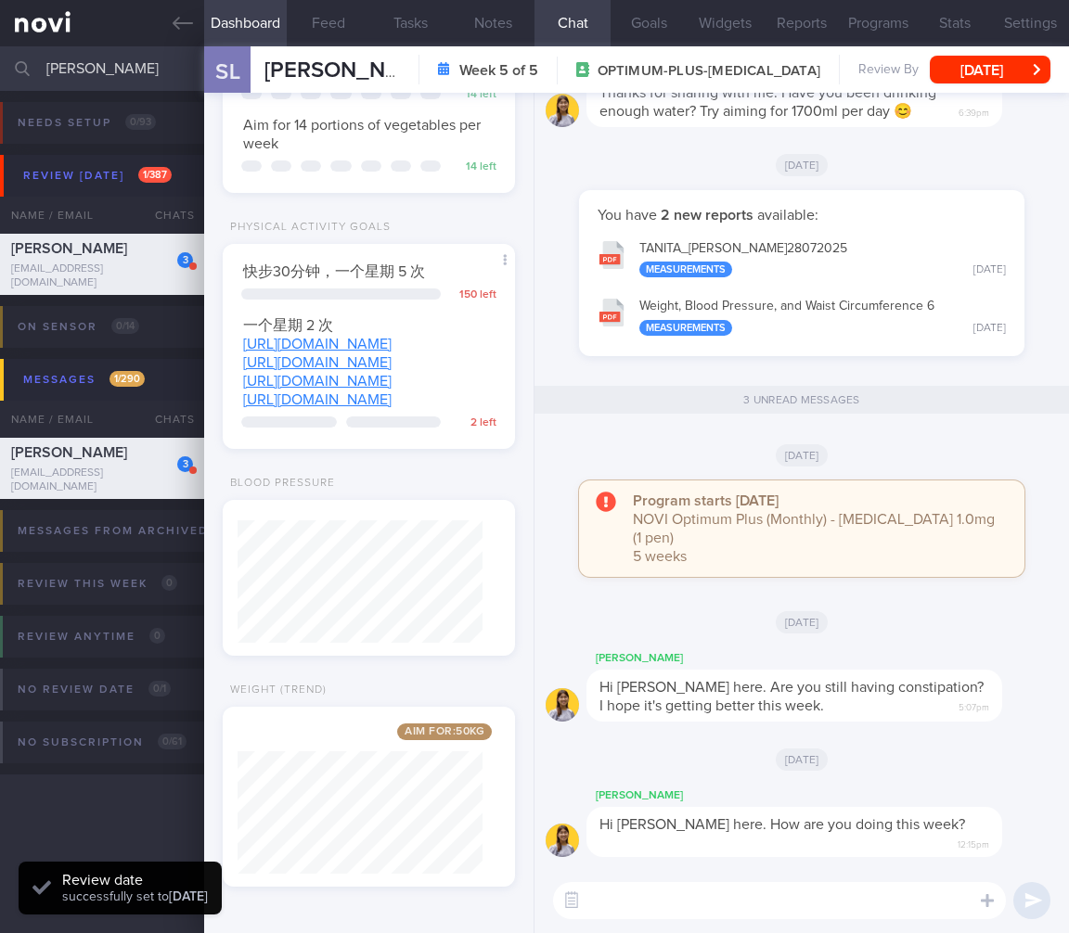
scroll to position [463, 0]
drag, startPoint x: 108, startPoint y: 57, endPoint x: -37, endPoint y: 51, distance: 144.8
click at [0, 51] on html "You are offline! Some functionality will be unavailable Patients New Users Coac…" at bounding box center [534, 466] width 1069 height 933
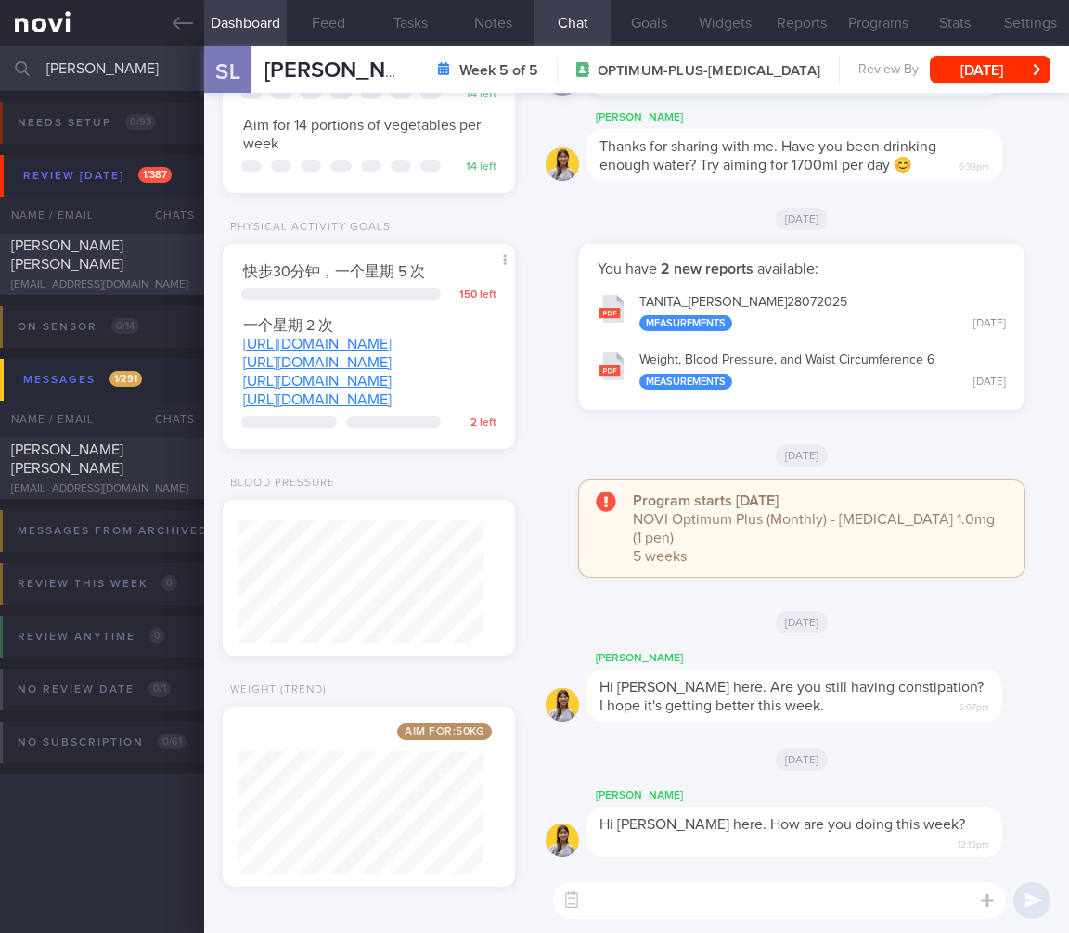
click at [133, 239] on div "[PERSON_NAME] [PERSON_NAME]" at bounding box center [99, 255] width 177 height 37
click at [160, 262] on div "[PERSON_NAME] [PERSON_NAME]" at bounding box center [99, 255] width 177 height 37
click at [71, 266] on span "[PERSON_NAME] [PERSON_NAME]" at bounding box center [67, 254] width 112 height 33
click at [92, 268] on span "[PERSON_NAME] [PERSON_NAME]" at bounding box center [67, 254] width 112 height 33
click at [82, 250] on span "[PERSON_NAME] [PERSON_NAME]" at bounding box center [67, 254] width 112 height 33
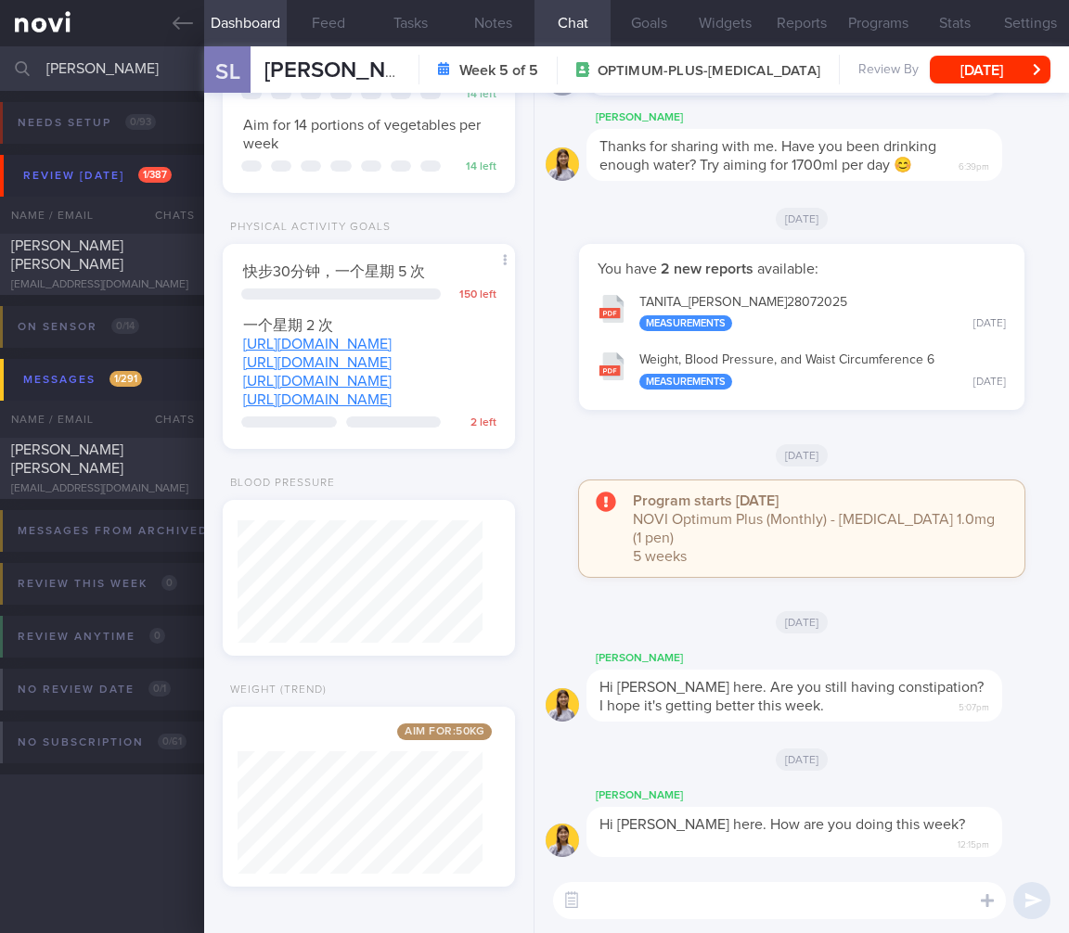
click at [58, 255] on div "[PERSON_NAME] [PERSON_NAME]" at bounding box center [99, 255] width 177 height 37
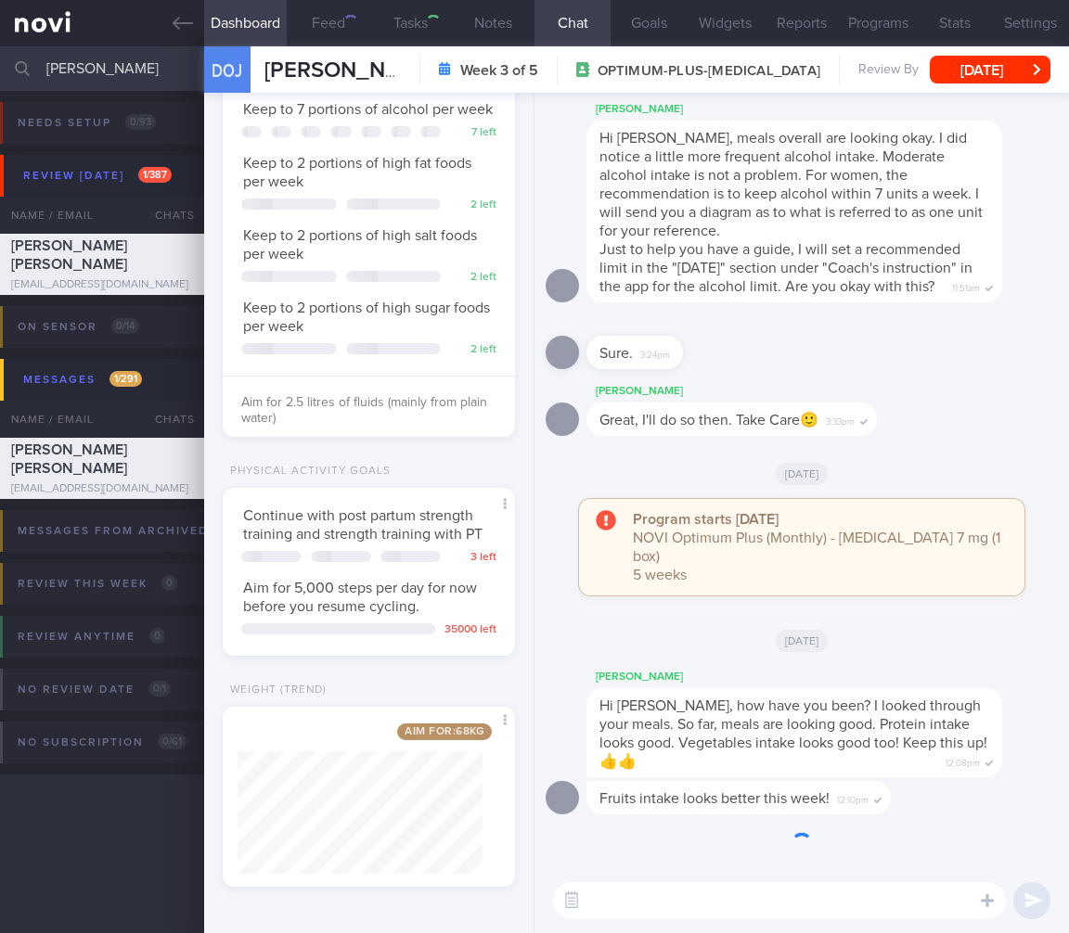
scroll to position [149, 245]
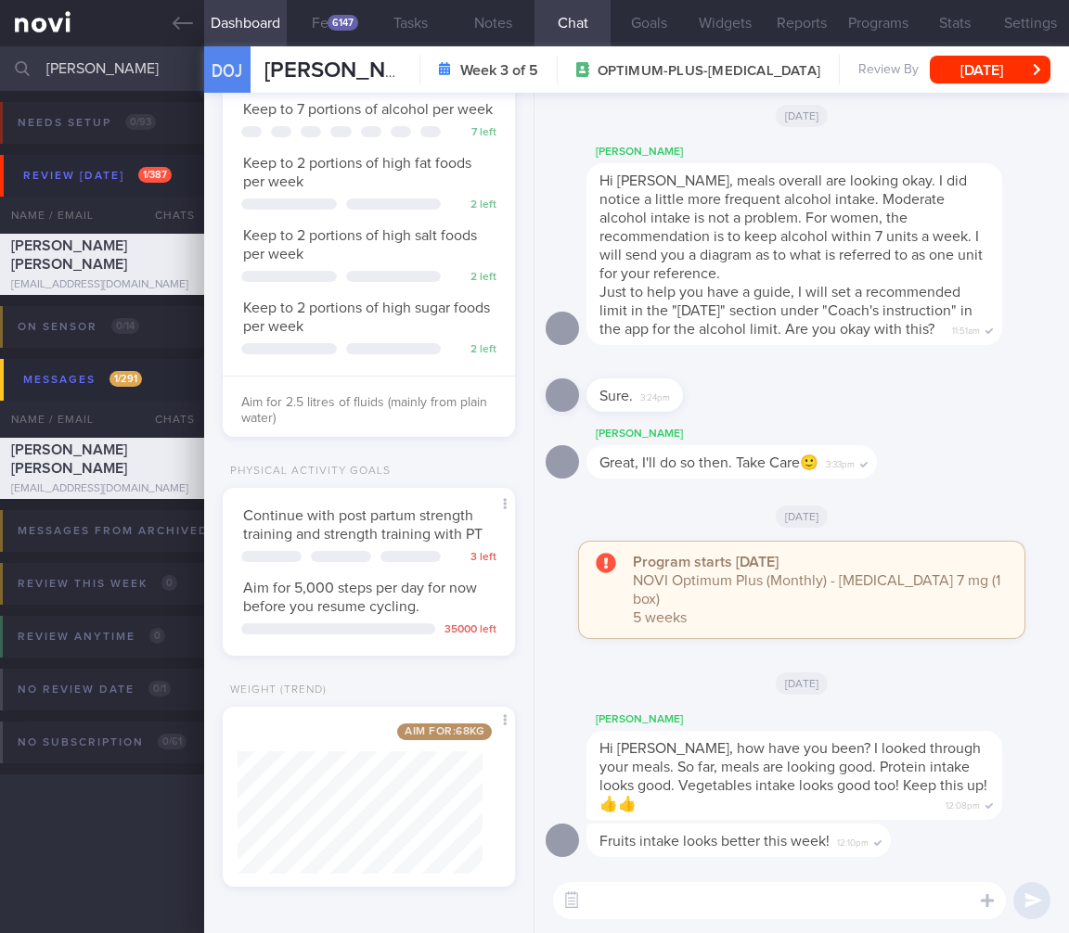
click at [894, 517] on div "[DATE]" at bounding box center [802, 516] width 512 height 52
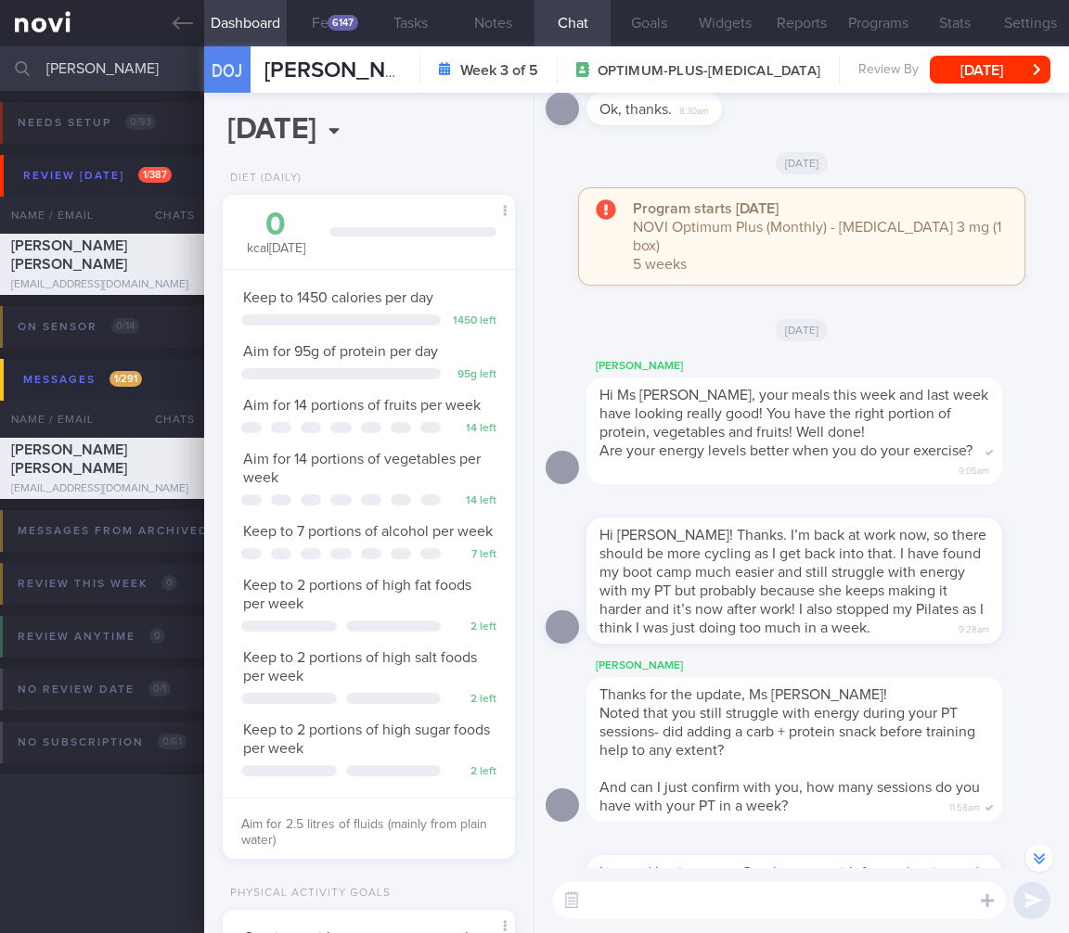
scroll to position [-3469, 0]
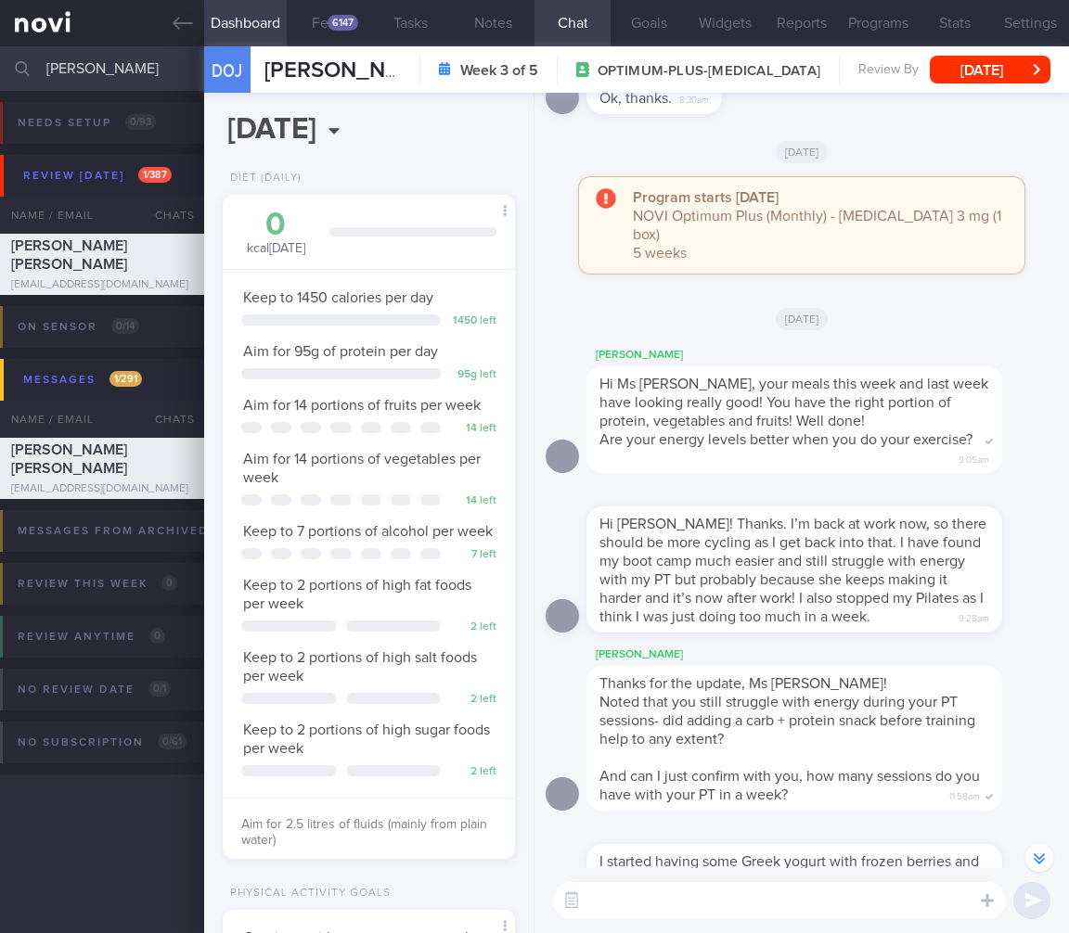
drag, startPoint x: 125, startPoint y: 79, endPoint x: -138, endPoint y: 51, distance: 264.9
click at [0, 51] on html "You are offline! Some functionality will be unavailable Patients New Users Coac…" at bounding box center [534, 466] width 1069 height 933
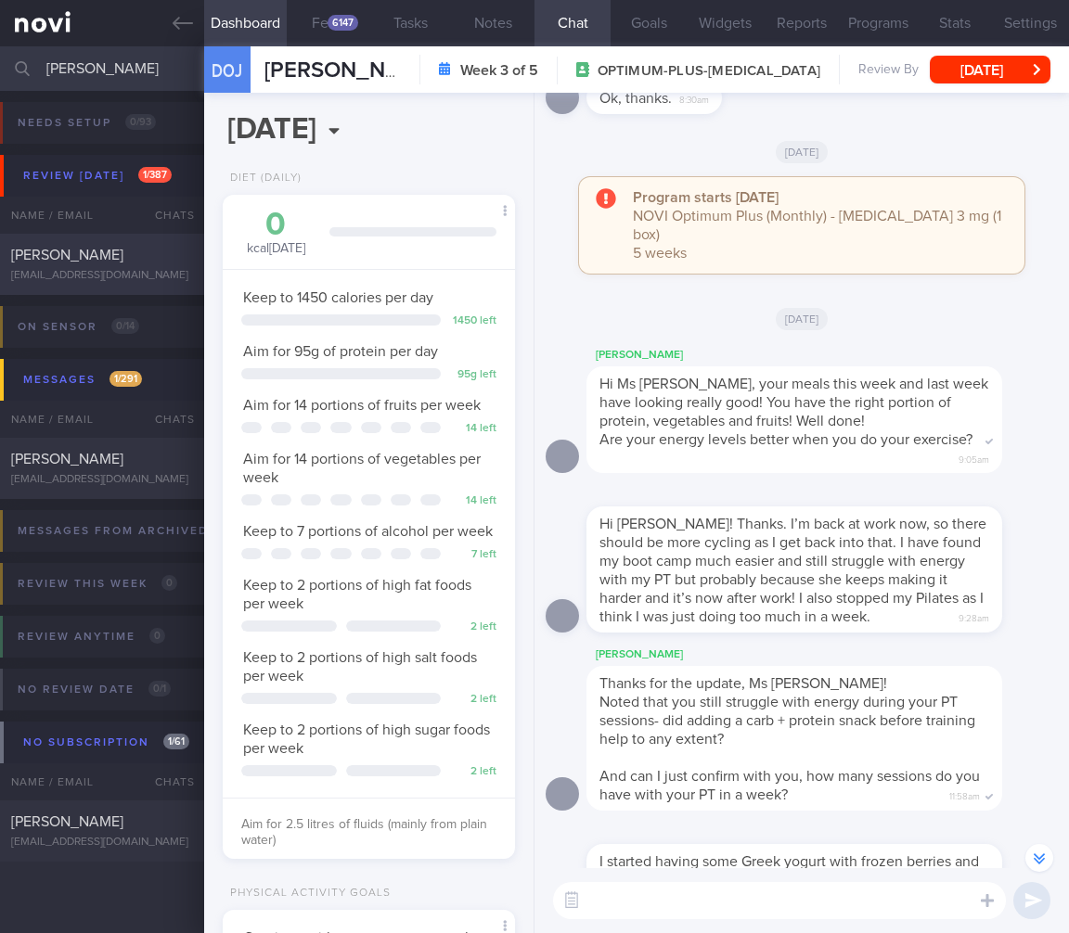
type input "[PERSON_NAME]"
click at [31, 251] on span "[PERSON_NAME]" at bounding box center [67, 255] width 112 height 15
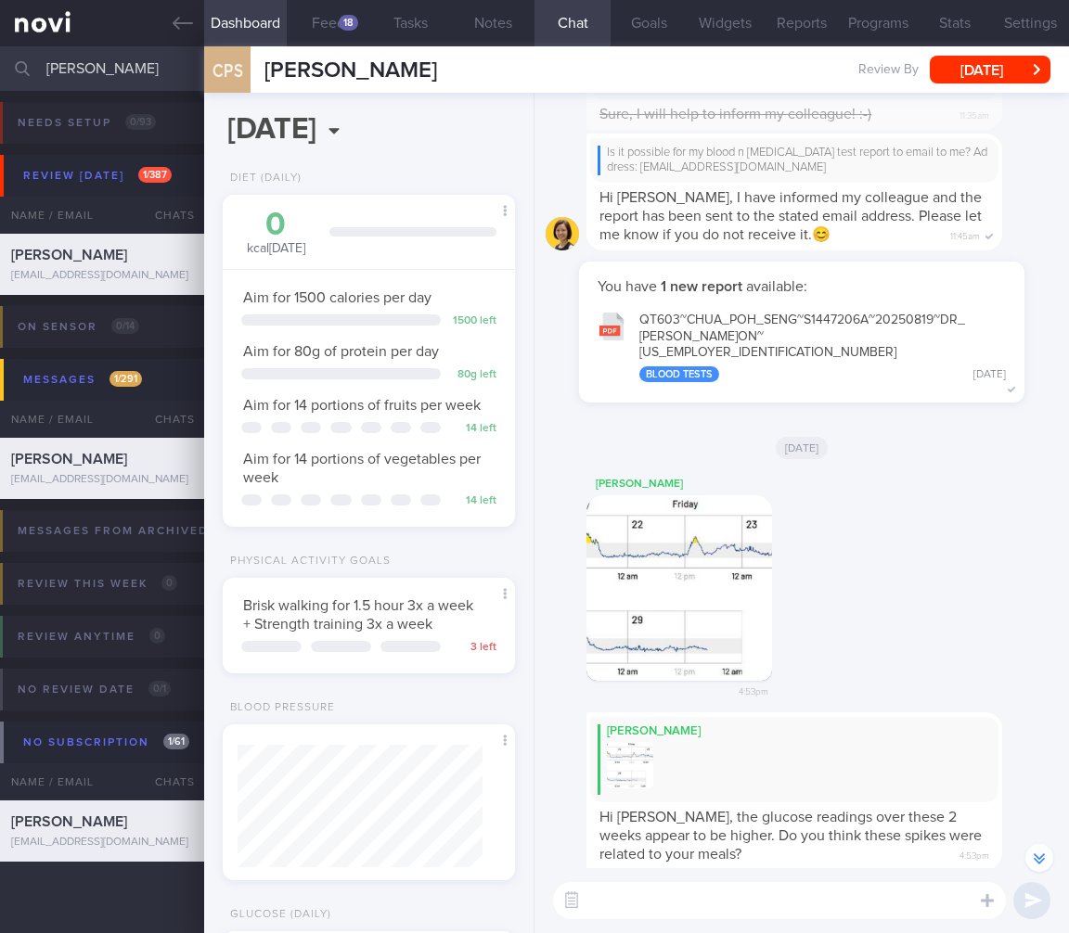
scroll to position [-619, 0]
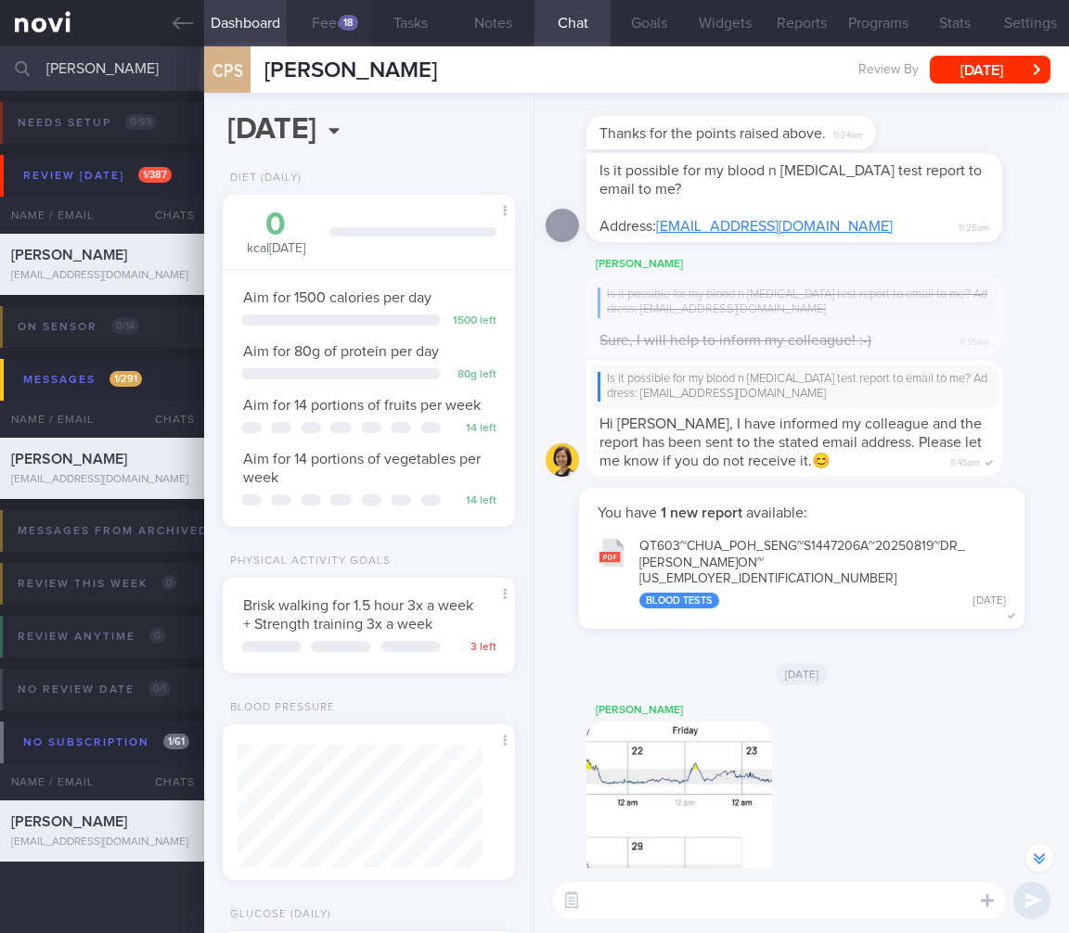
click at [353, 21] on div "18" at bounding box center [348, 23] width 19 height 16
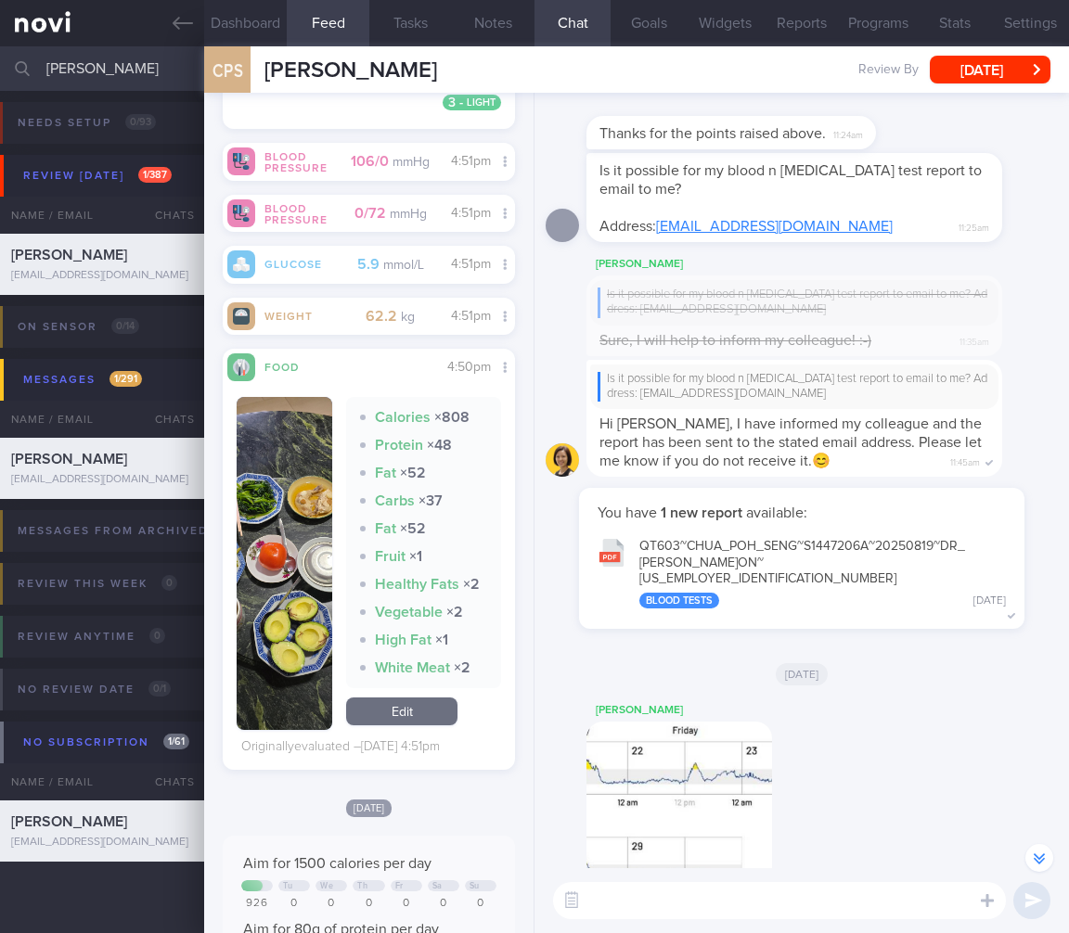
scroll to position [152, 262]
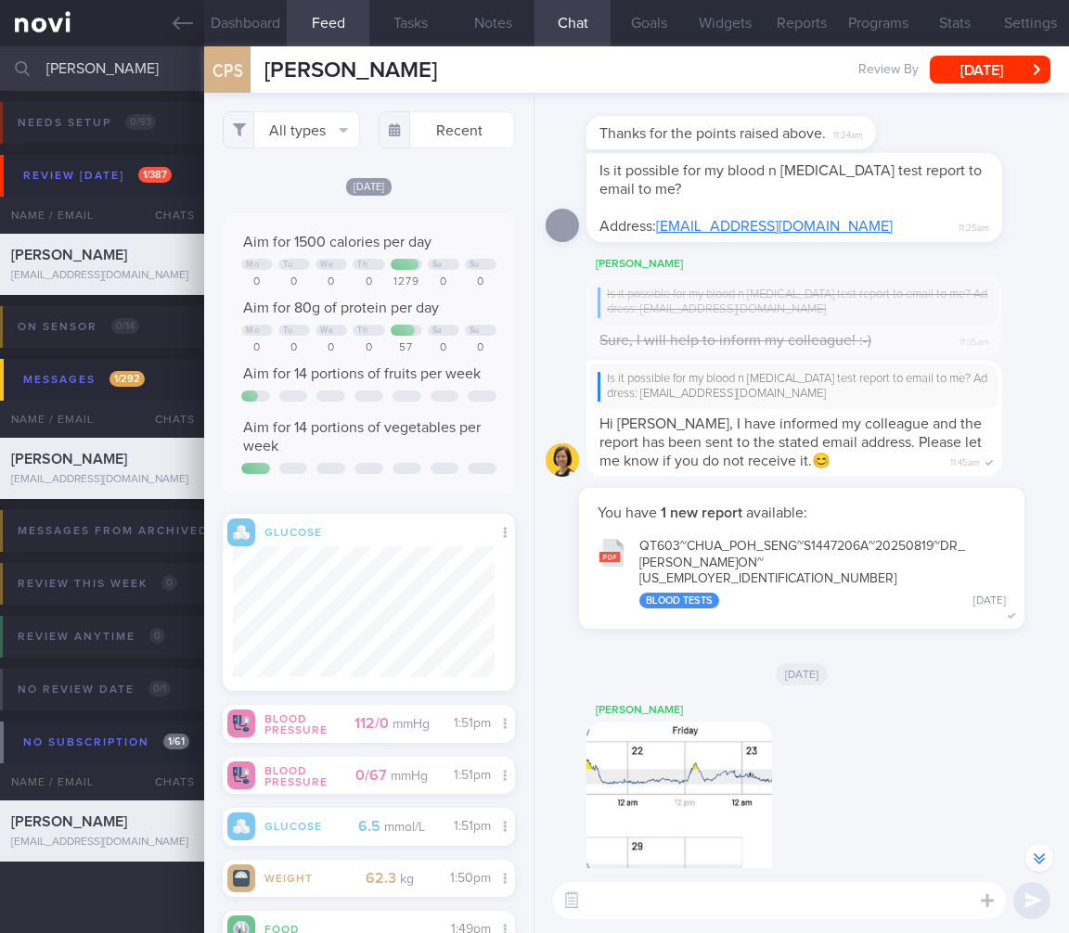
drag, startPoint x: 672, startPoint y: 892, endPoint x: 611, endPoint y: 896, distance: 60.5
click at [671, 892] on textarea at bounding box center [779, 900] width 453 height 37
click at [564, 901] on button "button" at bounding box center [571, 900] width 33 height 33
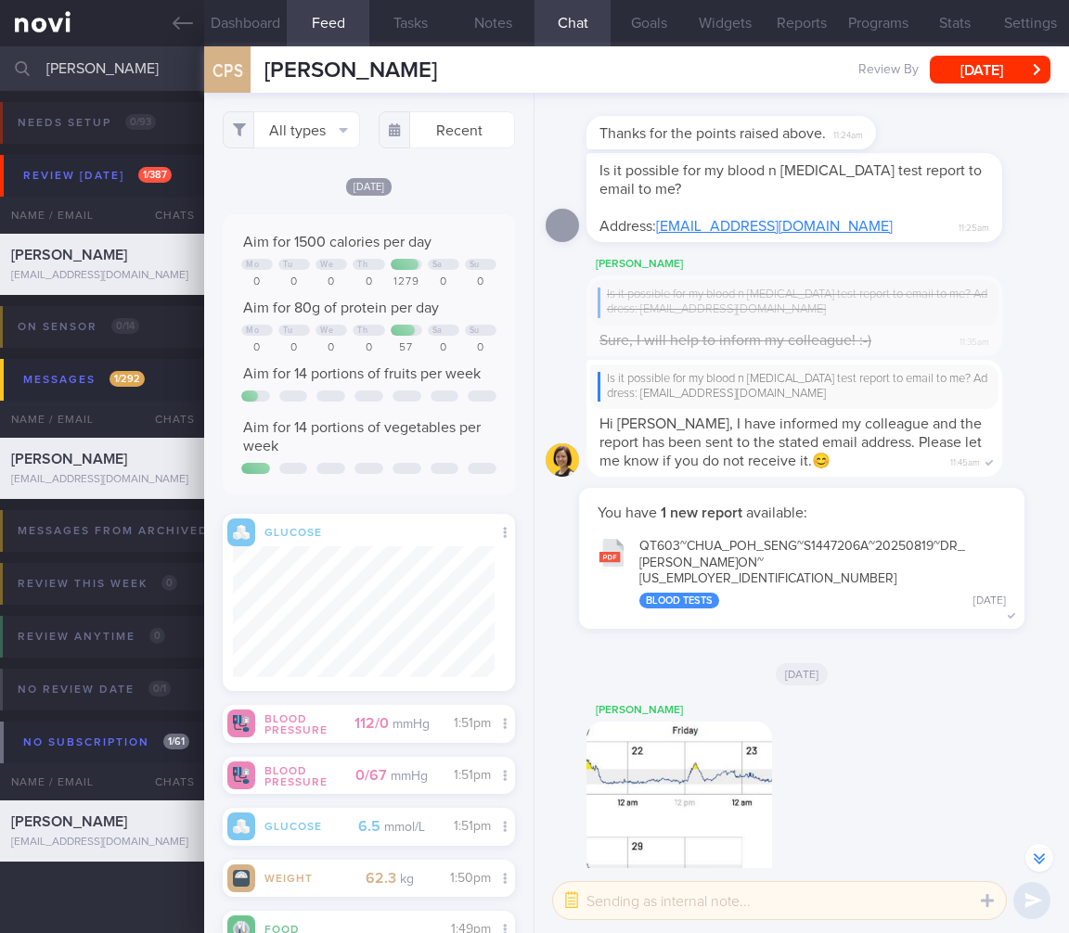
click at [625, 911] on textarea at bounding box center [779, 900] width 453 height 37
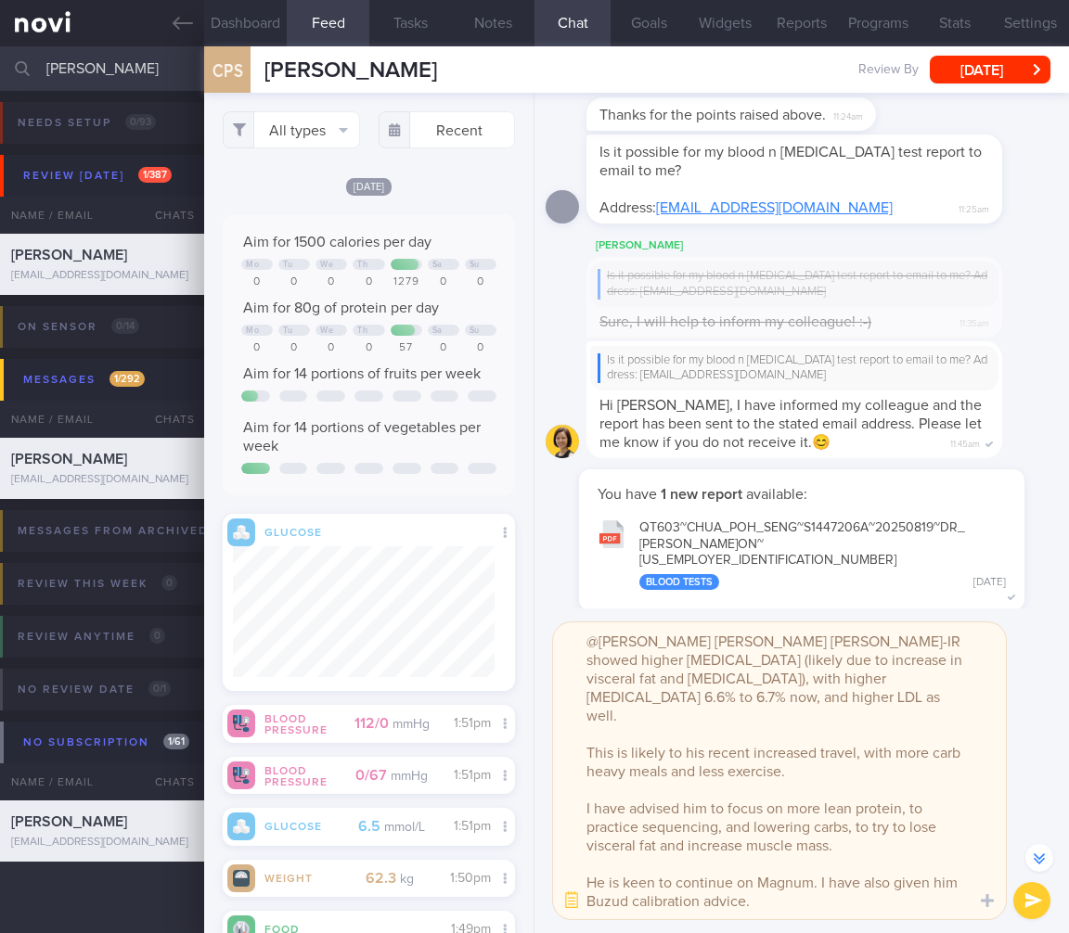
scroll to position [-897, 0]
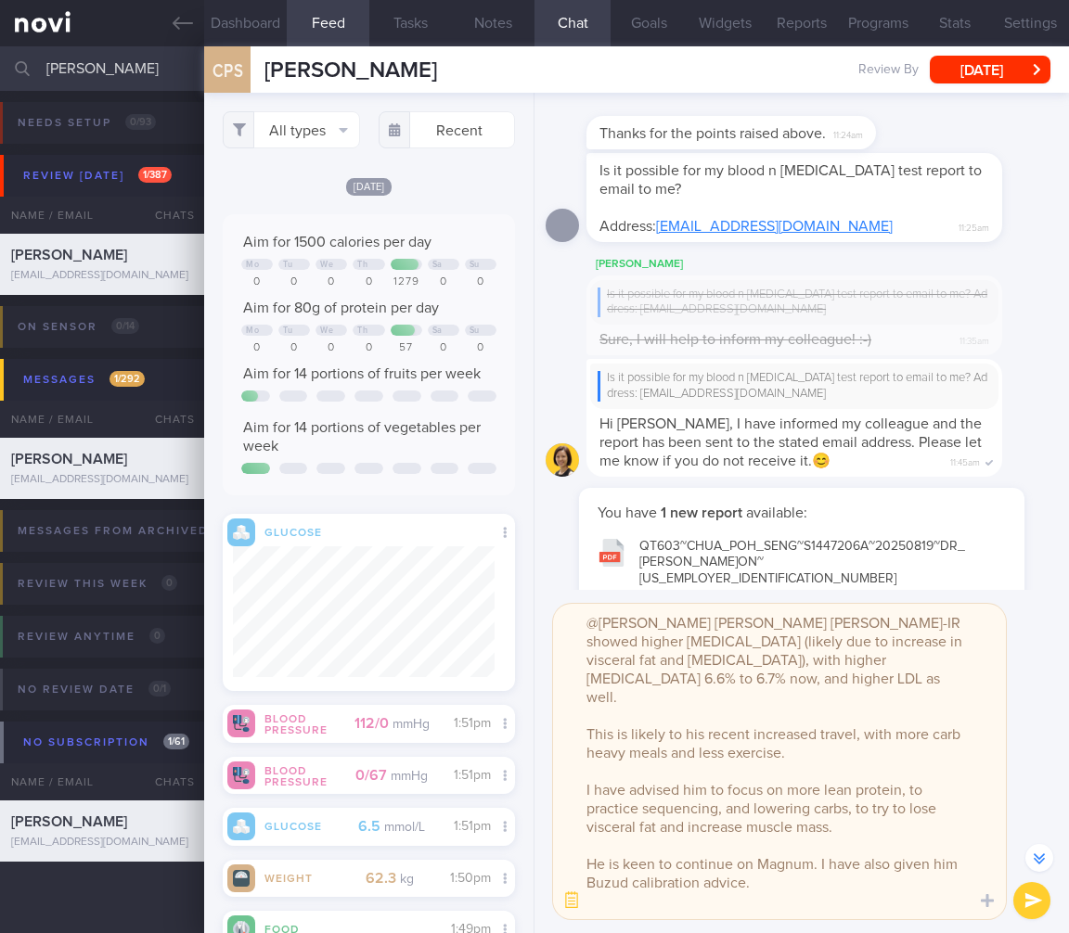
type textarea "@[PERSON_NAME] [PERSON_NAME] [PERSON_NAME]-IR showed higher [MEDICAL_DATA] (lik…"
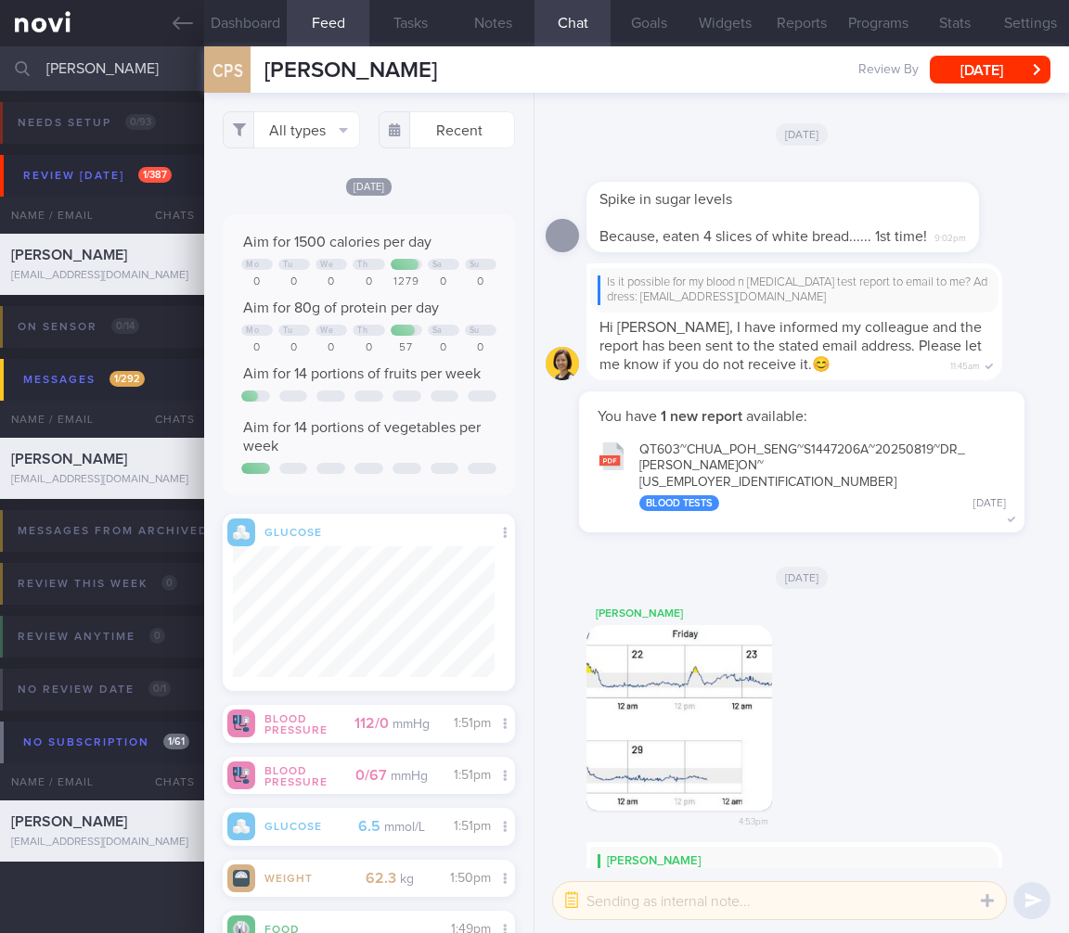
scroll to position [0, 0]
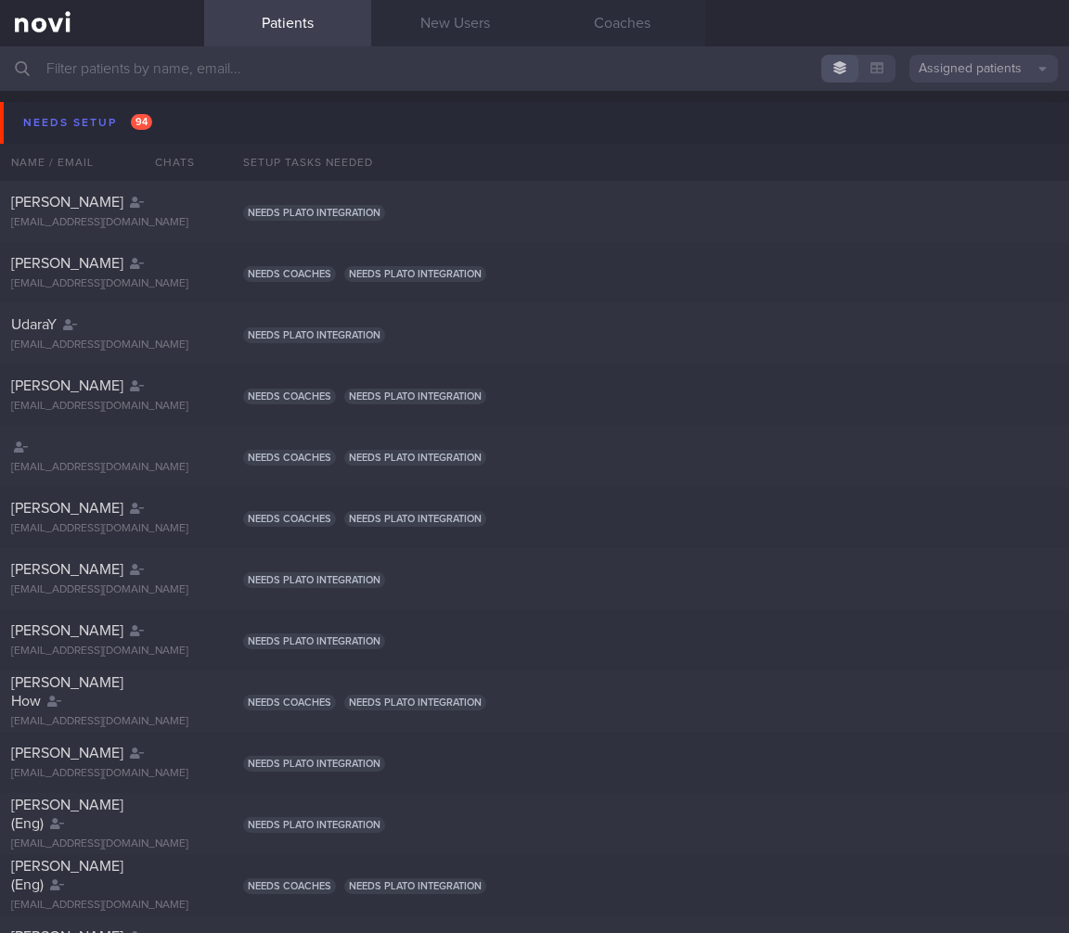
click at [978, 58] on button "Assigned patients" at bounding box center [983, 69] width 148 height 28
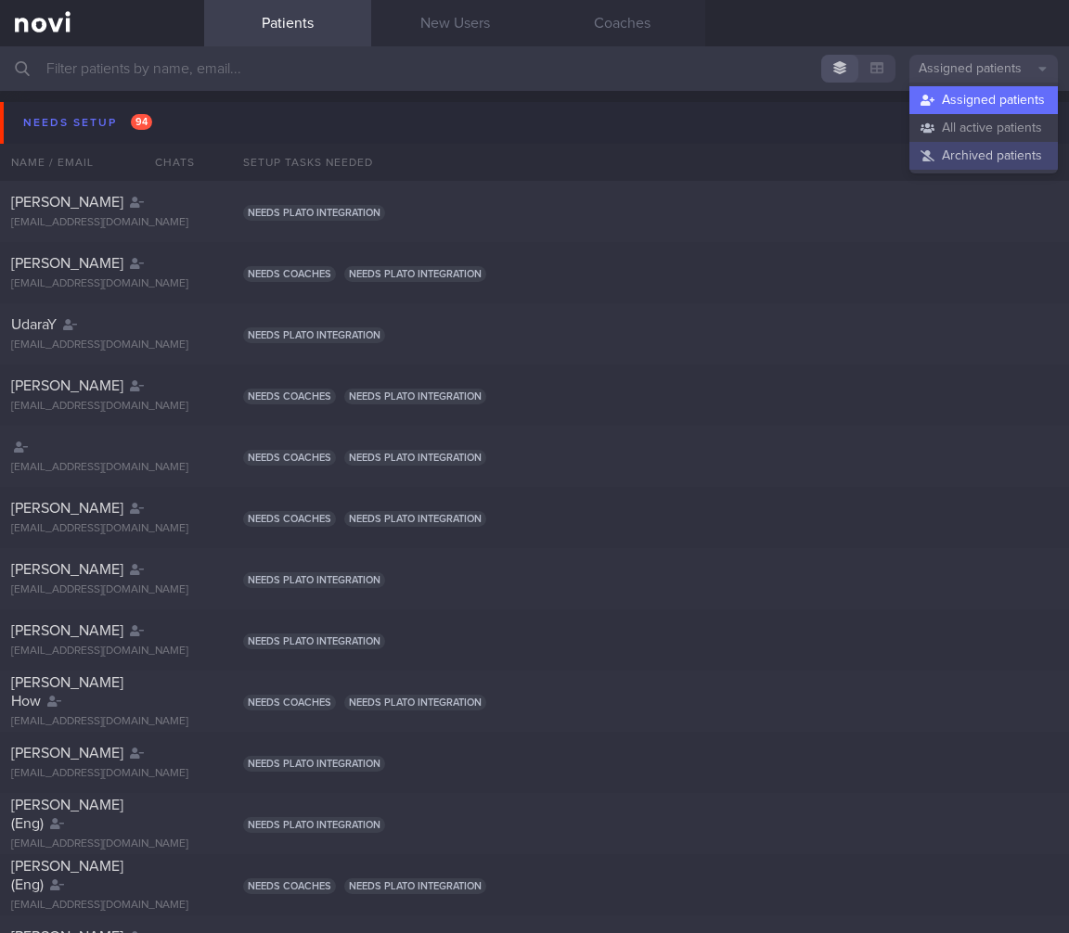
click at [935, 150] on button "Archived patients" at bounding box center [983, 156] width 148 height 28
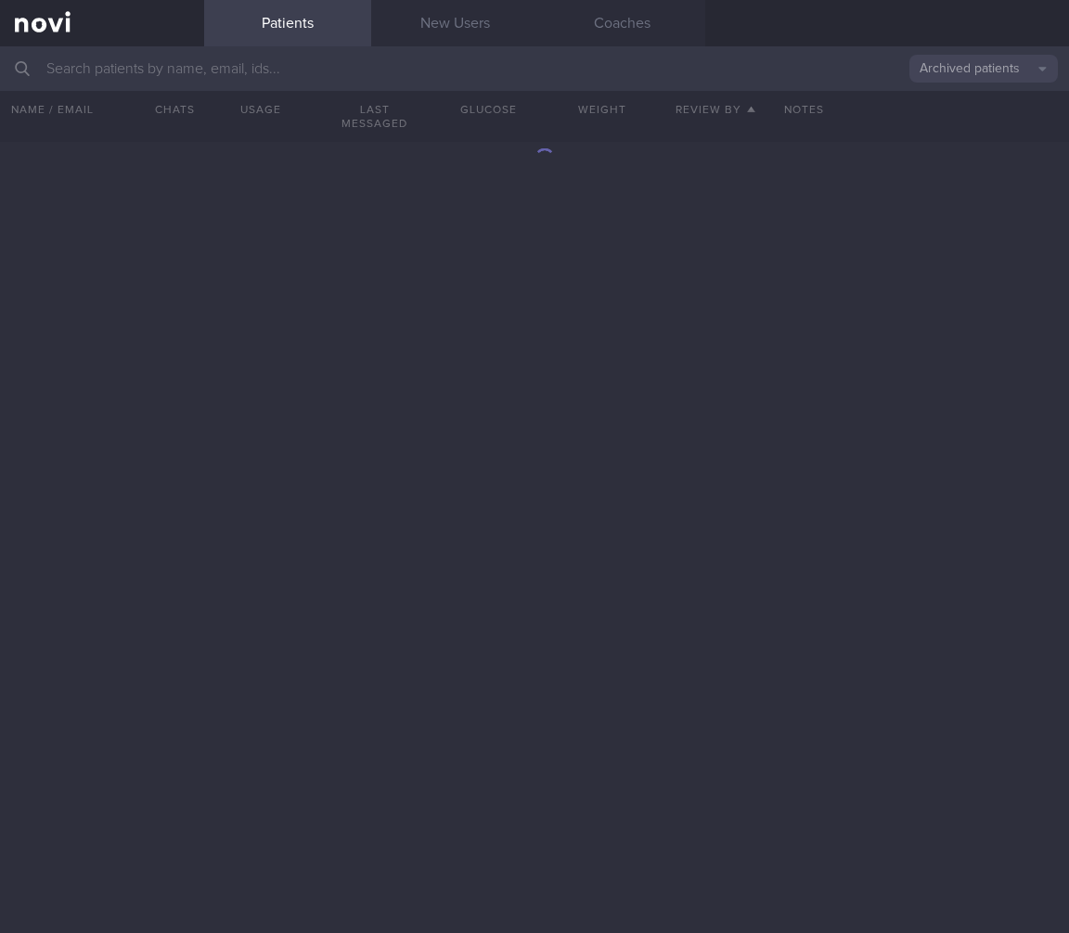
click at [974, 73] on button "Archived patients" at bounding box center [983, 69] width 148 height 28
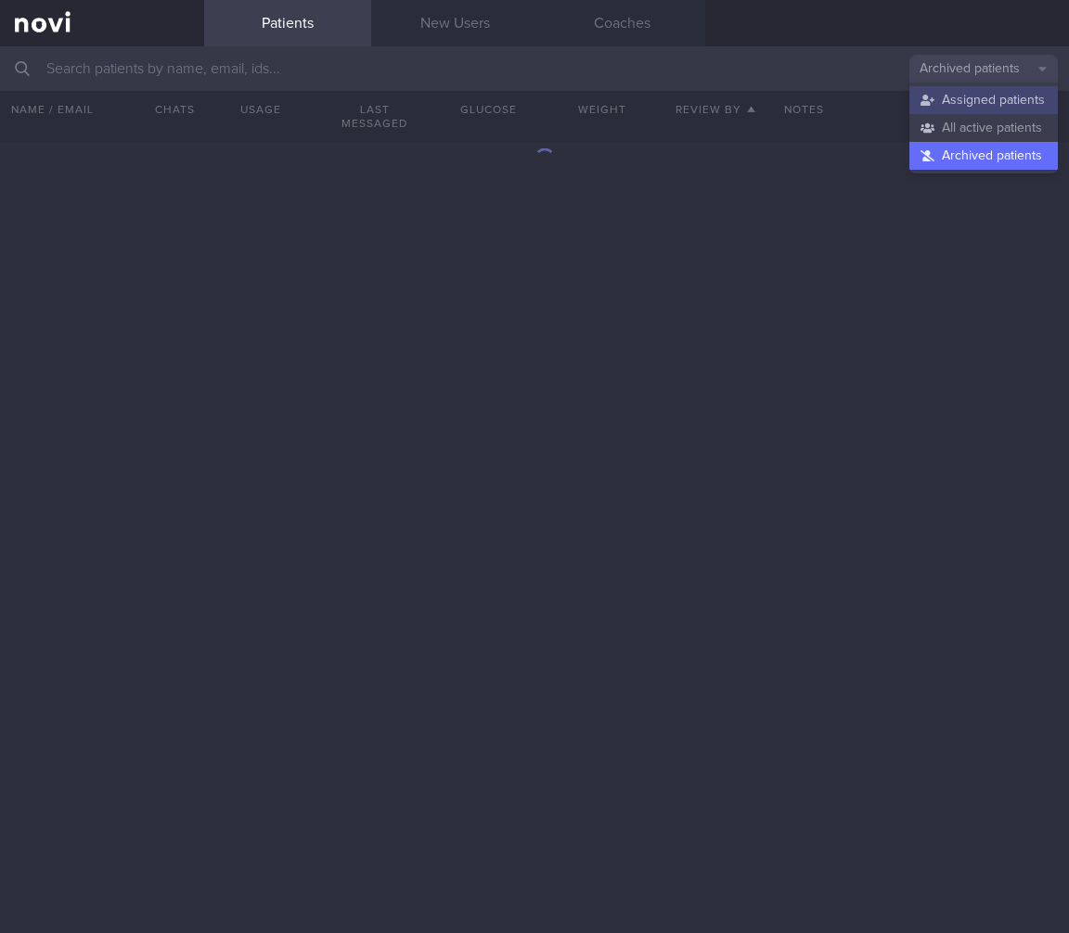
click at [957, 101] on button "Assigned patients" at bounding box center [983, 100] width 148 height 28
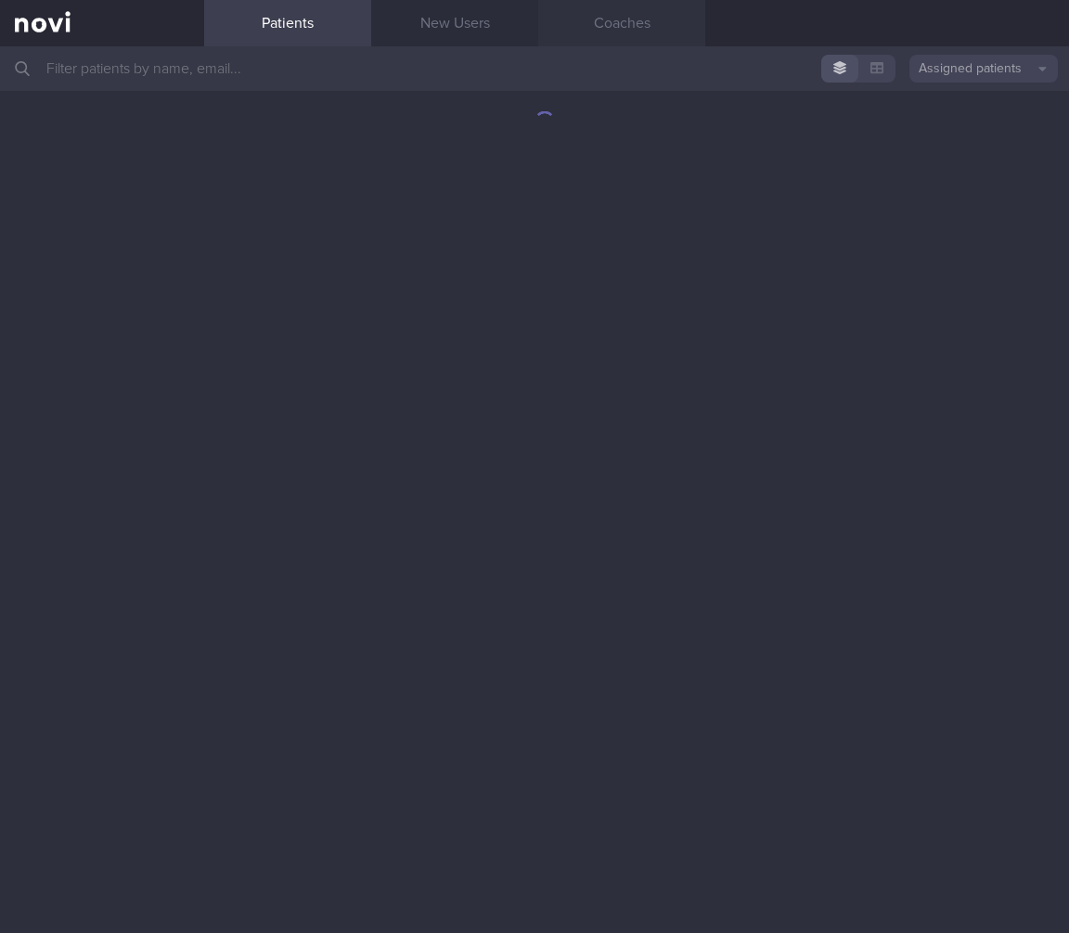
click at [619, 28] on link "Coaches" at bounding box center [621, 23] width 167 height 46
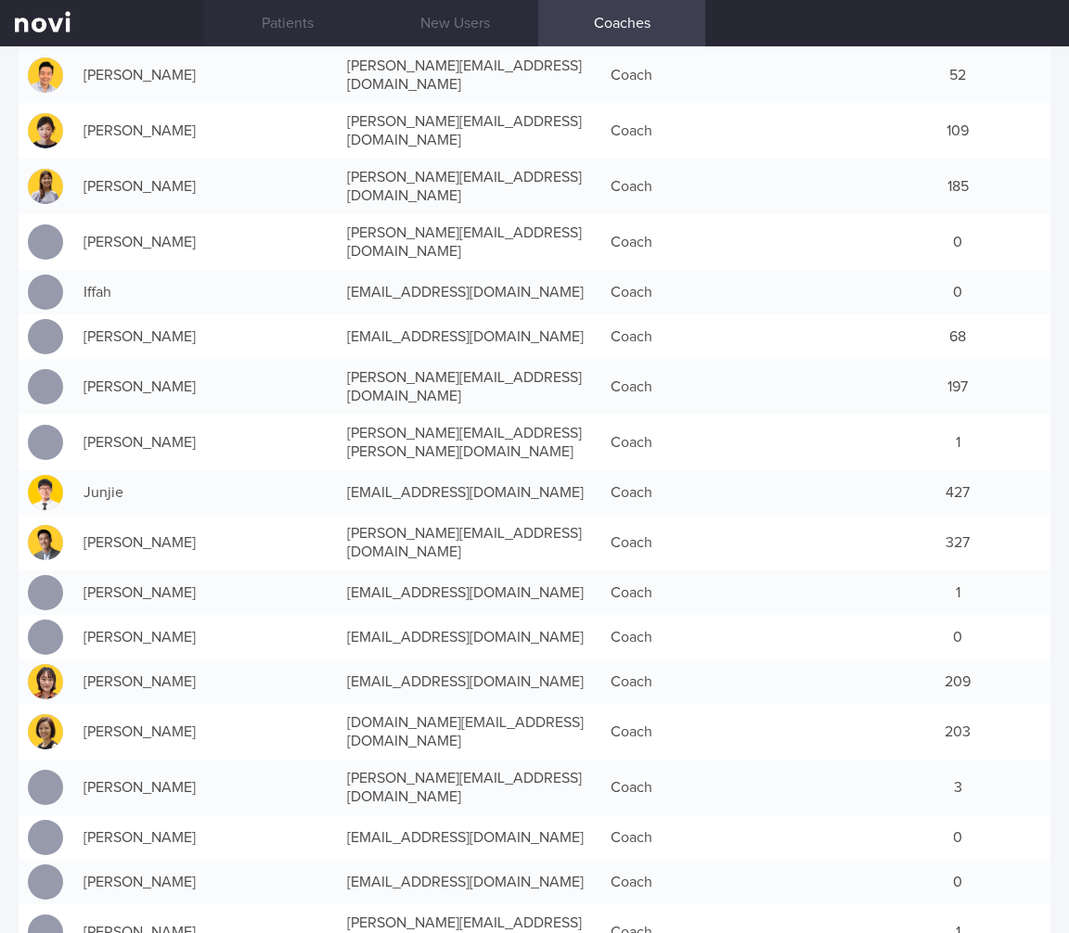
scroll to position [632, 0]
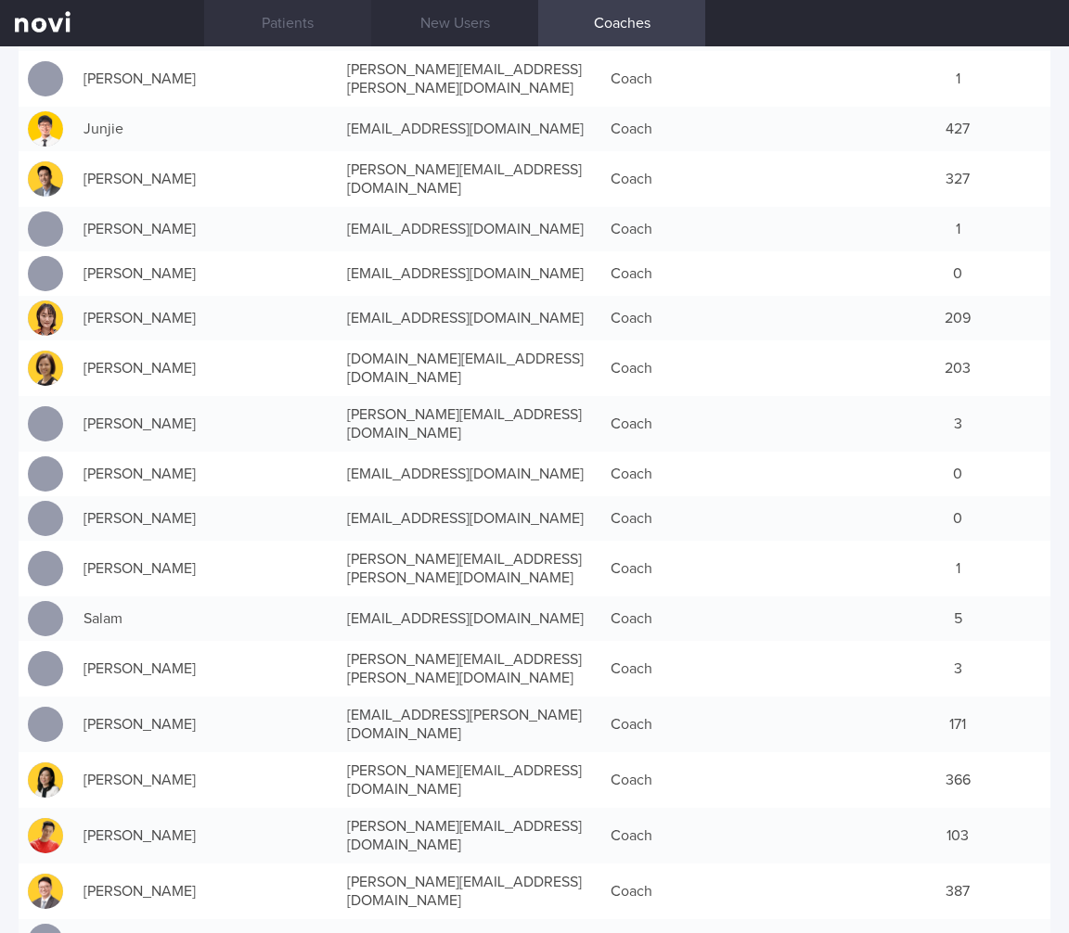
click at [259, 17] on link "Patients" at bounding box center [287, 23] width 167 height 46
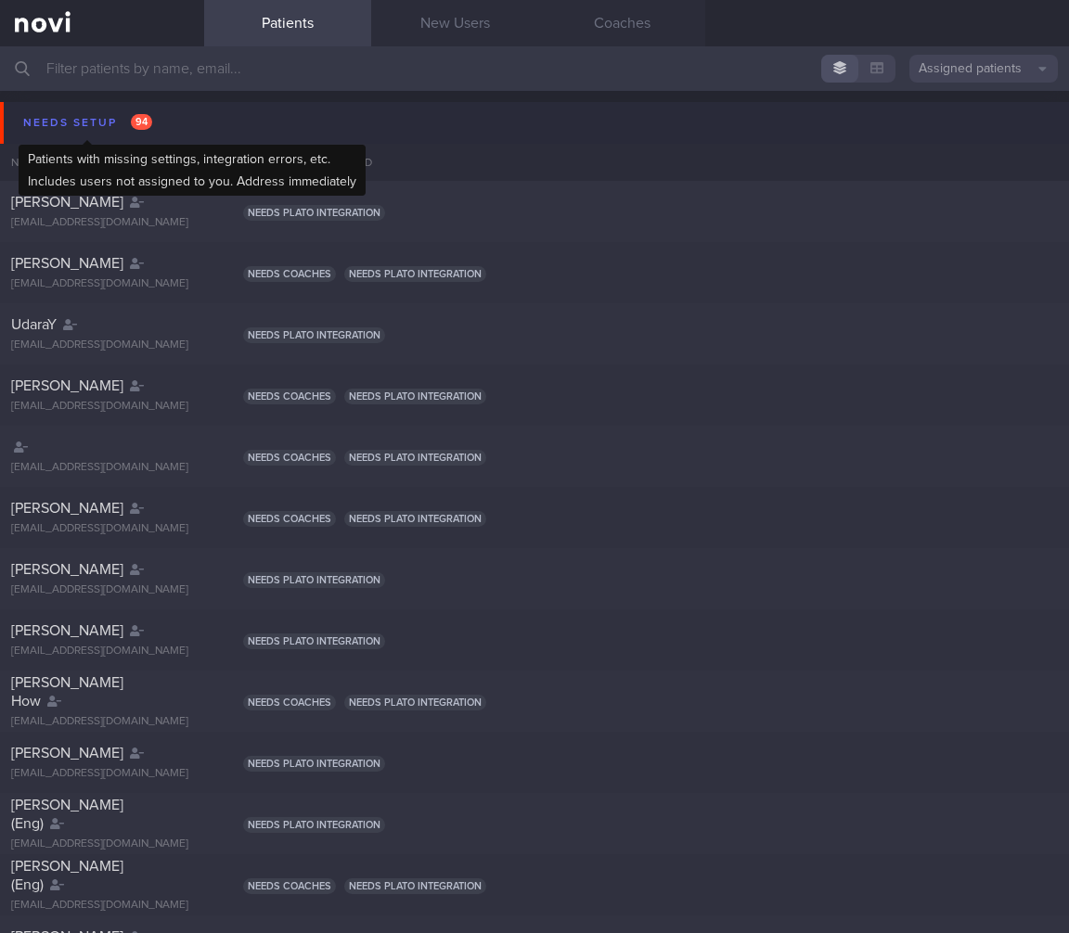
click at [115, 120] on div "Needs setup 94" at bounding box center [88, 122] width 138 height 25
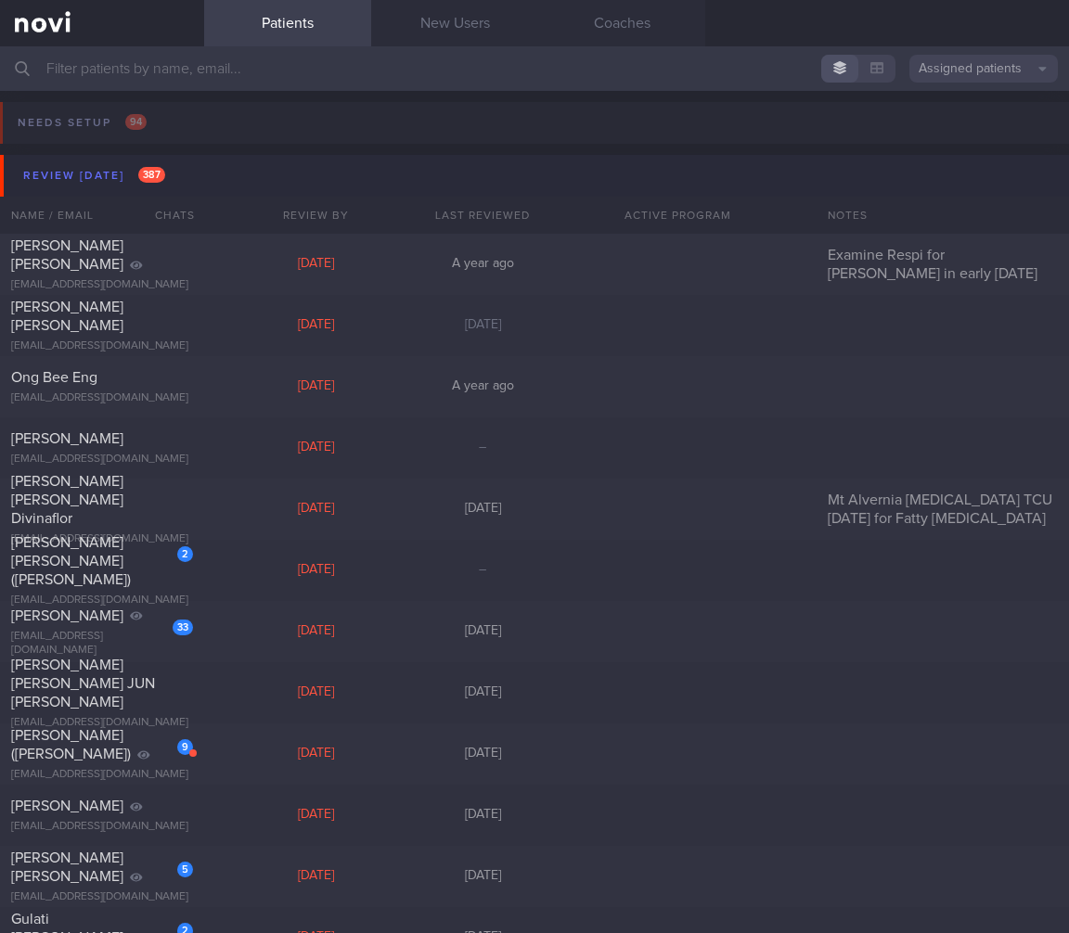
click at [174, 176] on button "Review today 387" at bounding box center [537, 176] width 1074 height 42
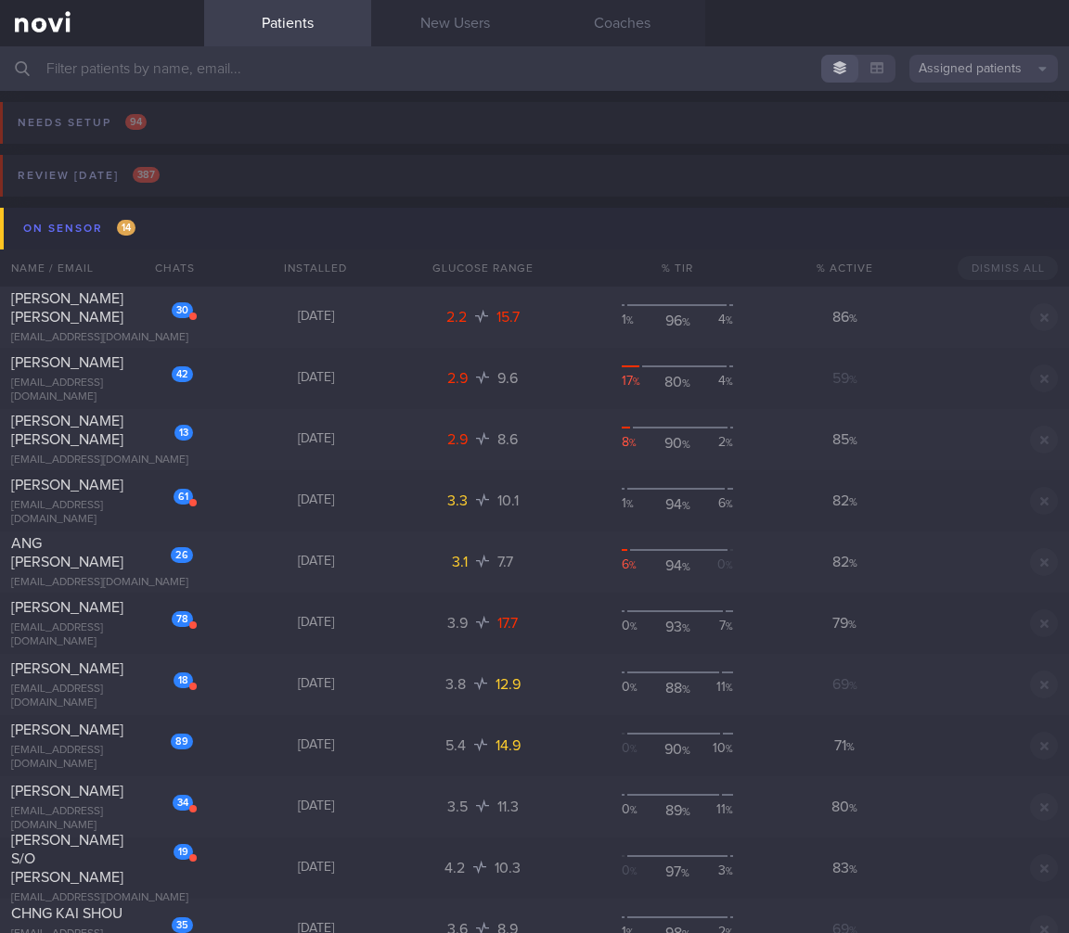
click at [190, 233] on button "On sensor 14" at bounding box center [537, 229] width 1074 height 42
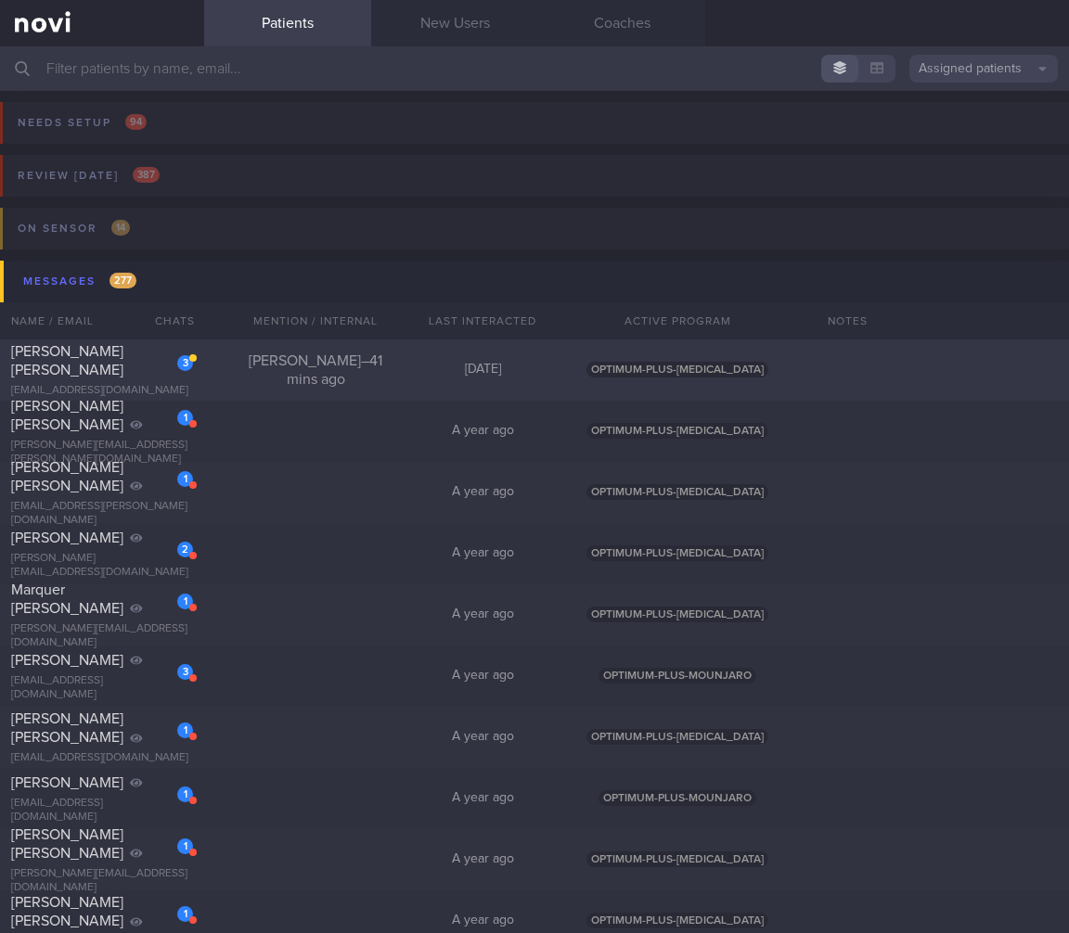
click at [301, 371] on div "Sharon Gill – 41 mins ago" at bounding box center [315, 370] width 167 height 37
select select "8"
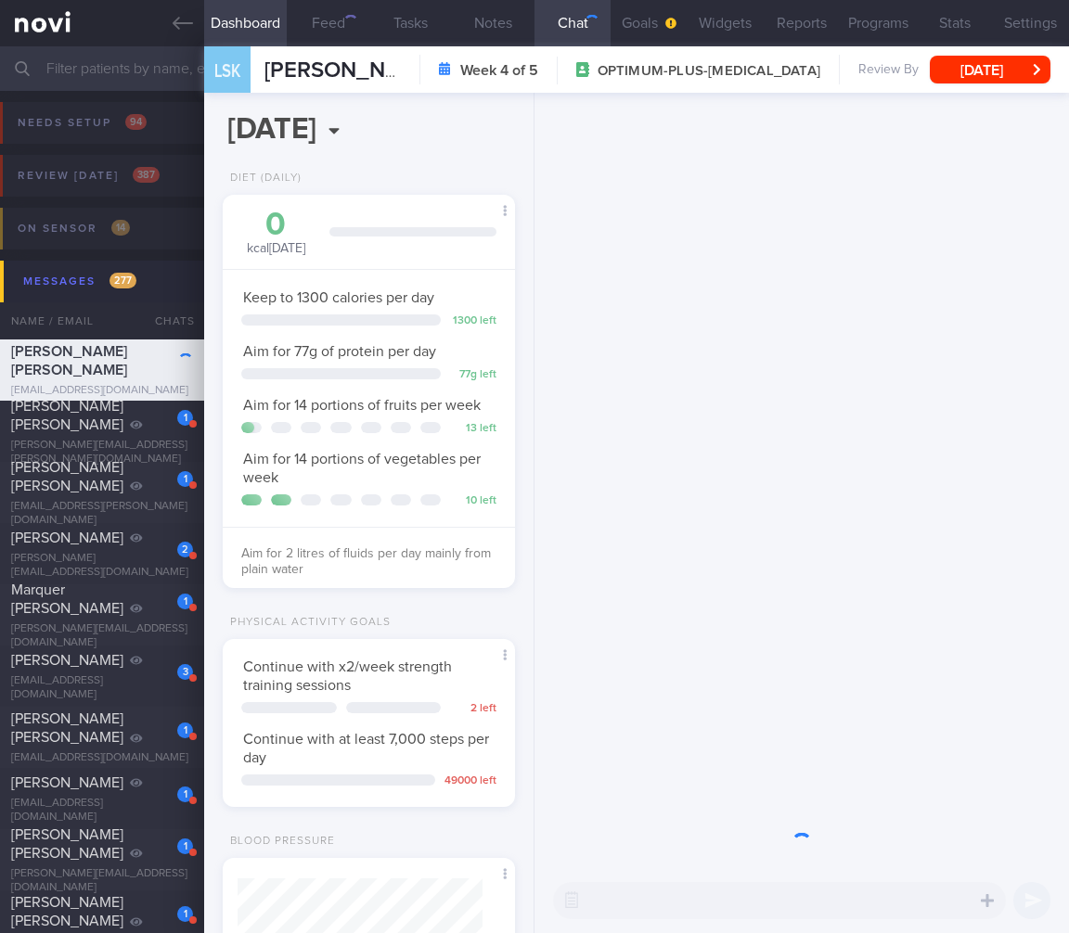
scroll to position [149, 245]
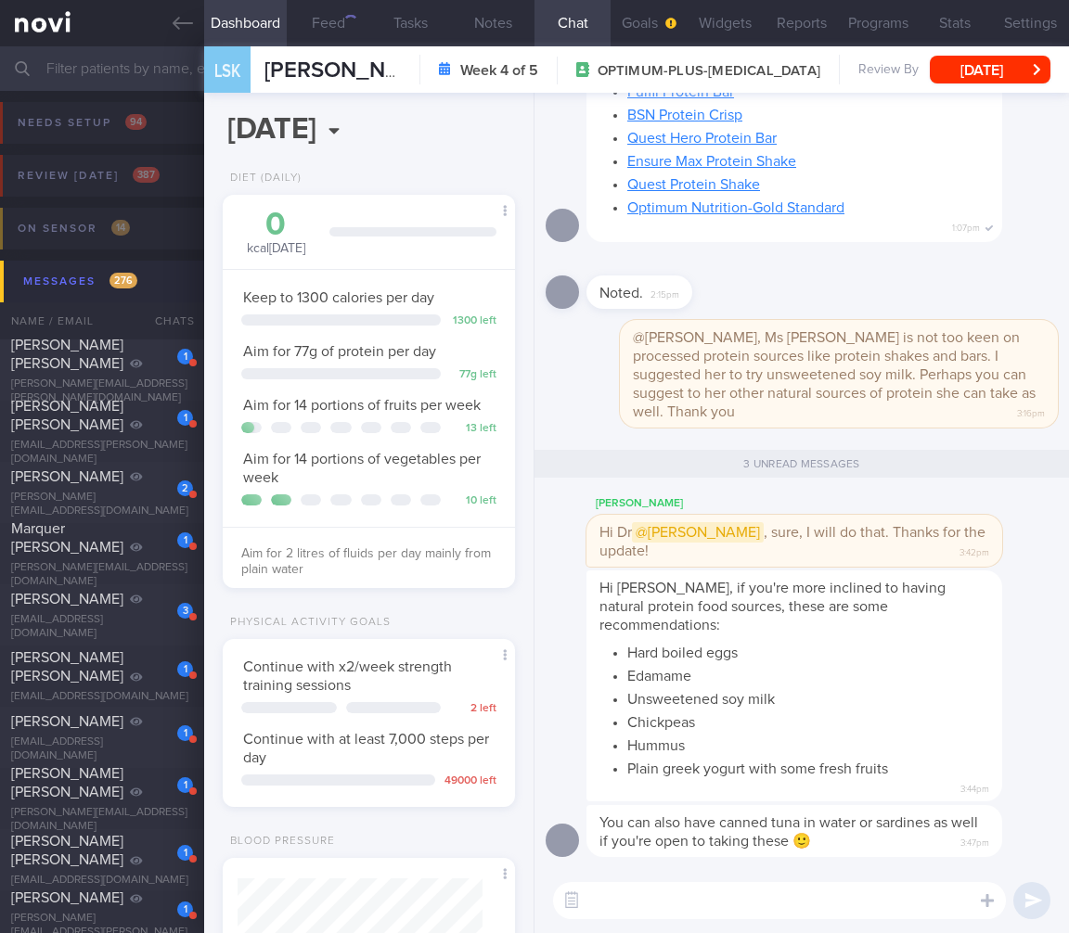
click at [144, 279] on button "Messages 276" at bounding box center [537, 282] width 1074 height 42
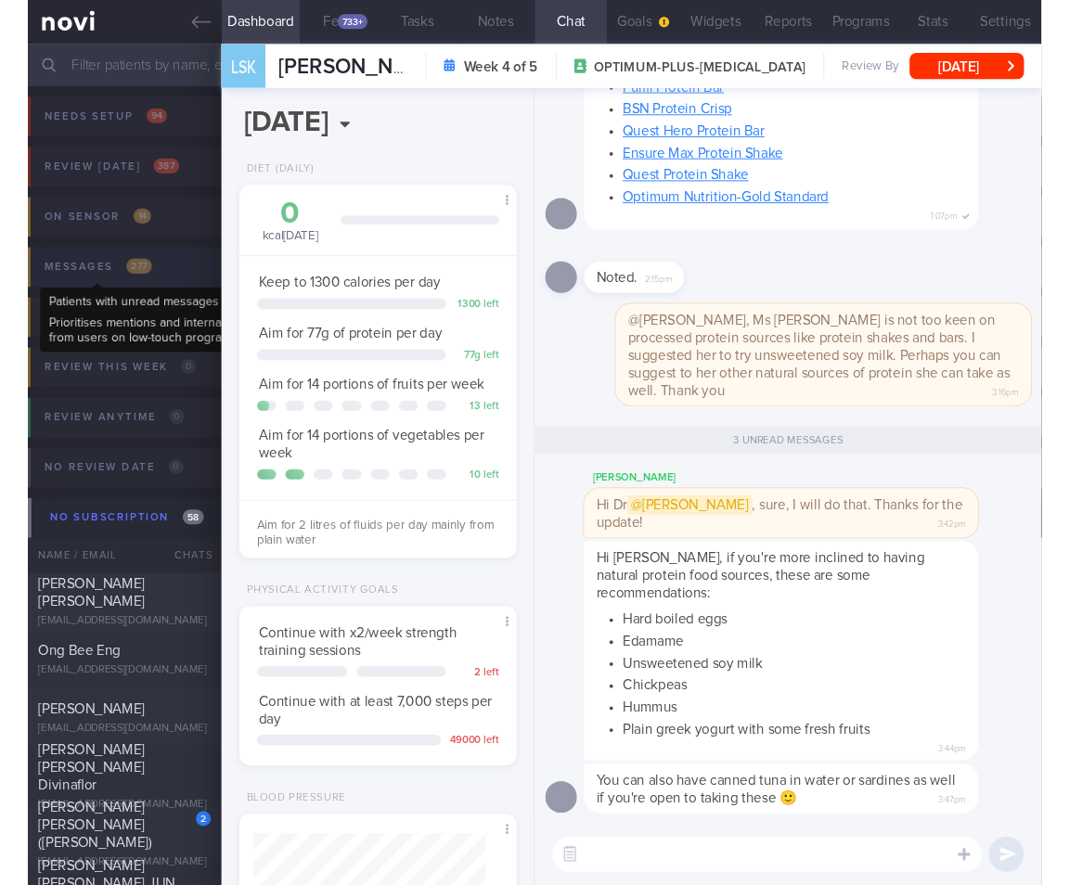
scroll to position [126, 252]
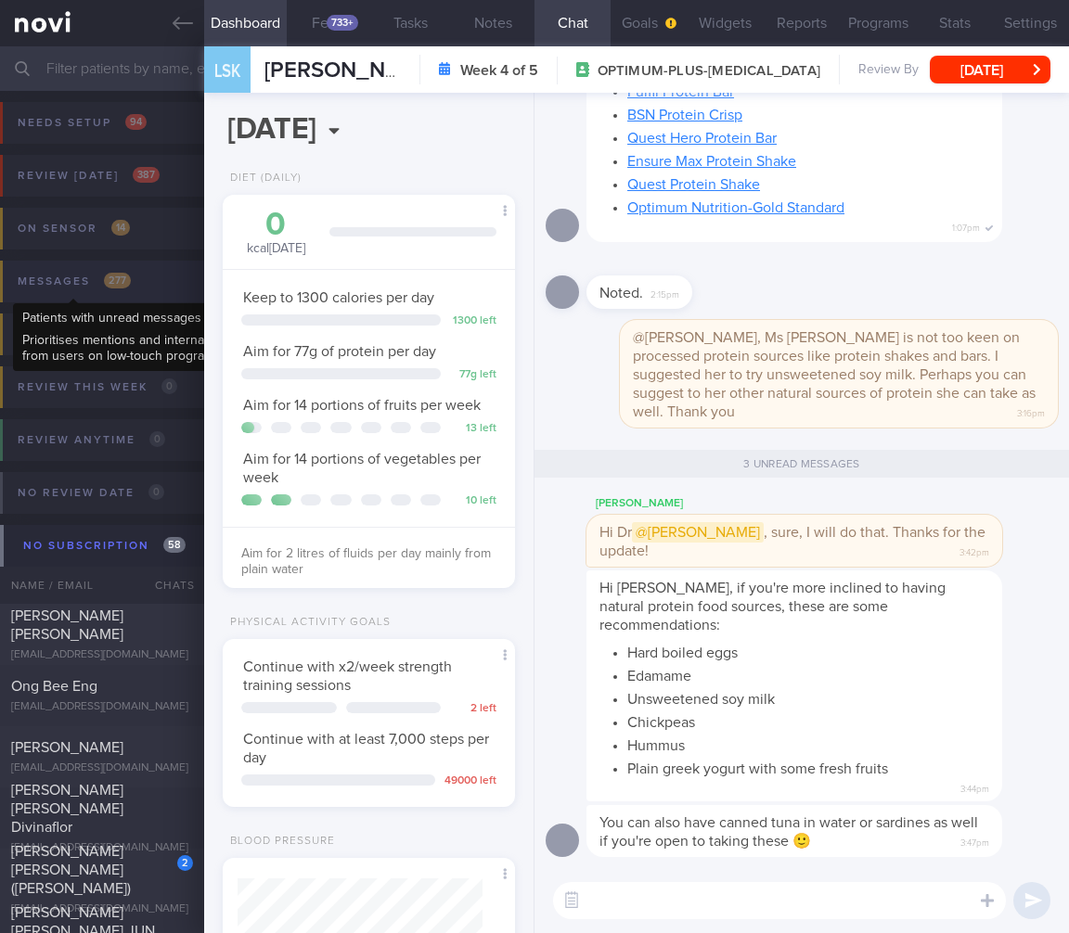
click at [49, 282] on div "Messages 277" at bounding box center [74, 281] width 122 height 25
